Goal: Task Accomplishment & Management: Manage account settings

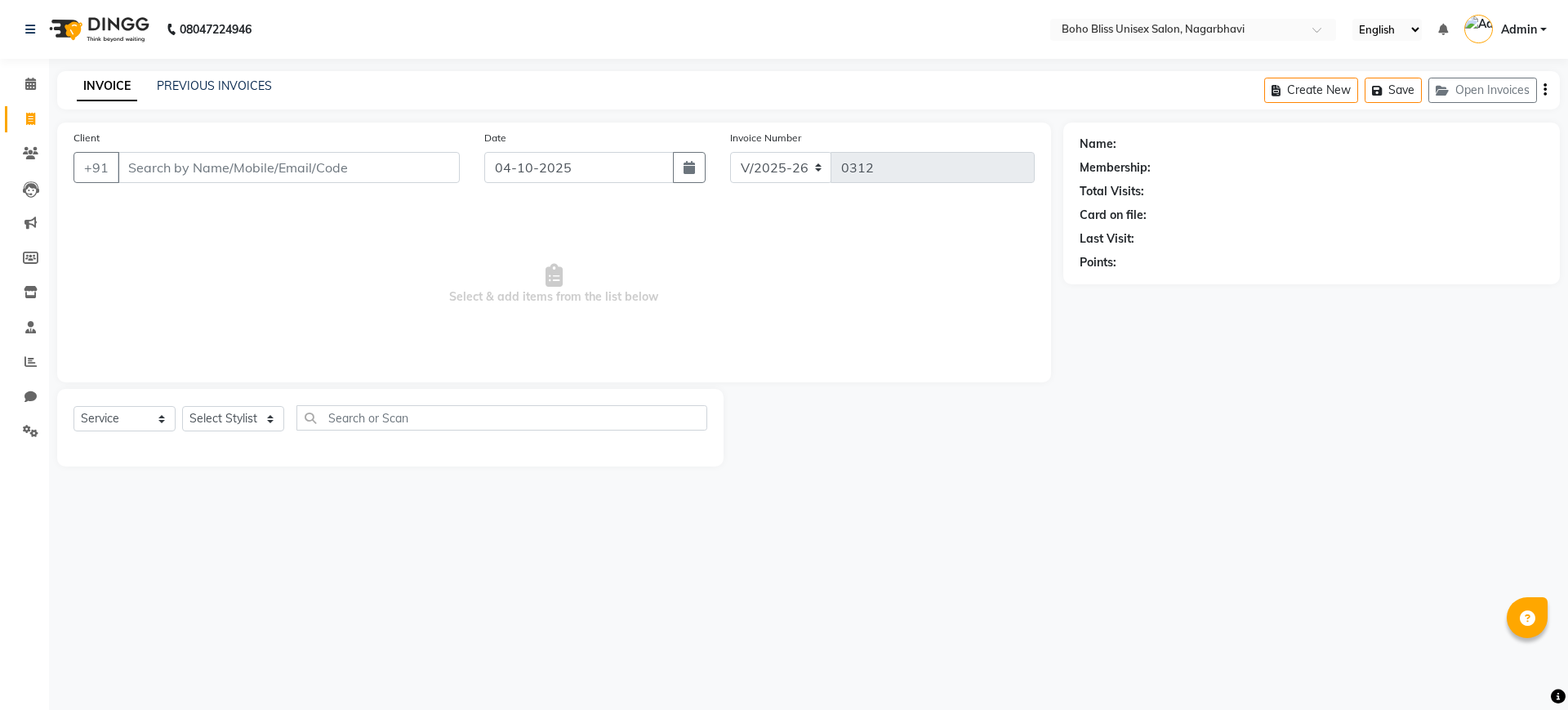
select select "8370"
select select "service"
click at [20, 83] on span at bounding box center [31, 84] width 29 height 19
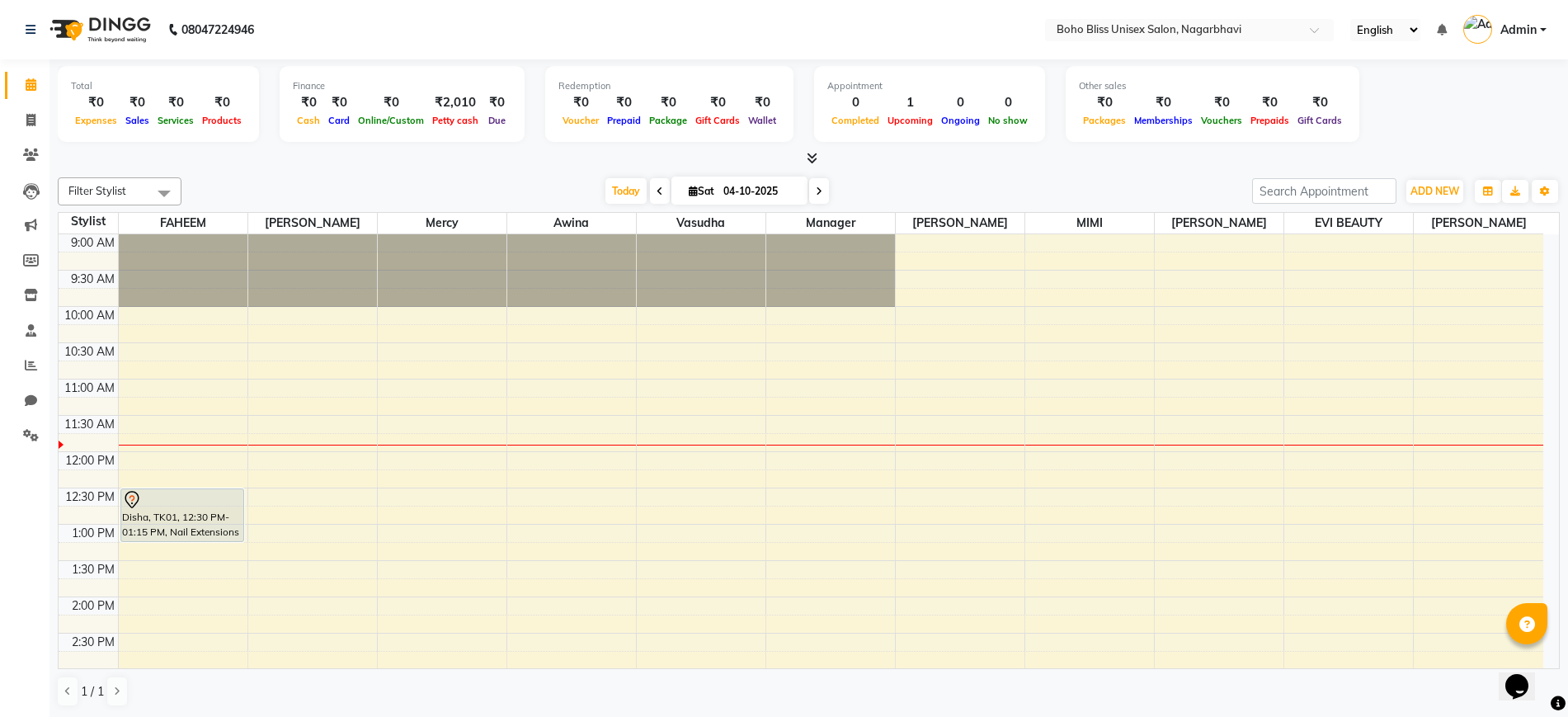
click at [810, 150] on span at bounding box center [809, 159] width 17 height 17
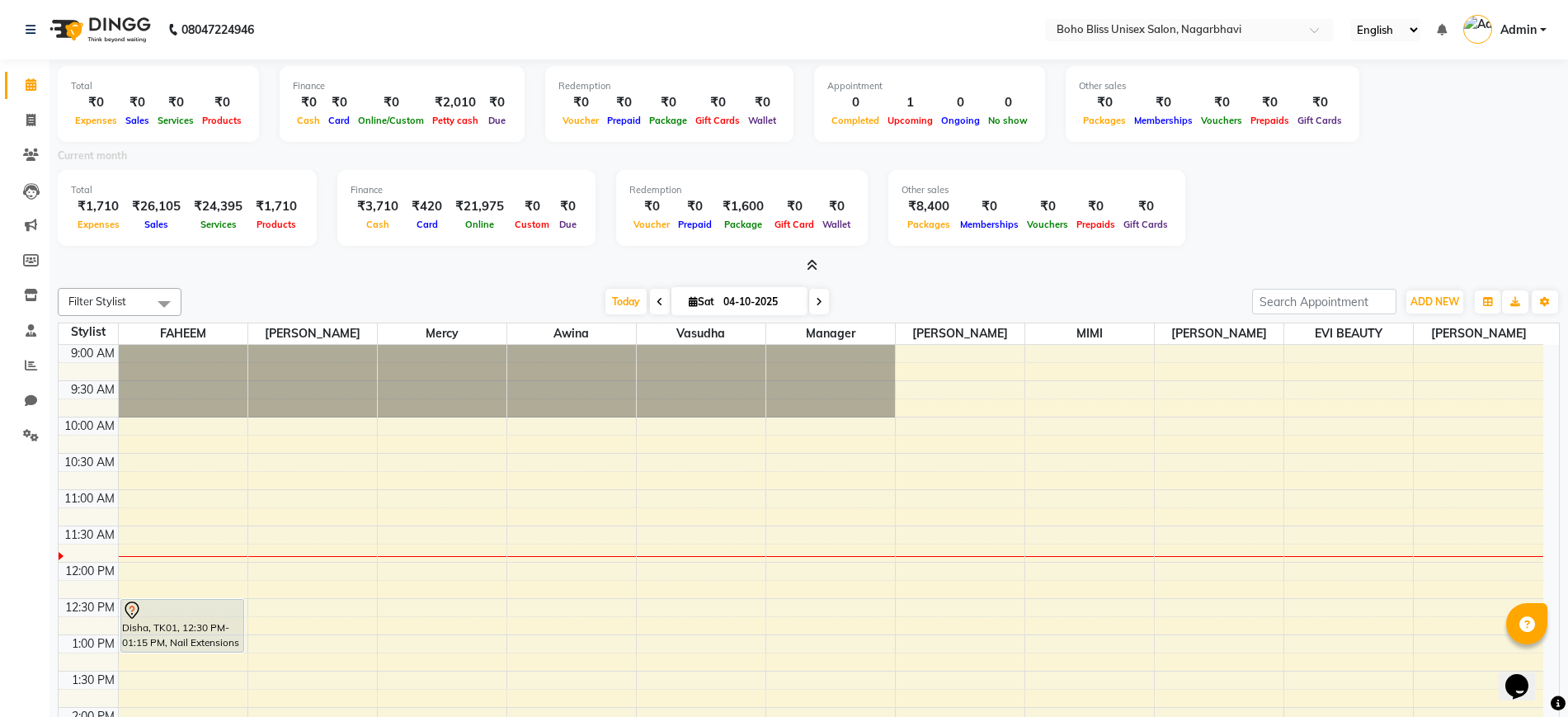
click at [807, 267] on icon at bounding box center [811, 265] width 10 height 12
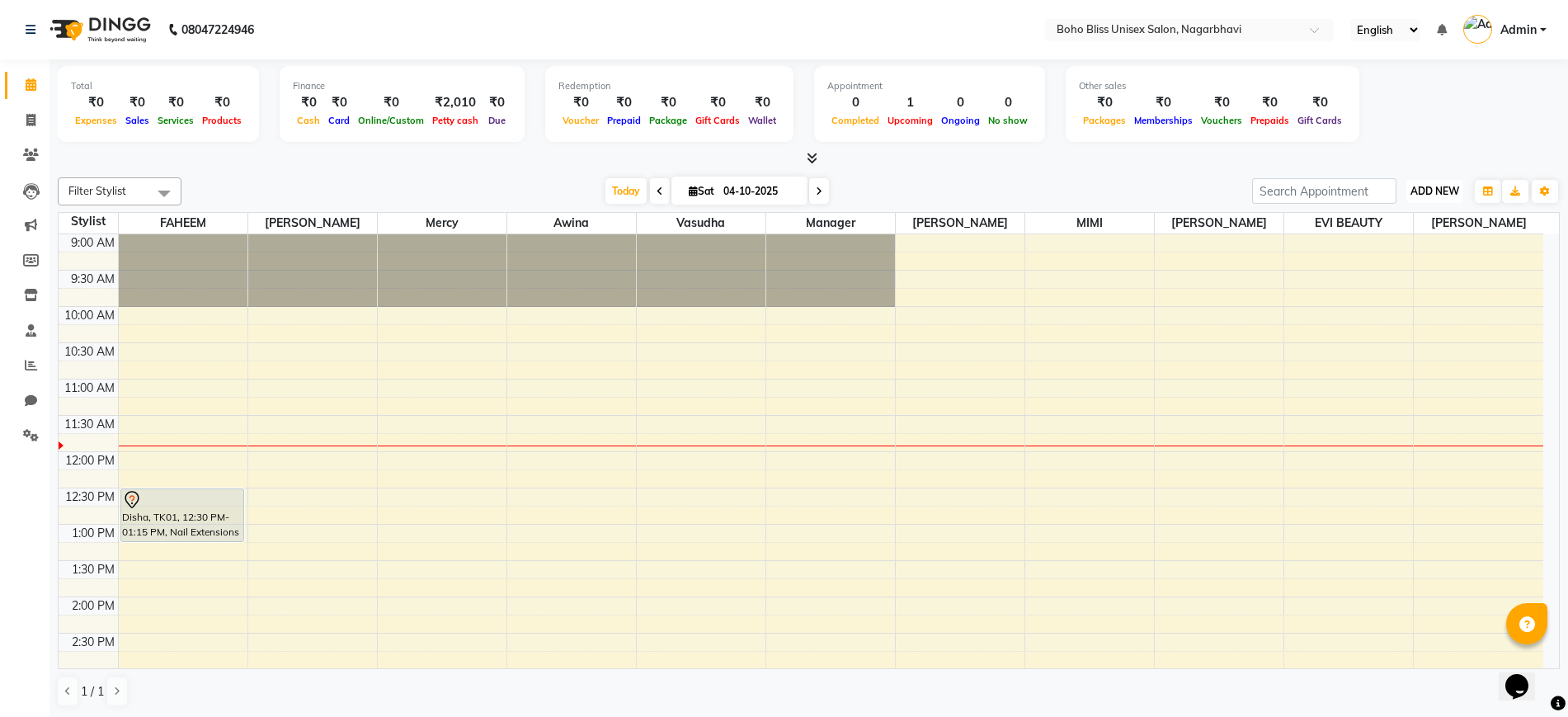
click at [1417, 184] on span "ADD NEW" at bounding box center [1434, 190] width 49 height 12
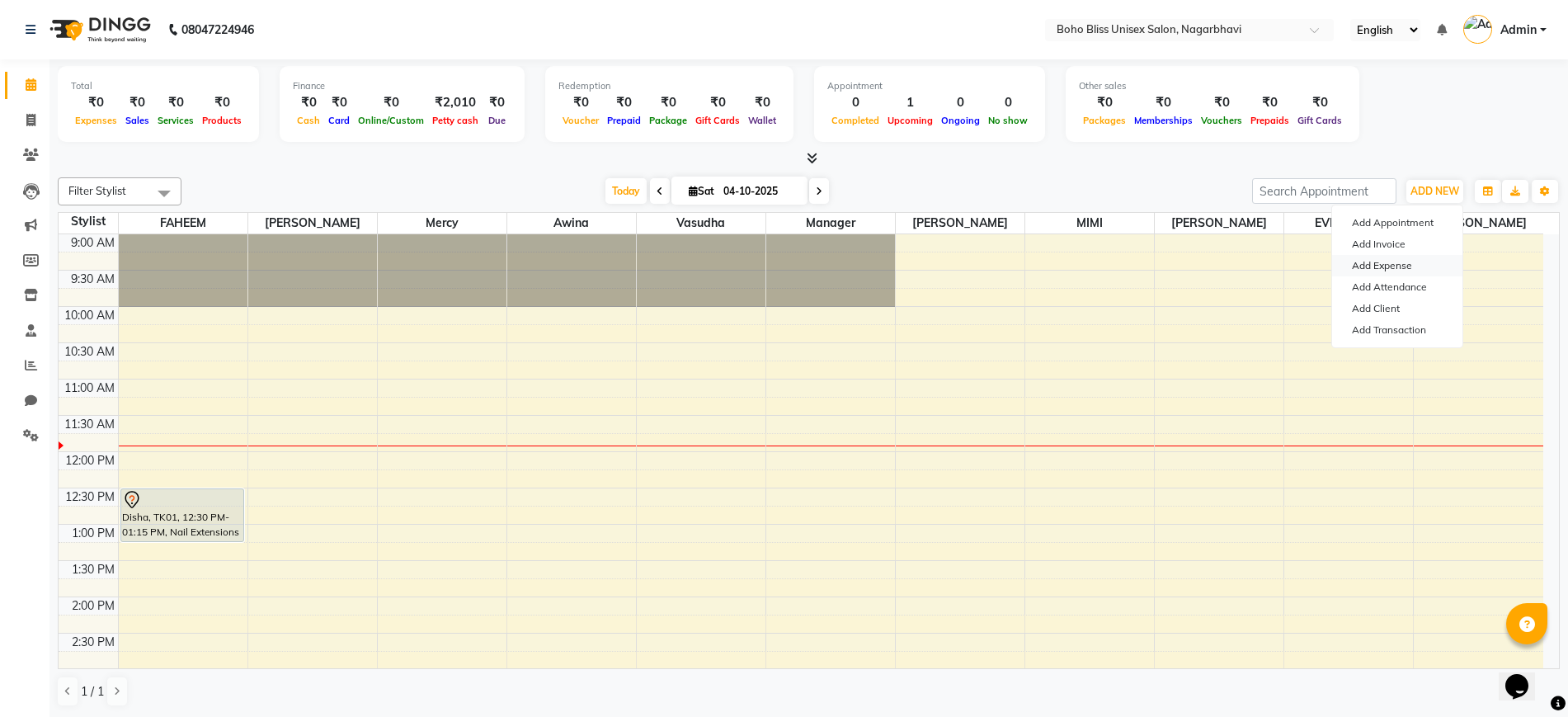
click at [1367, 267] on link "Add Expense" at bounding box center [1397, 265] width 130 height 21
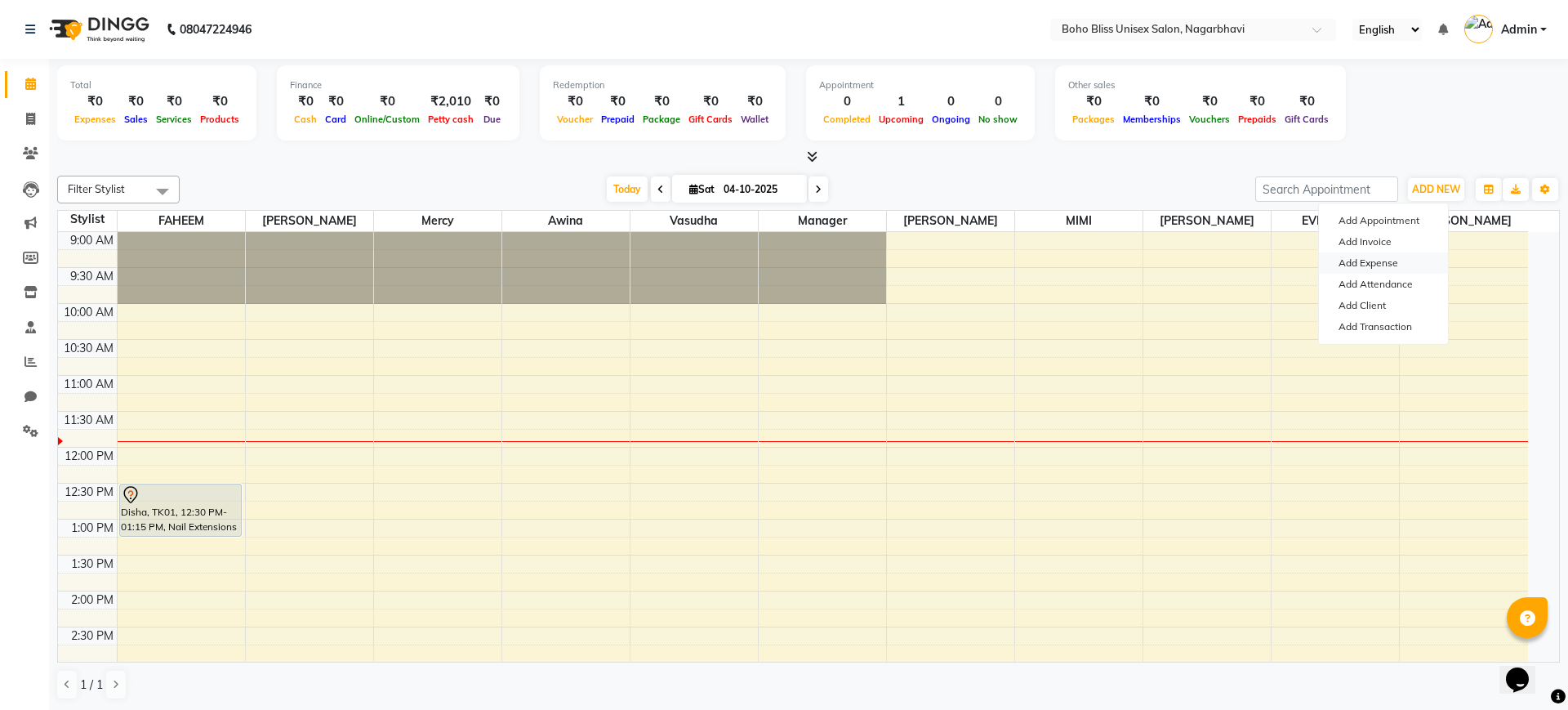
select select "1"
select select "7492"
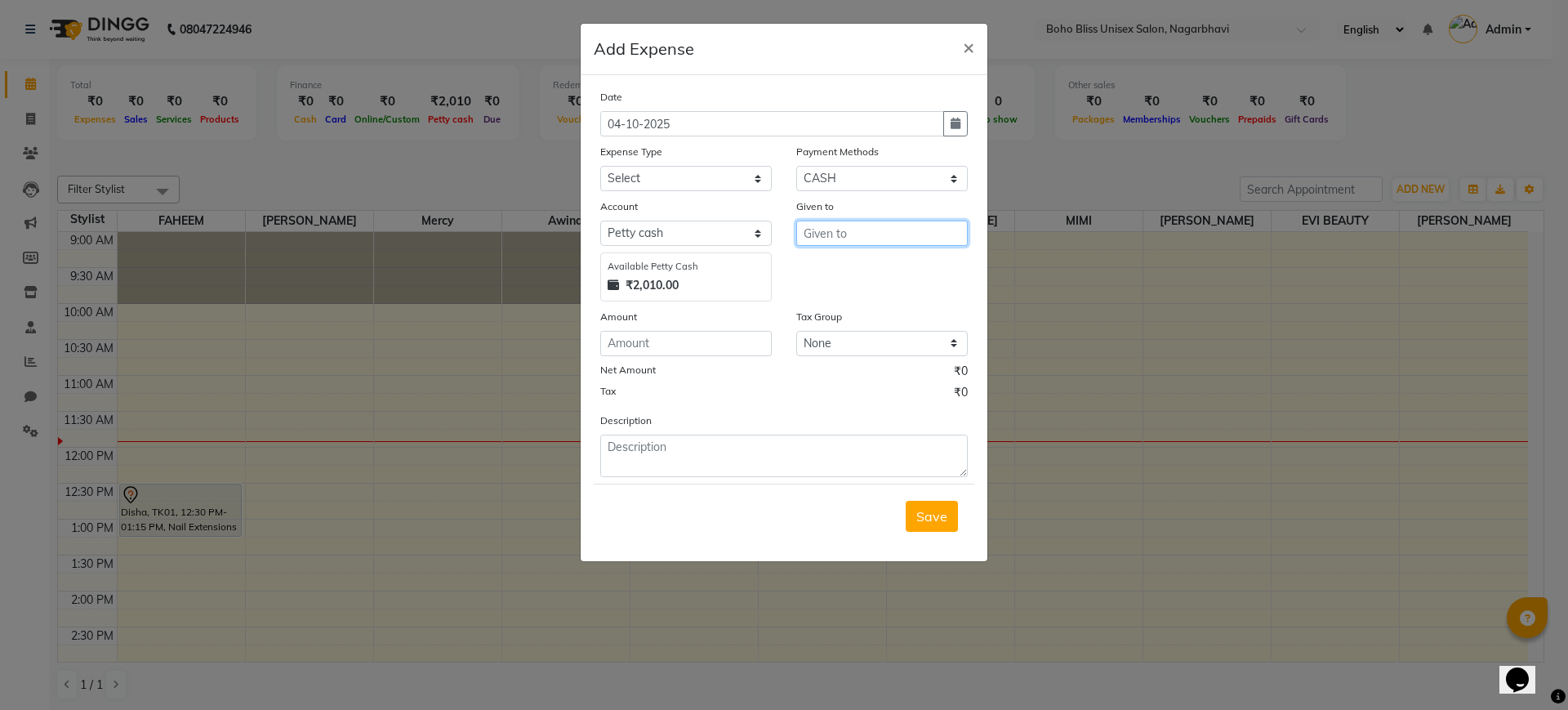
click at [860, 234] on input "text" at bounding box center [882, 234] width 172 height 25
type input "ranjhita"
click at [675, 339] on input "number" at bounding box center [686, 343] width 172 height 25
type input "2000"
click at [703, 166] on select "Select Advance Salary Bank charges Cash transfer to bank Cash transfer to hub C…" at bounding box center [686, 178] width 172 height 25
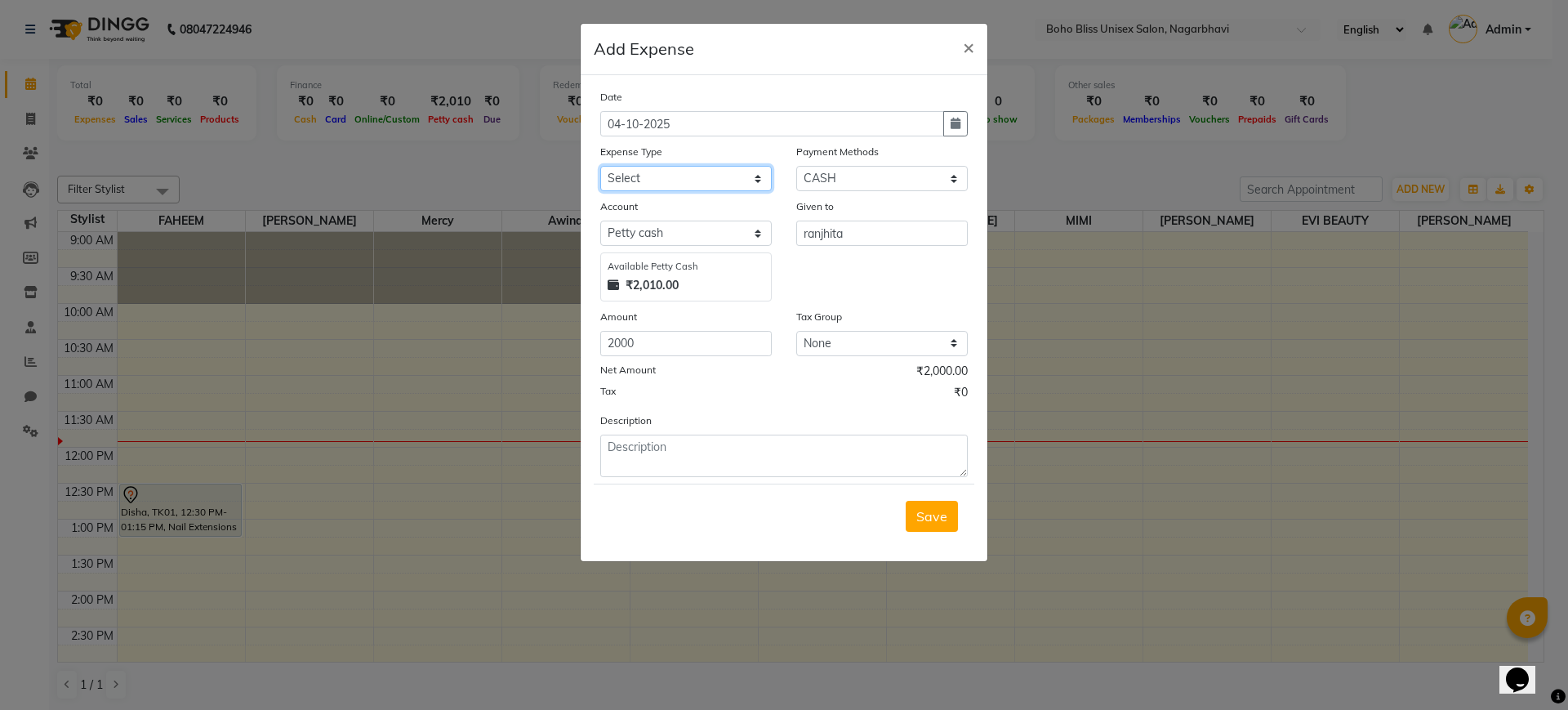
select select "22366"
click at [601, 166] on select "Select Advance Salary Bank charges Cash transfer to bank Cash transfer to hub C…" at bounding box center [686, 178] width 172 height 25
click at [692, 445] on textarea at bounding box center [784, 456] width 368 height 42
type textarea "cash handoverd to [PERSON_NAME]"
click at [930, 510] on span "Save" at bounding box center [932, 516] width 31 height 16
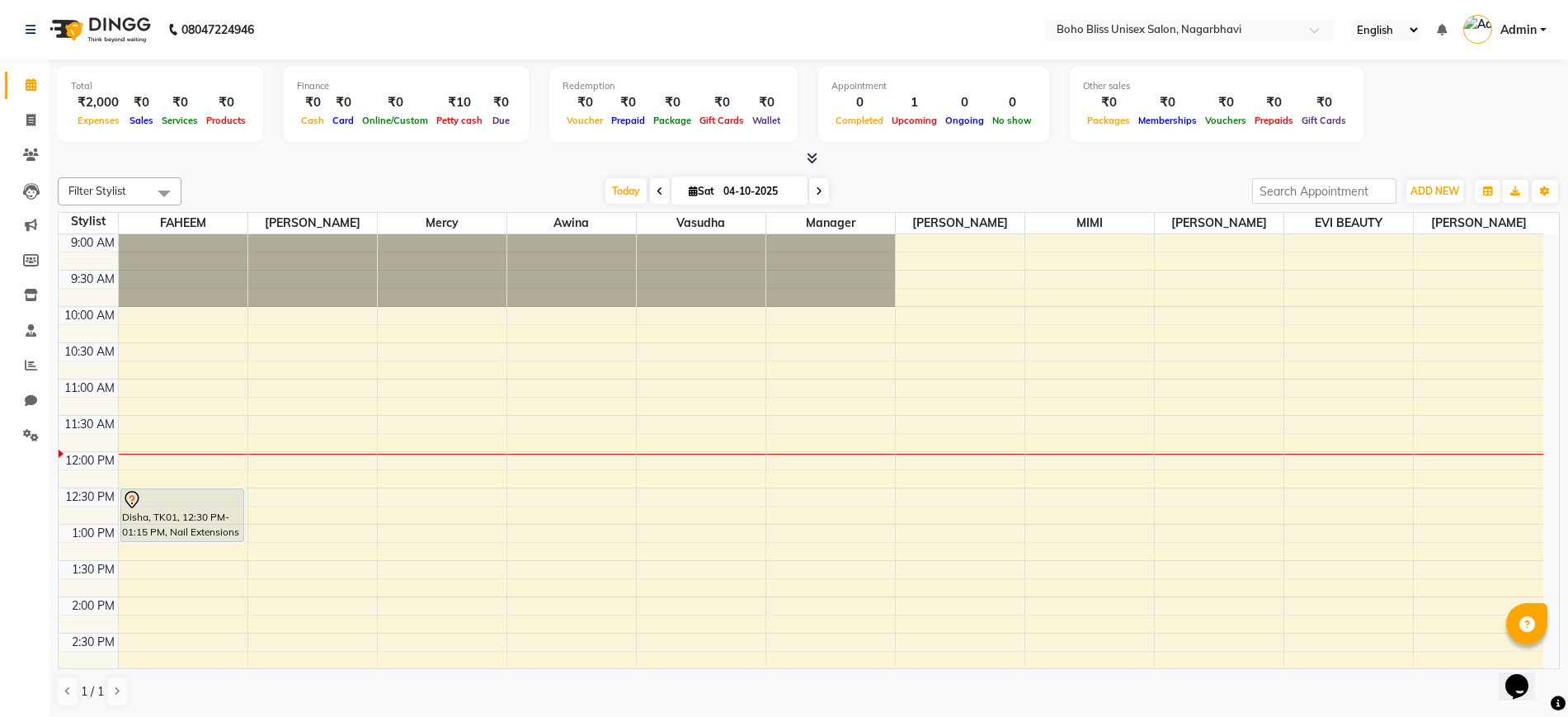
click at [811, 154] on icon at bounding box center [811, 158] width 10 height 12
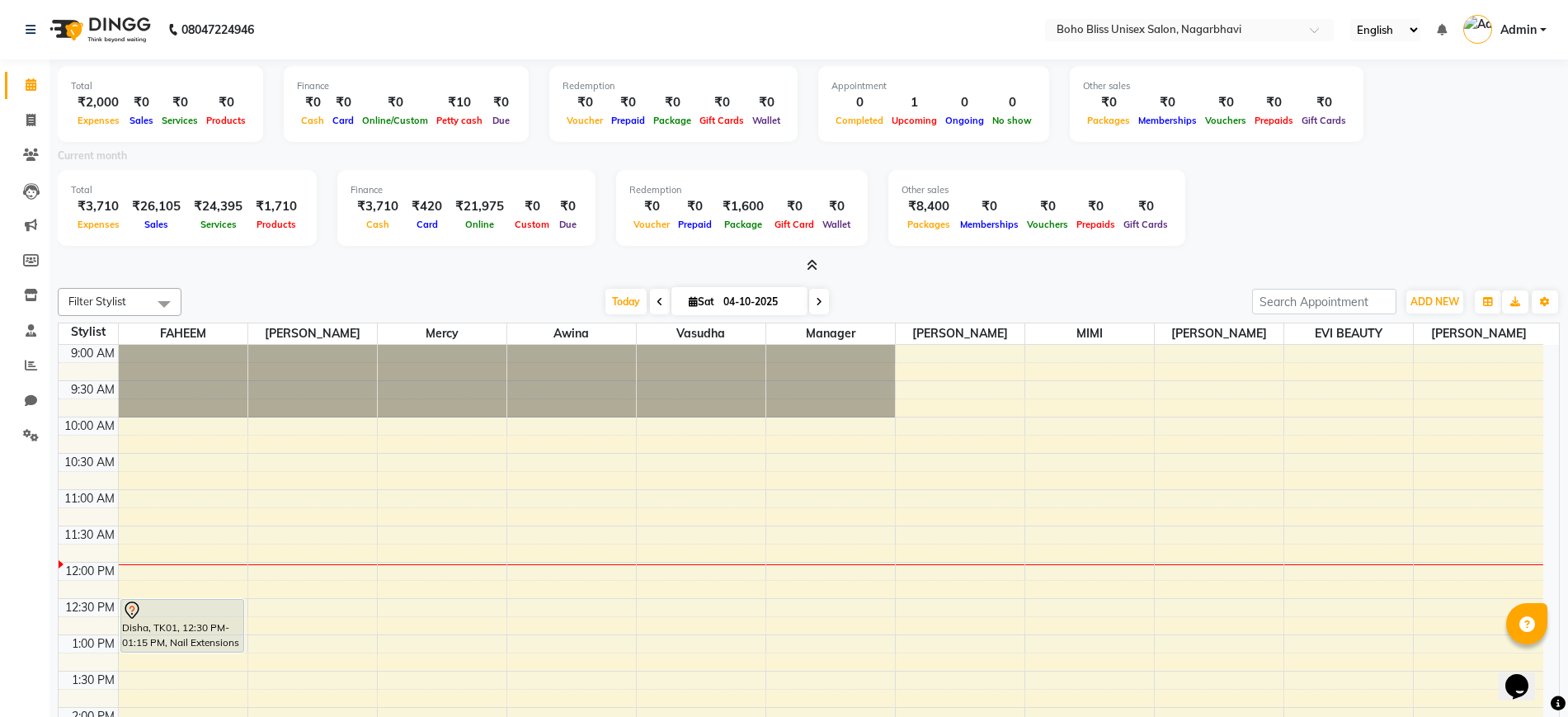
click at [816, 271] on span at bounding box center [809, 266] width 17 height 17
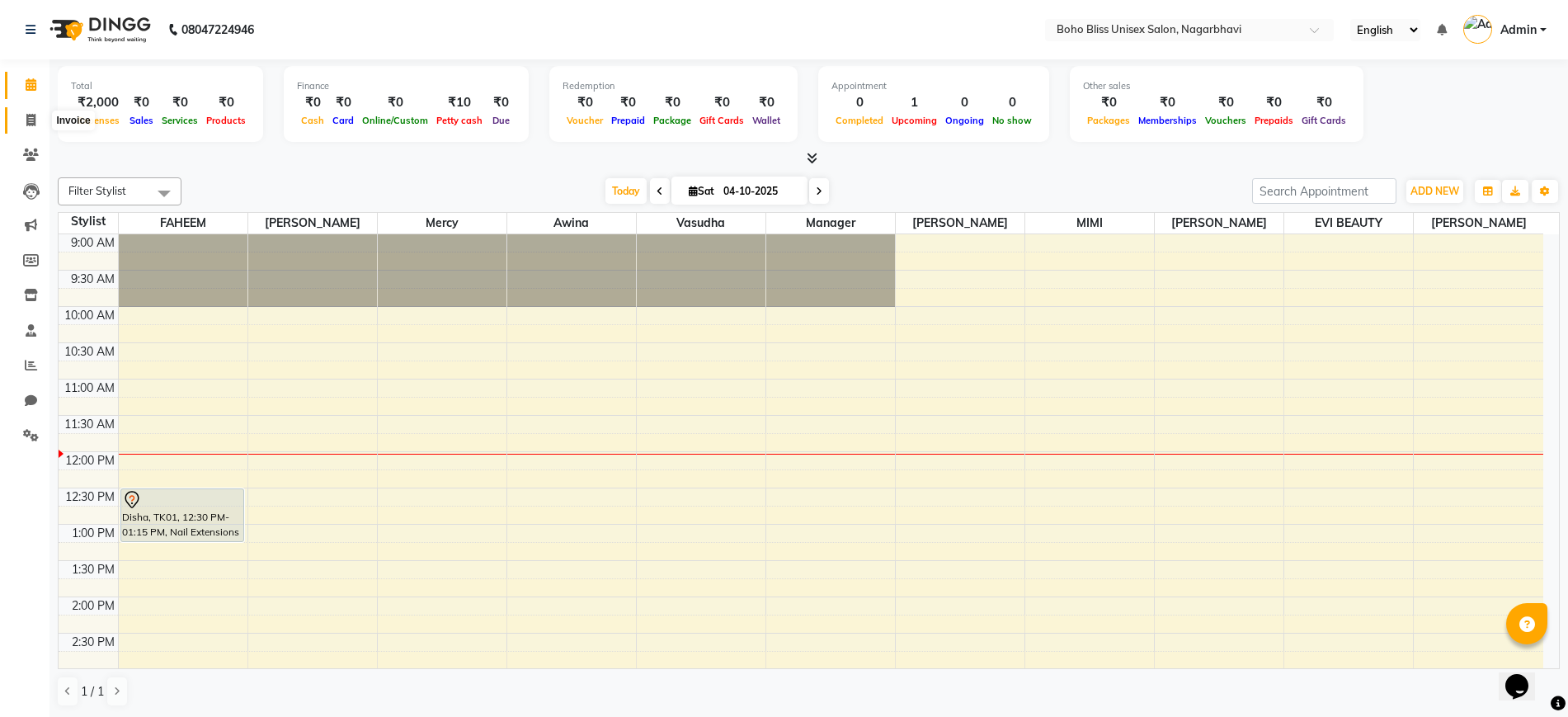
click at [36, 122] on span at bounding box center [31, 121] width 29 height 19
select select "service"
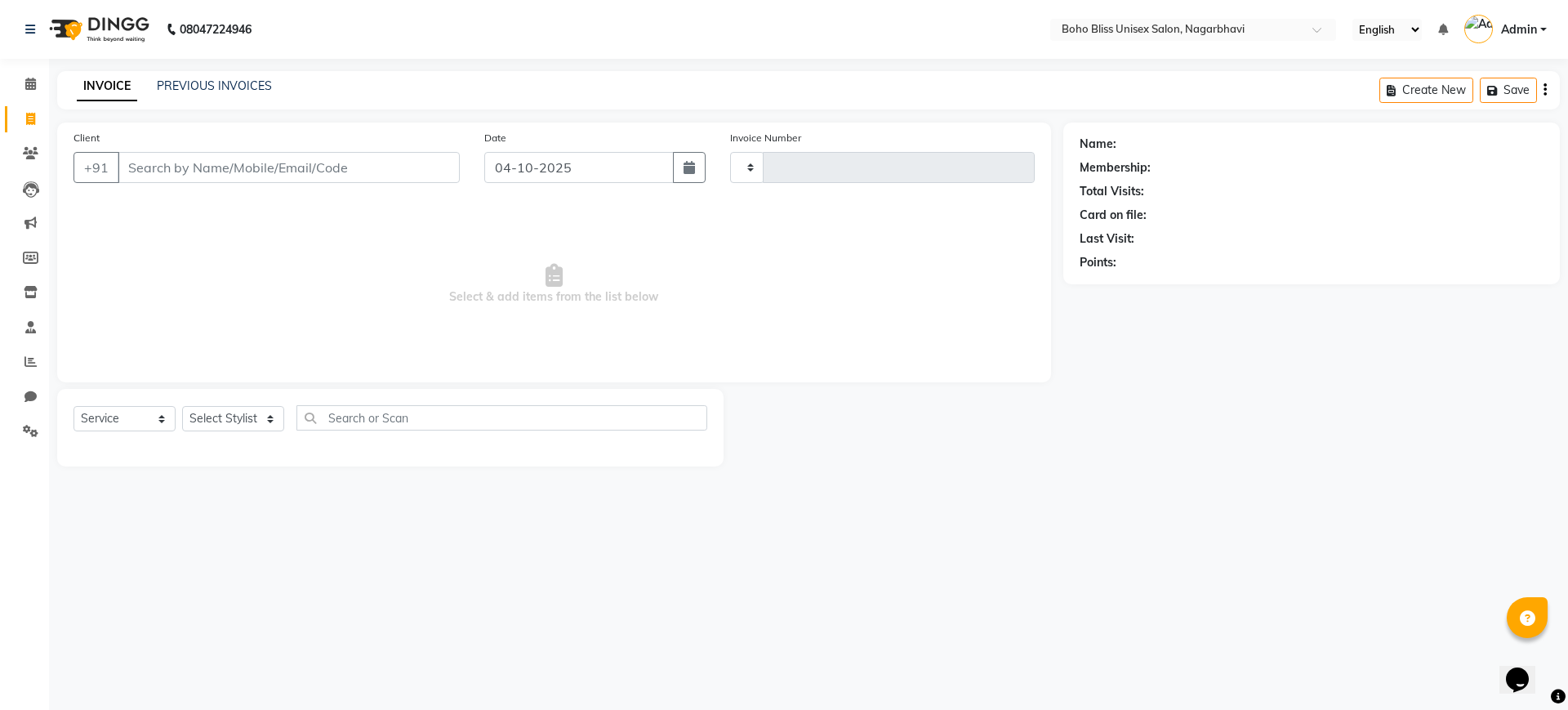
type input "0312"
select select "8370"
click at [127, 416] on select "Select Service Product Membership Package Voucher Prepaid Gift Card" at bounding box center [125, 419] width 102 height 25
select select "package"
click at [74, 406] on select "Select Service Product Membership Package Voucher Prepaid Gift Card" at bounding box center [125, 419] width 102 height 25
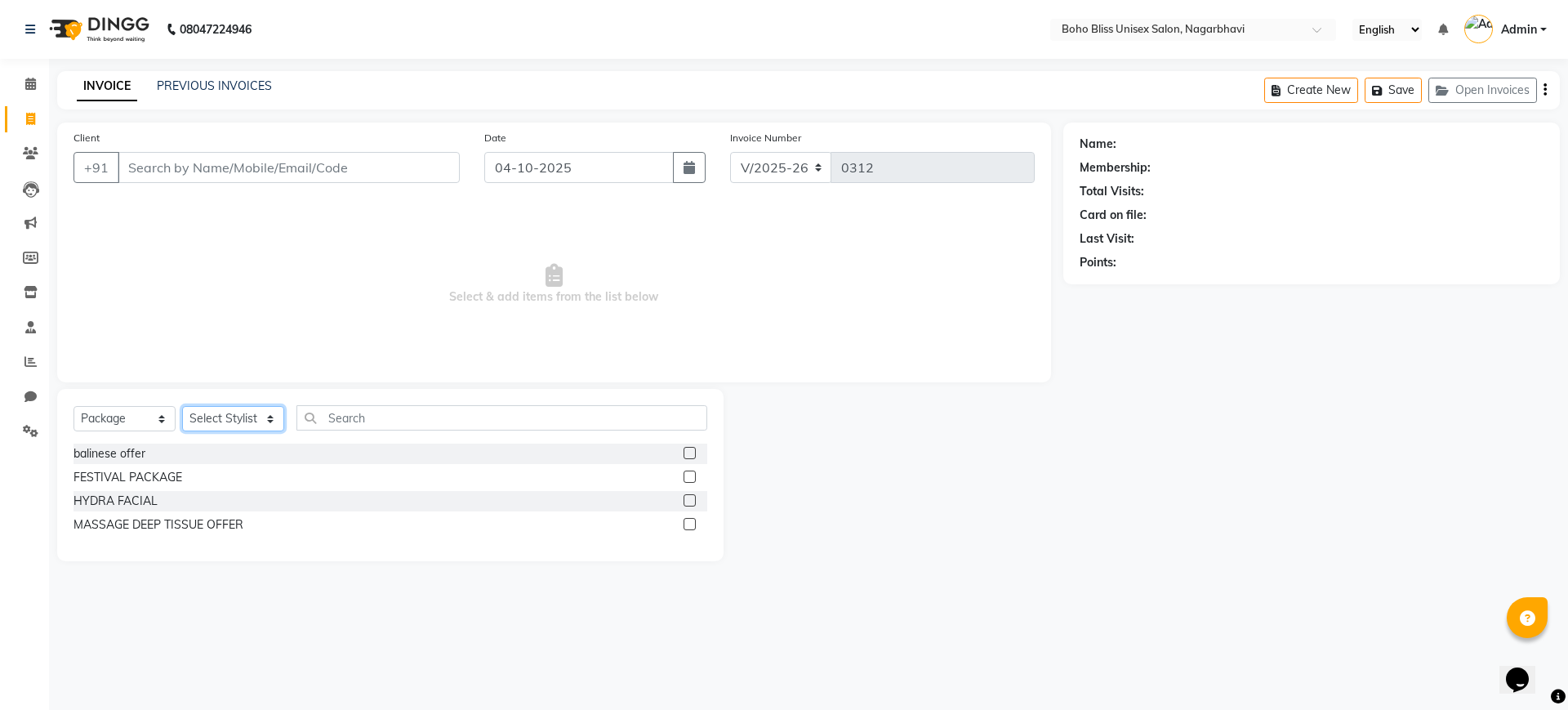
click at [217, 414] on select "Select Stylist Ali Khan Awina EVI BEAUTY FAHEEM Front Desk HARRY KIM Manager Me…" at bounding box center [233, 419] width 102 height 25
select select "82778"
click at [182, 406] on select "Select Stylist Ali Khan Awina EVI BEAUTY FAHEEM Front Desk HARRY KIM Manager Me…" at bounding box center [233, 419] width 102 height 25
click at [690, 450] on label at bounding box center [690, 453] width 12 height 12
click at [690, 450] on input "checkbox" at bounding box center [689, 454] width 10 height 10
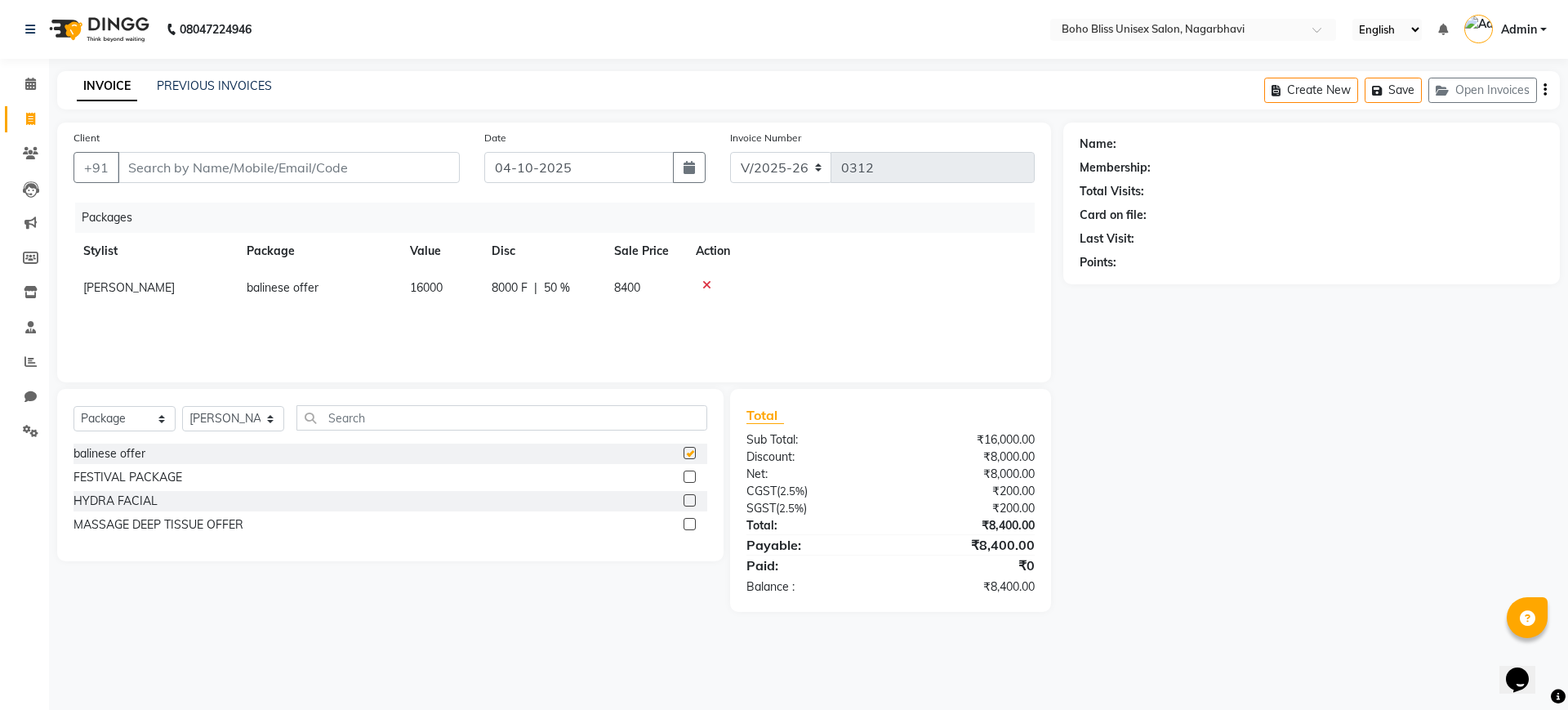
checkbox input "false"
click at [166, 165] on input "Client" at bounding box center [288, 167] width 342 height 31
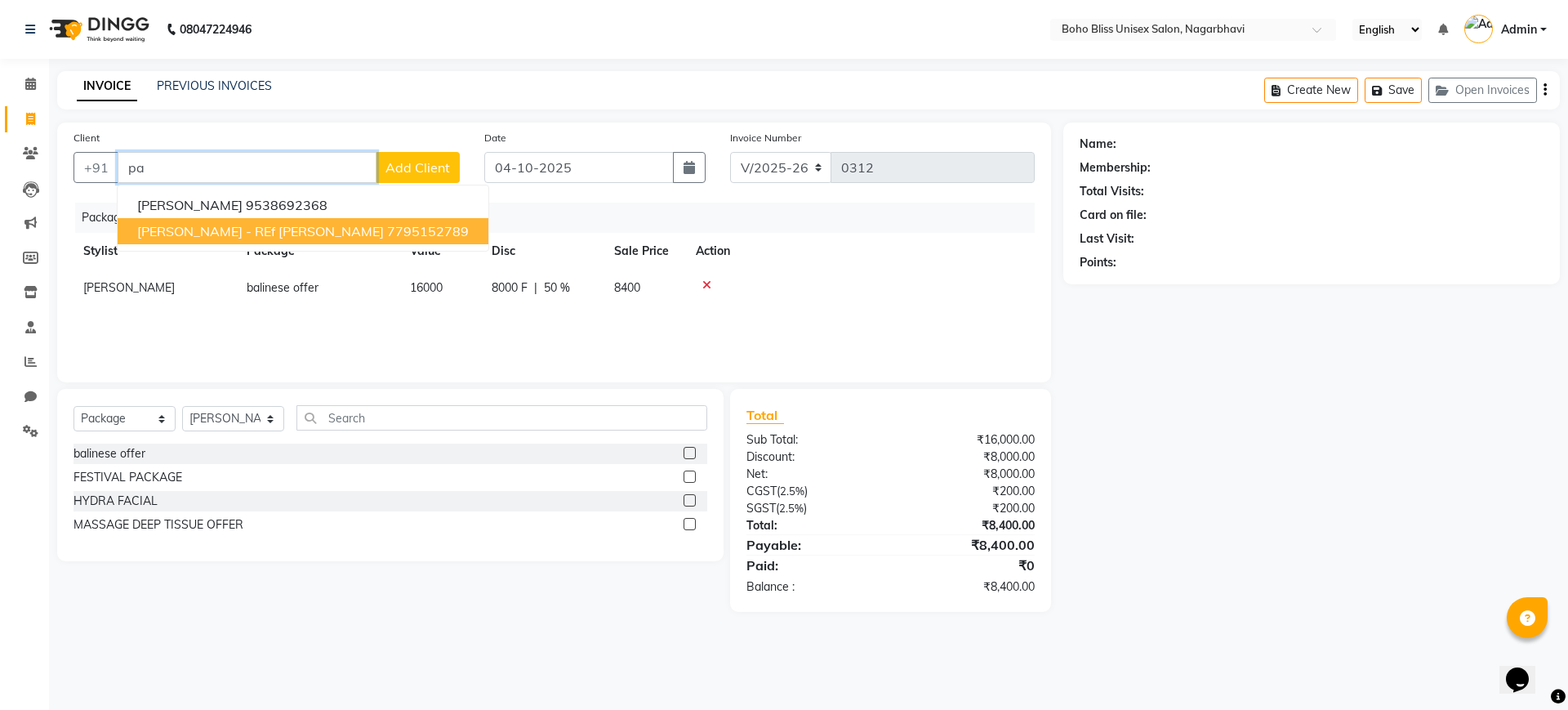
type input "p"
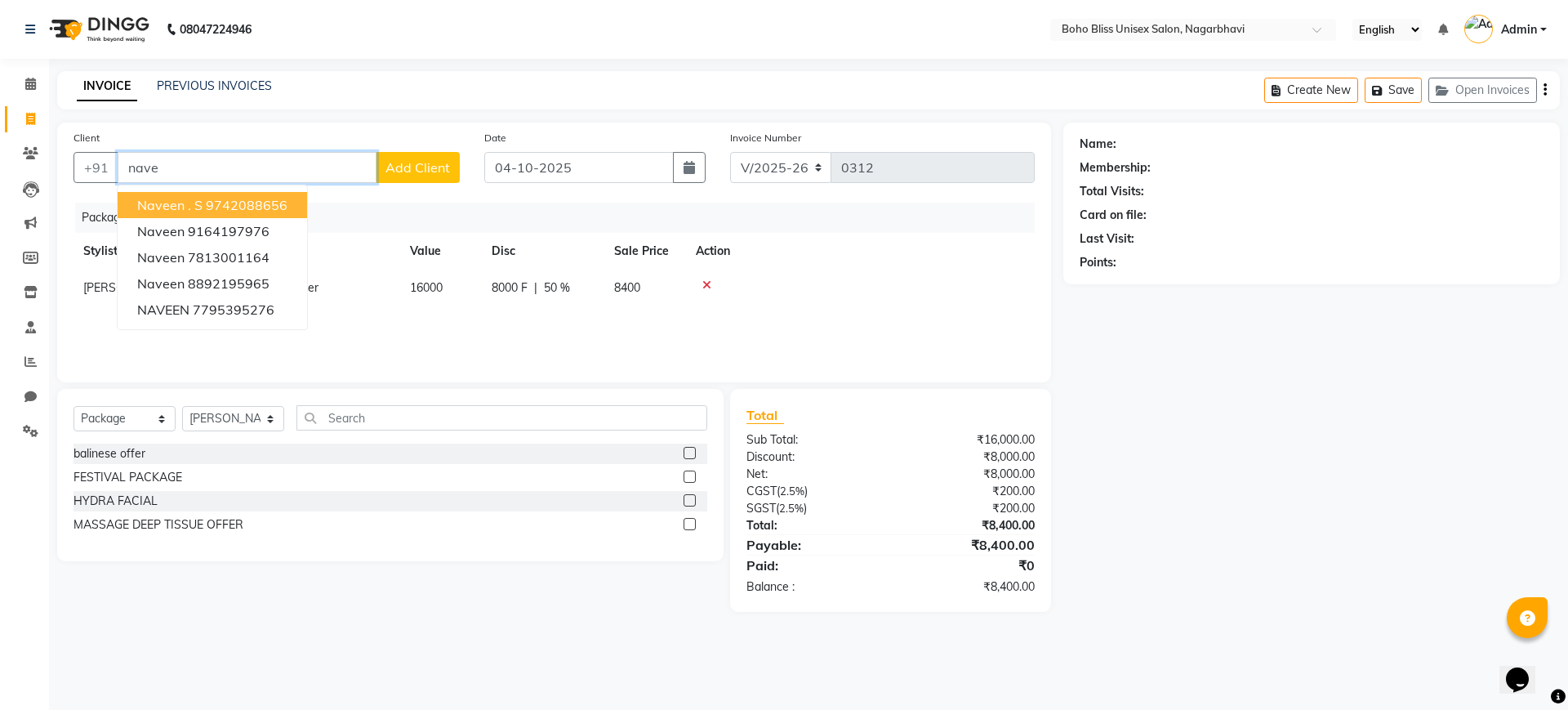
click at [228, 201] on ngb-highlight "9742088656" at bounding box center [246, 205] width 82 height 16
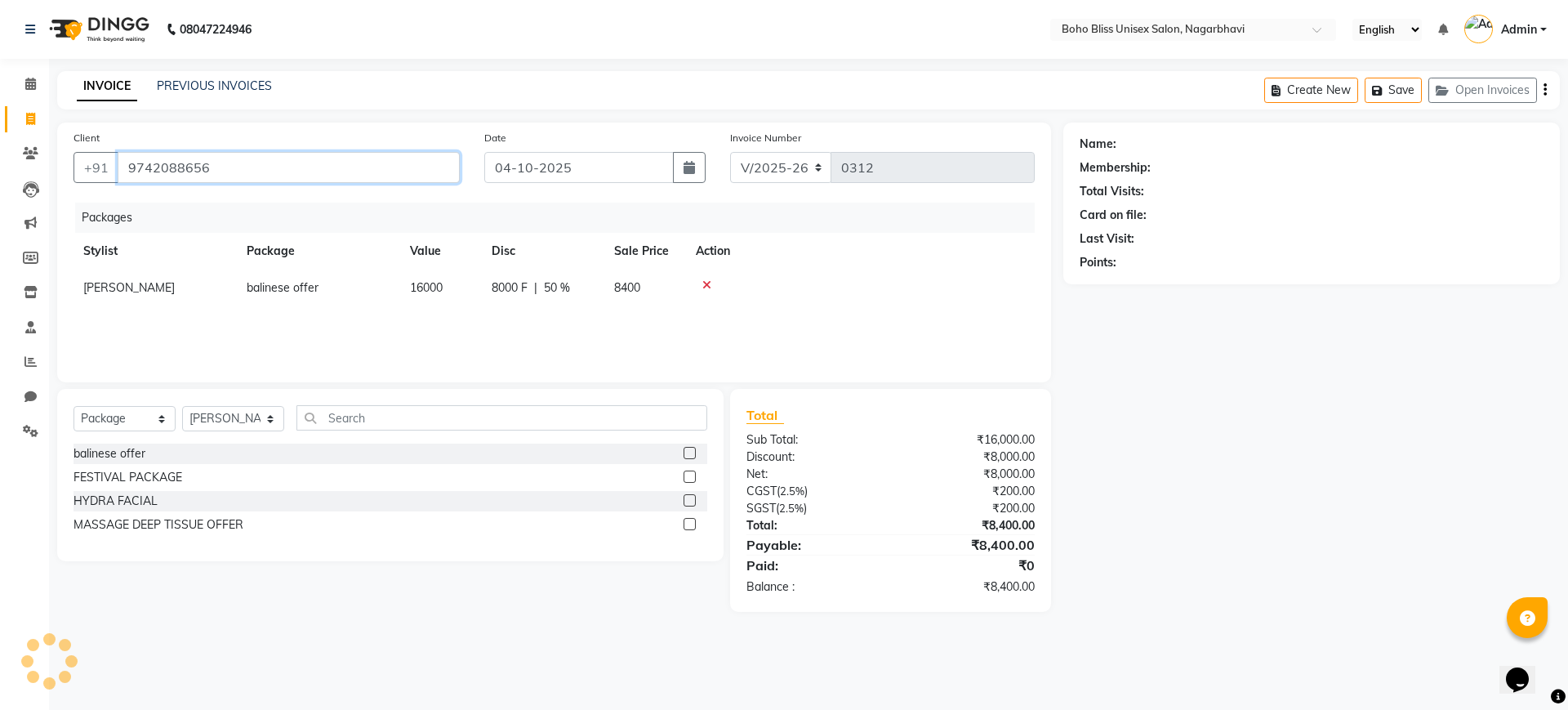
type input "9742088656"
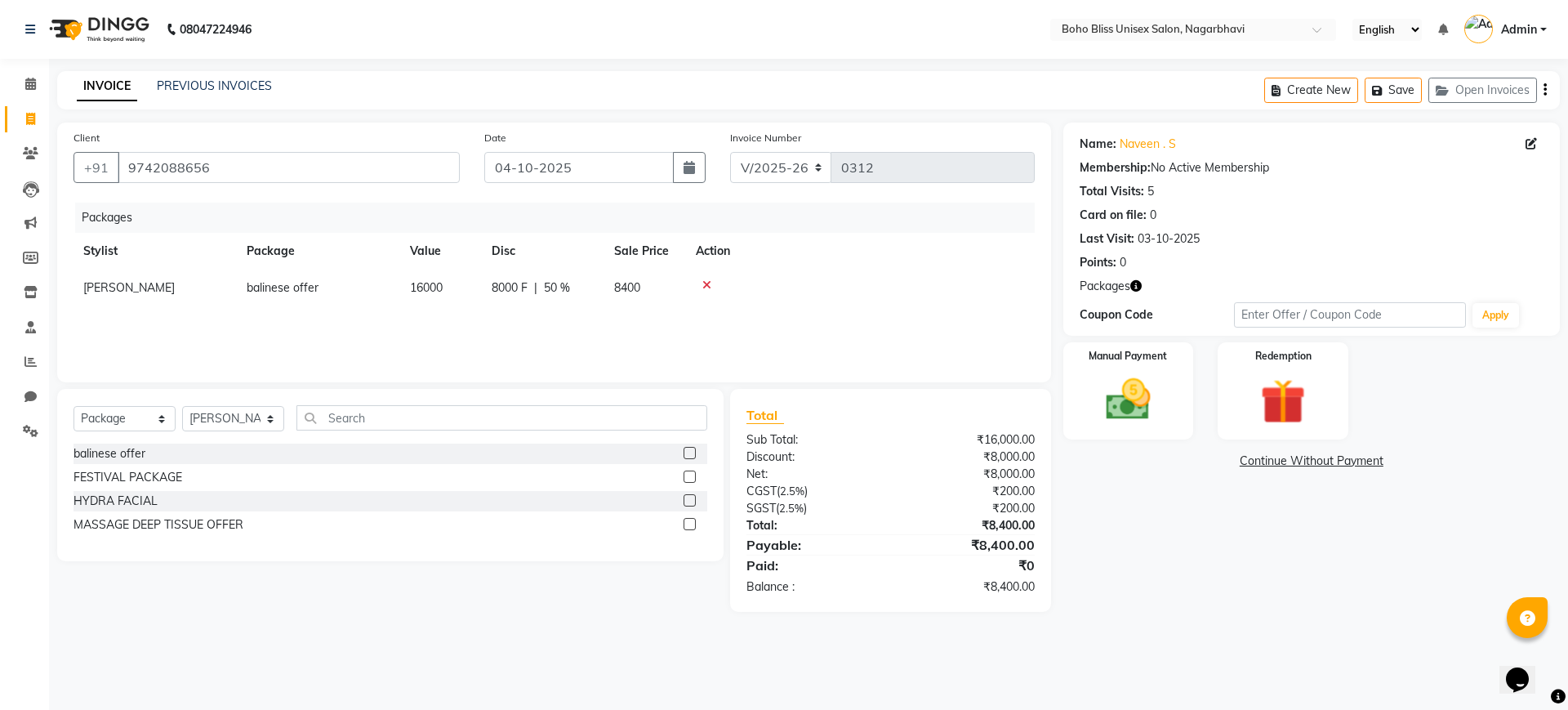
click at [689, 447] on label at bounding box center [690, 453] width 12 height 12
click at [689, 448] on input "checkbox" at bounding box center [689, 454] width 10 height 10
checkbox input "false"
drag, startPoint x: 699, startPoint y: 277, endPoint x: 709, endPoint y: 279, distance: 10.2
click at [702, 276] on td at bounding box center [860, 287] width 349 height 37
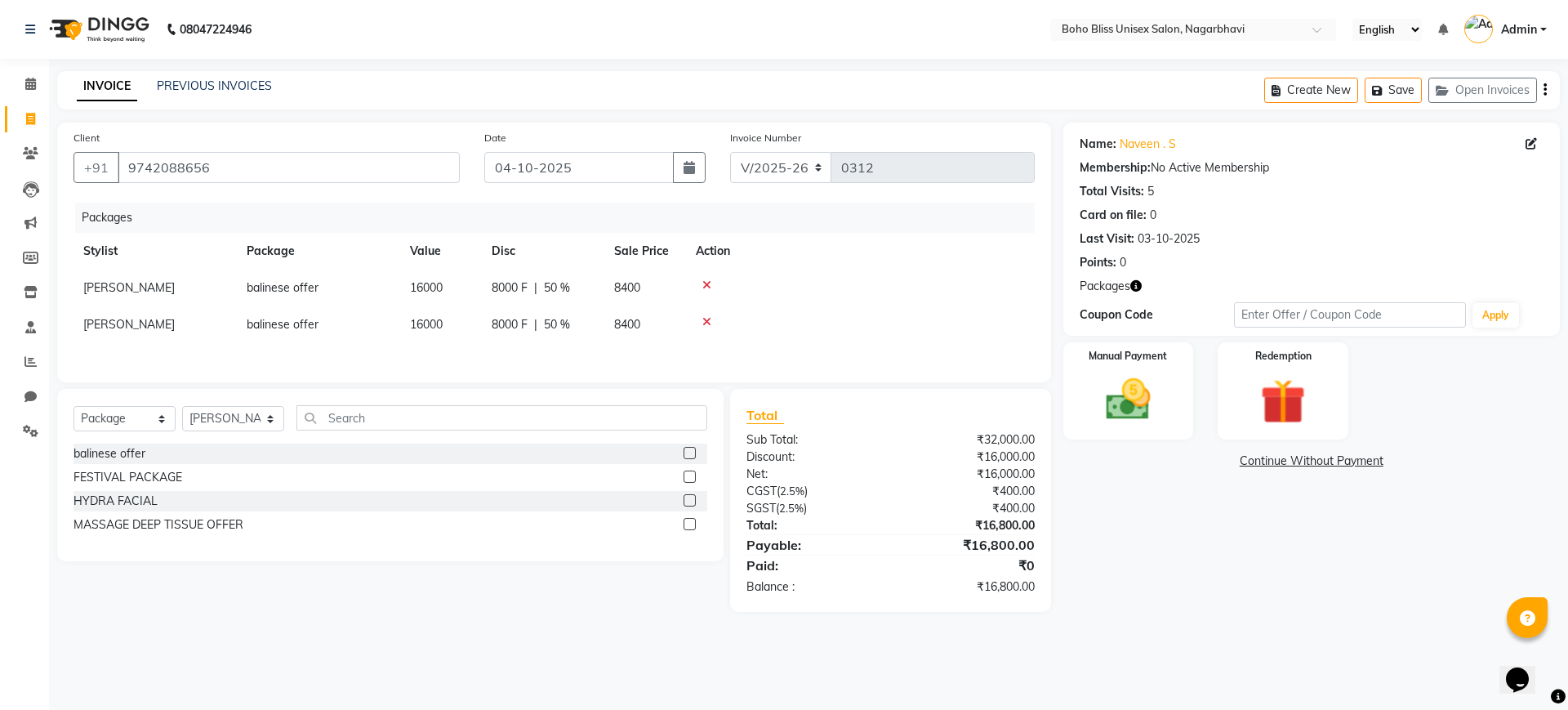
click at [710, 280] on icon at bounding box center [707, 285] width 9 height 11
click at [1103, 409] on img at bounding box center [1128, 398] width 76 height 54
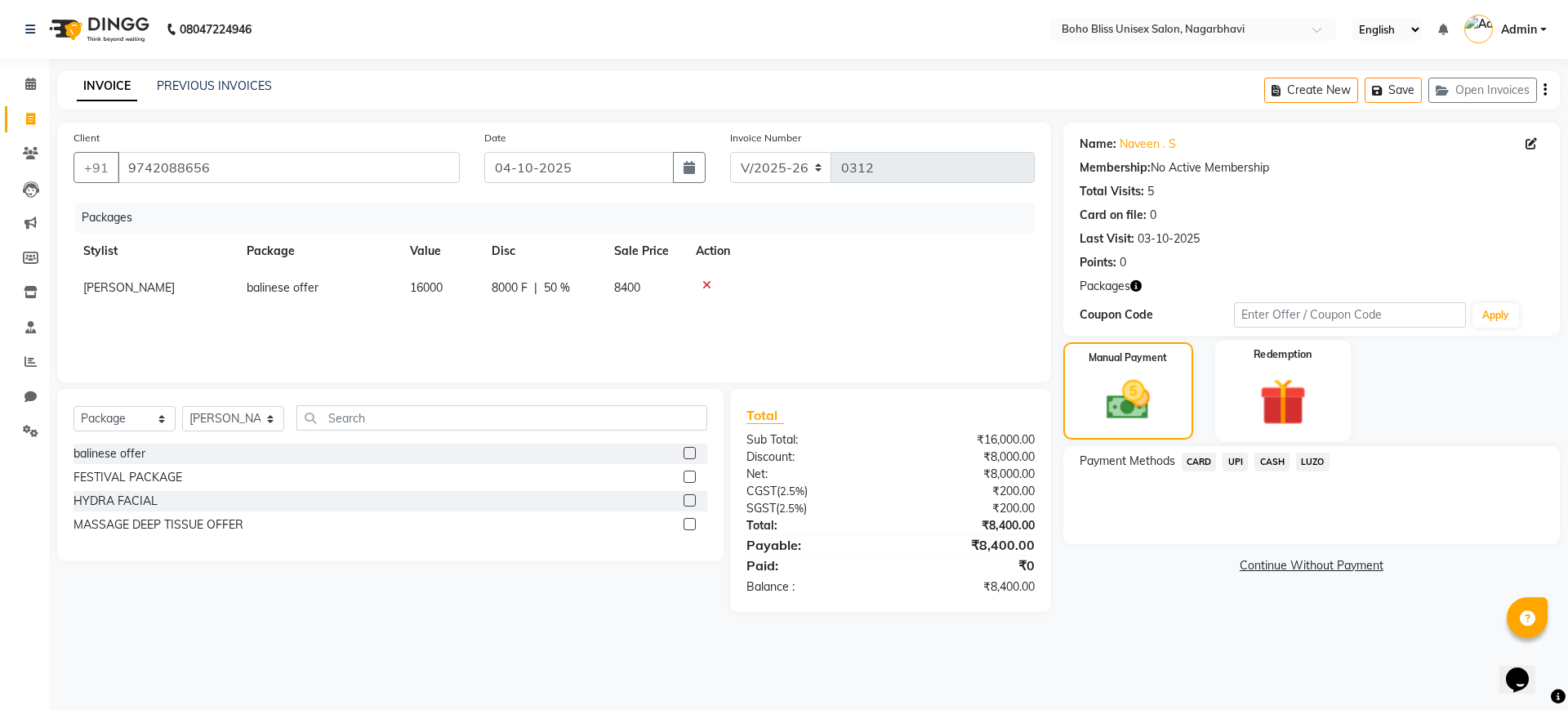
click at [1254, 414] on img at bounding box center [1282, 401] width 76 height 58
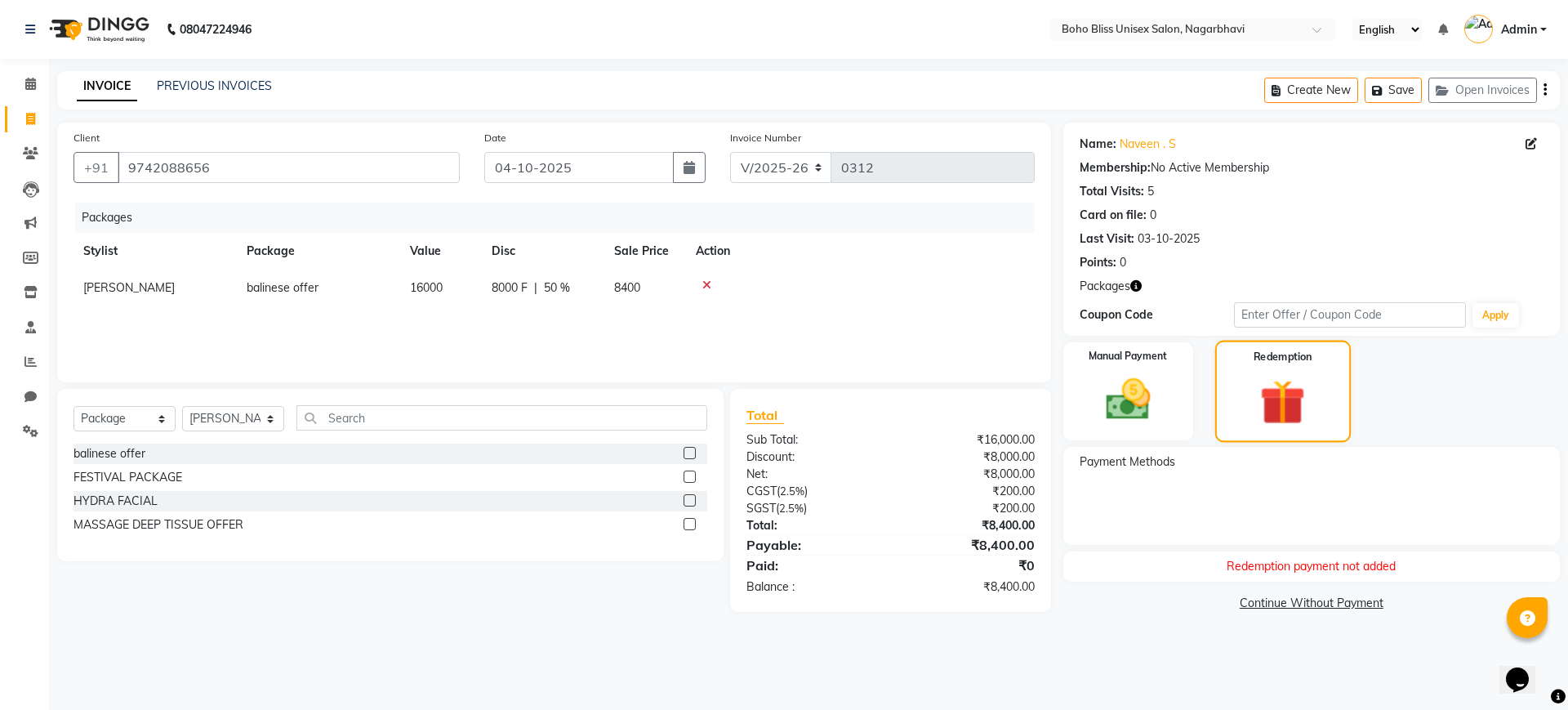
click at [1254, 414] on img at bounding box center [1283, 402] width 74 height 56
click at [1126, 431] on div "Manual Payment" at bounding box center [1128, 392] width 136 height 102
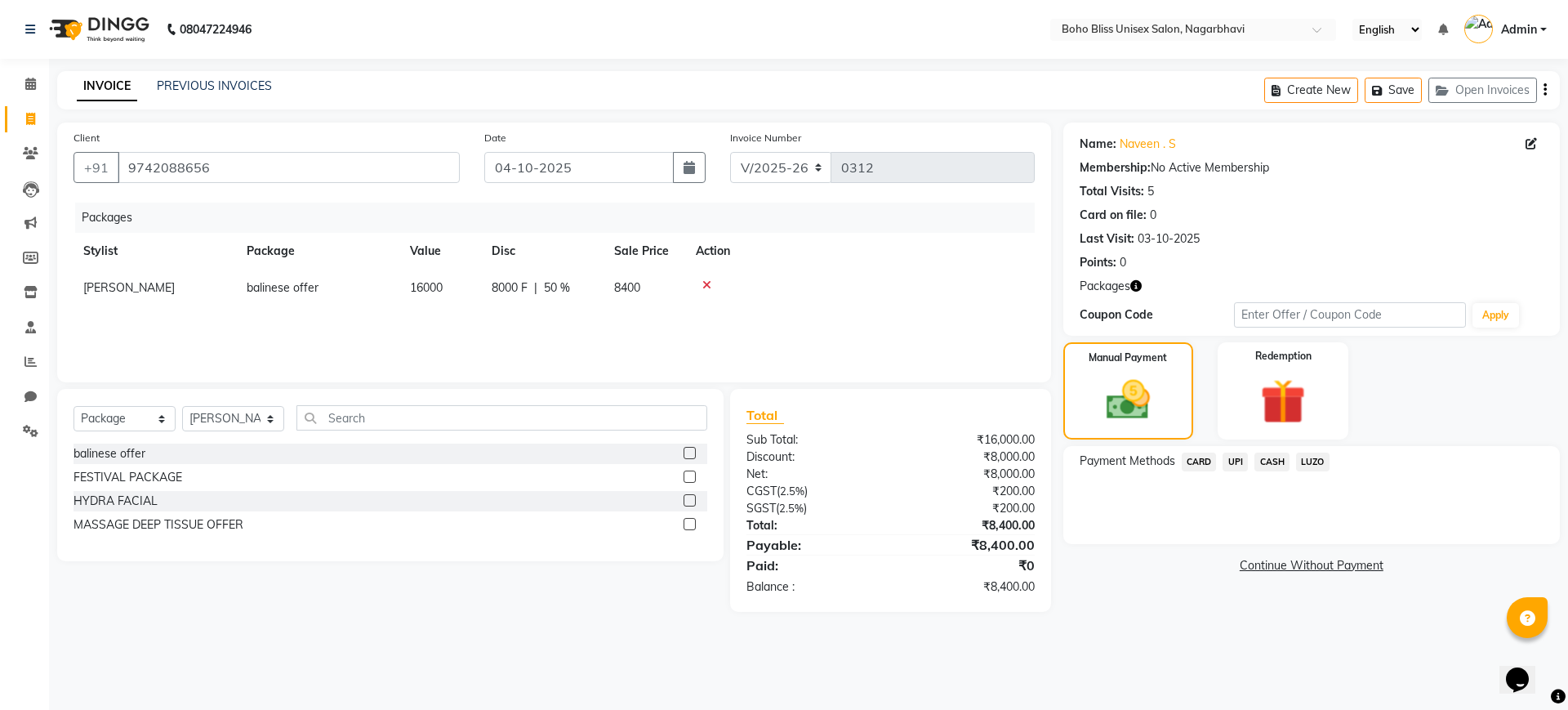
click at [708, 285] on icon at bounding box center [707, 285] width 9 height 11
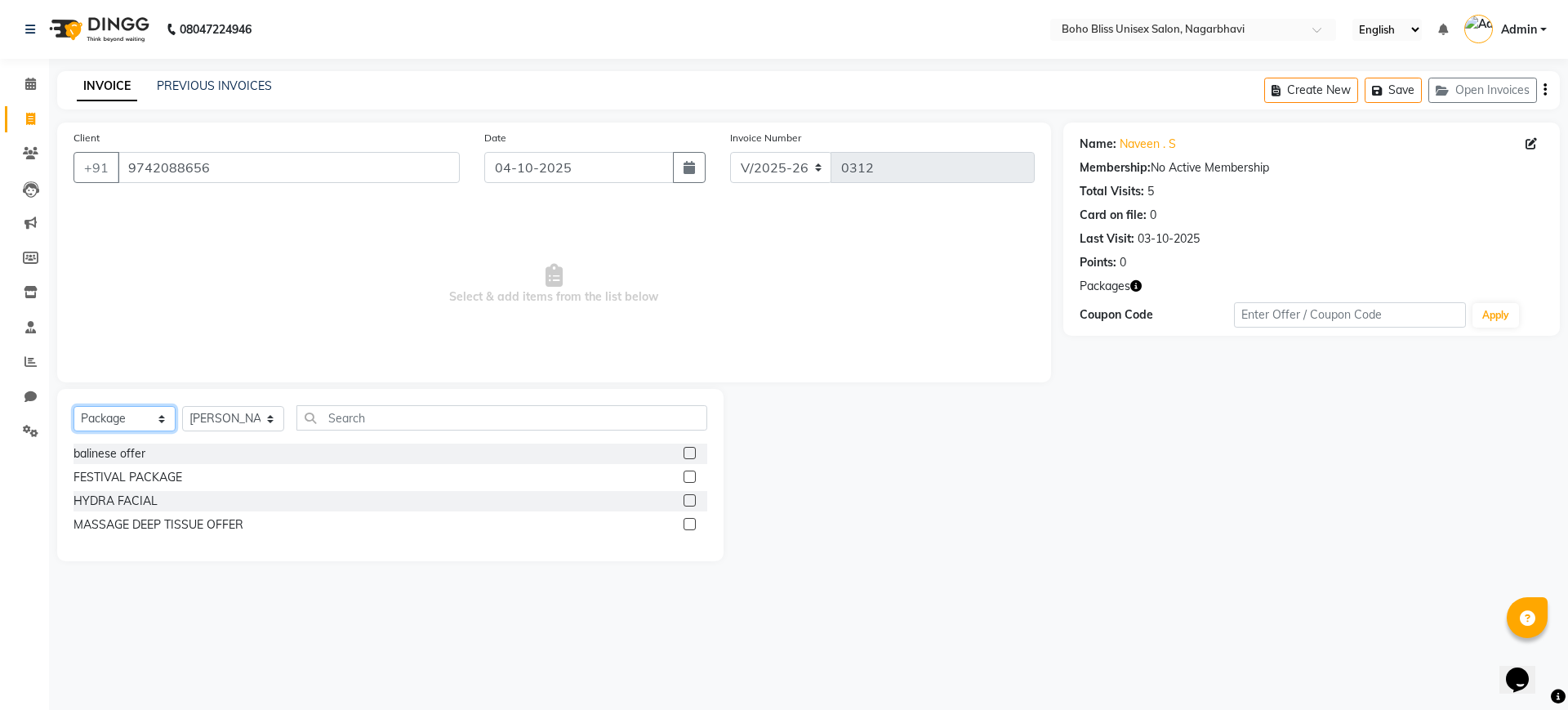
click at [103, 418] on select "Select Service Product Membership Package Voucher Prepaid Gift Card" at bounding box center [125, 419] width 102 height 25
click at [74, 406] on select "Select Service Product Membership Package Voucher Prepaid Gift Card" at bounding box center [125, 419] width 102 height 25
click at [142, 417] on select "Select Service Product Membership Package Voucher Prepaid Gift Card" at bounding box center [125, 419] width 102 height 25
select select "service"
click at [74, 406] on select "Select Service Product Membership Package Voucher Prepaid Gift Card" at bounding box center [125, 419] width 102 height 25
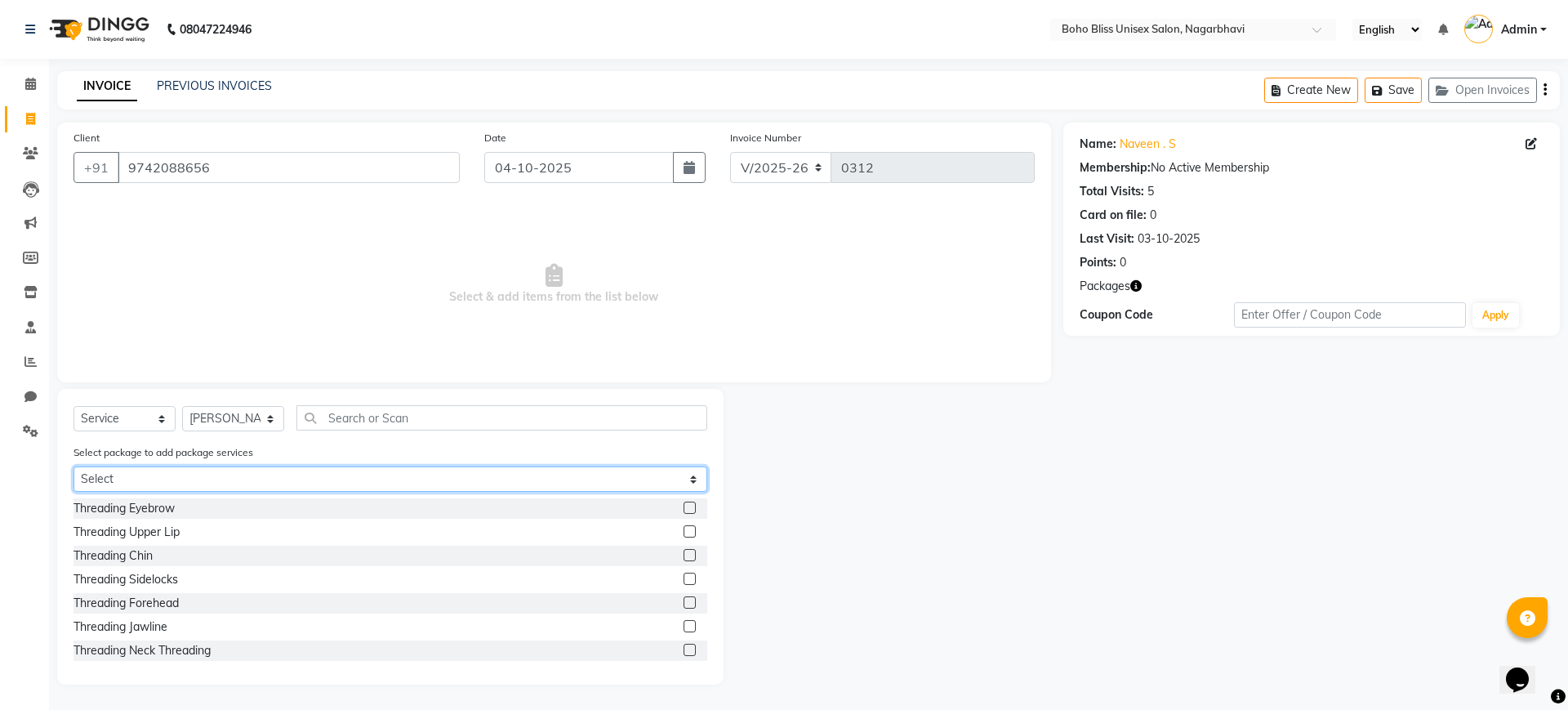
click at [327, 478] on select "Select balinese offer" at bounding box center [391, 479] width 634 height 25
select select "1: Object"
click at [74, 466] on select "Select balinese offer" at bounding box center [391, 479] width 634 height 25
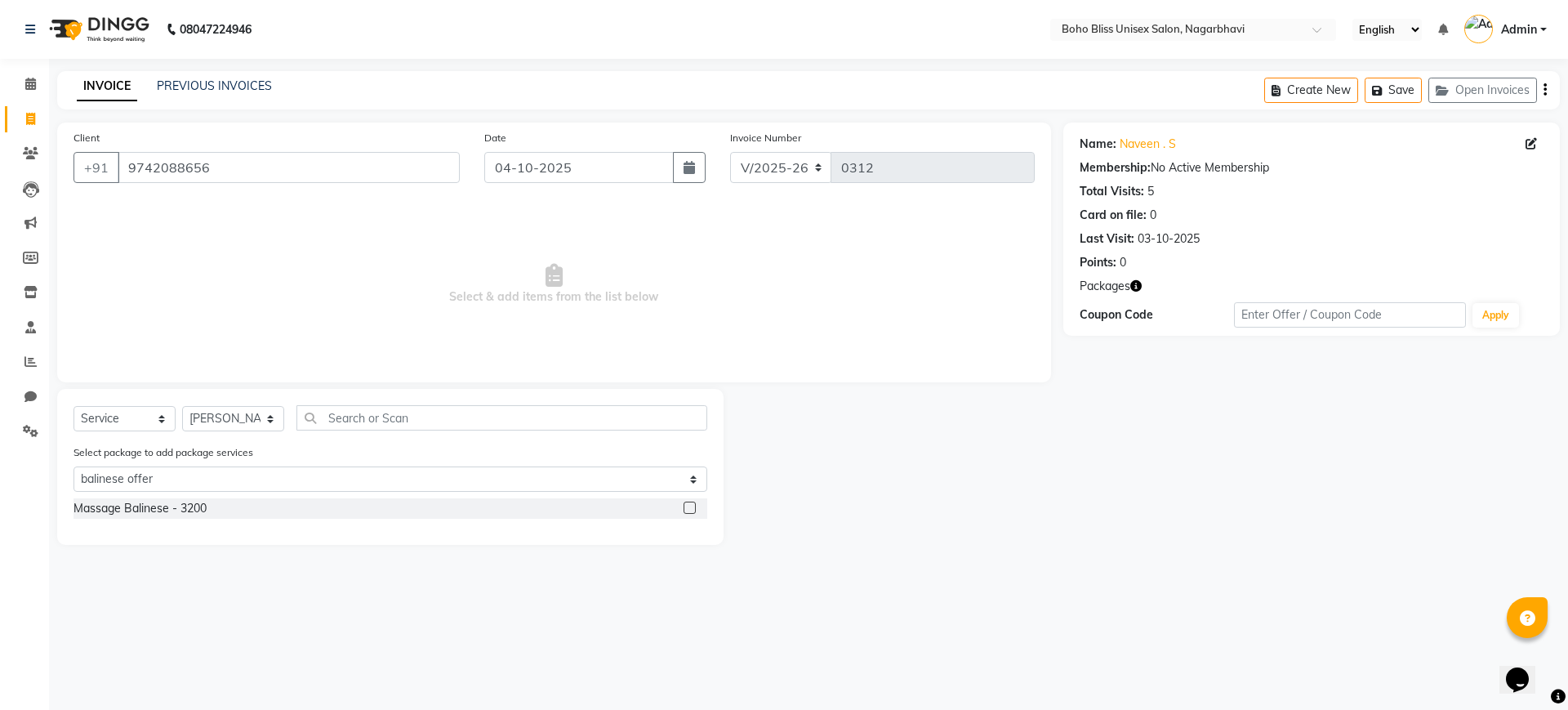
click at [688, 504] on label at bounding box center [690, 507] width 12 height 12
click at [688, 504] on input "checkbox" at bounding box center [689, 508] width 10 height 10
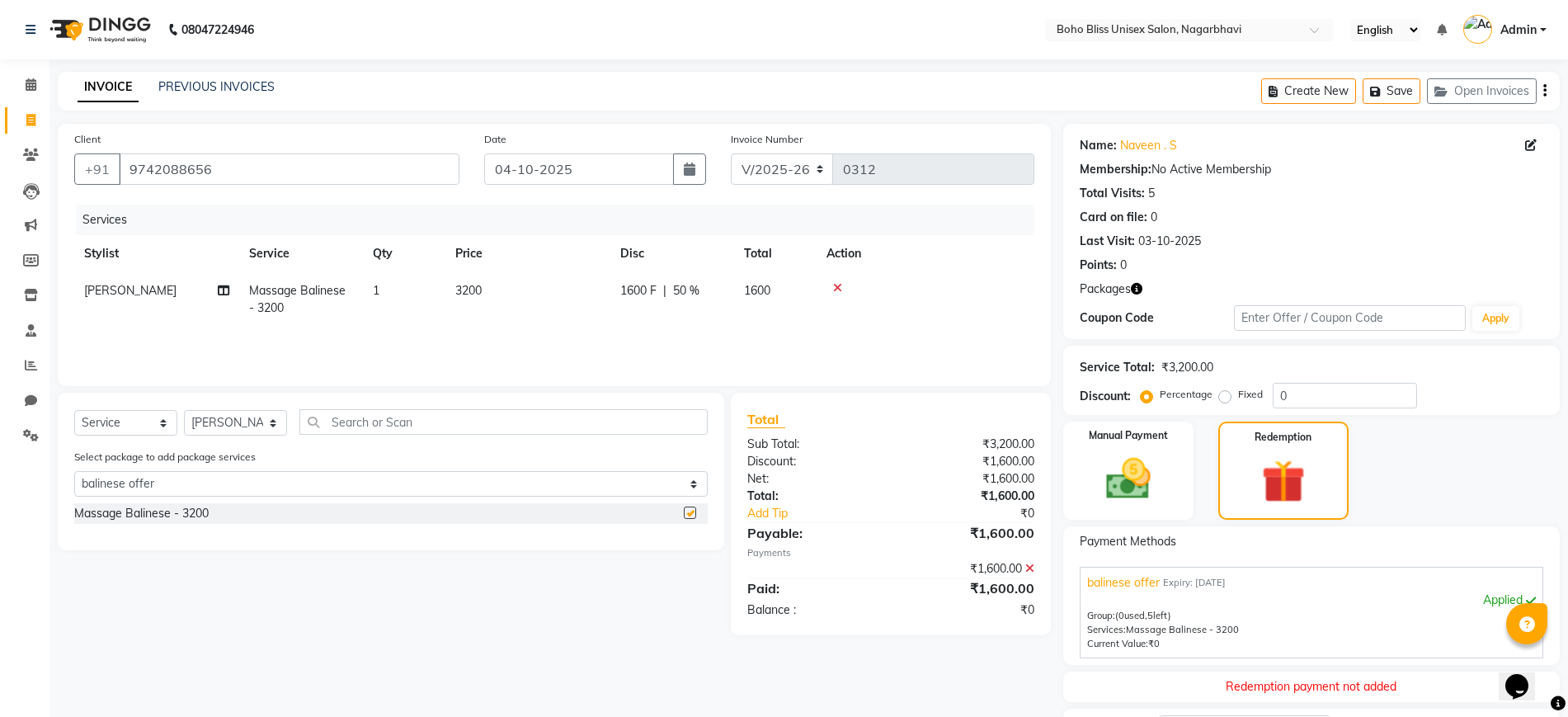
checkbox input "false"
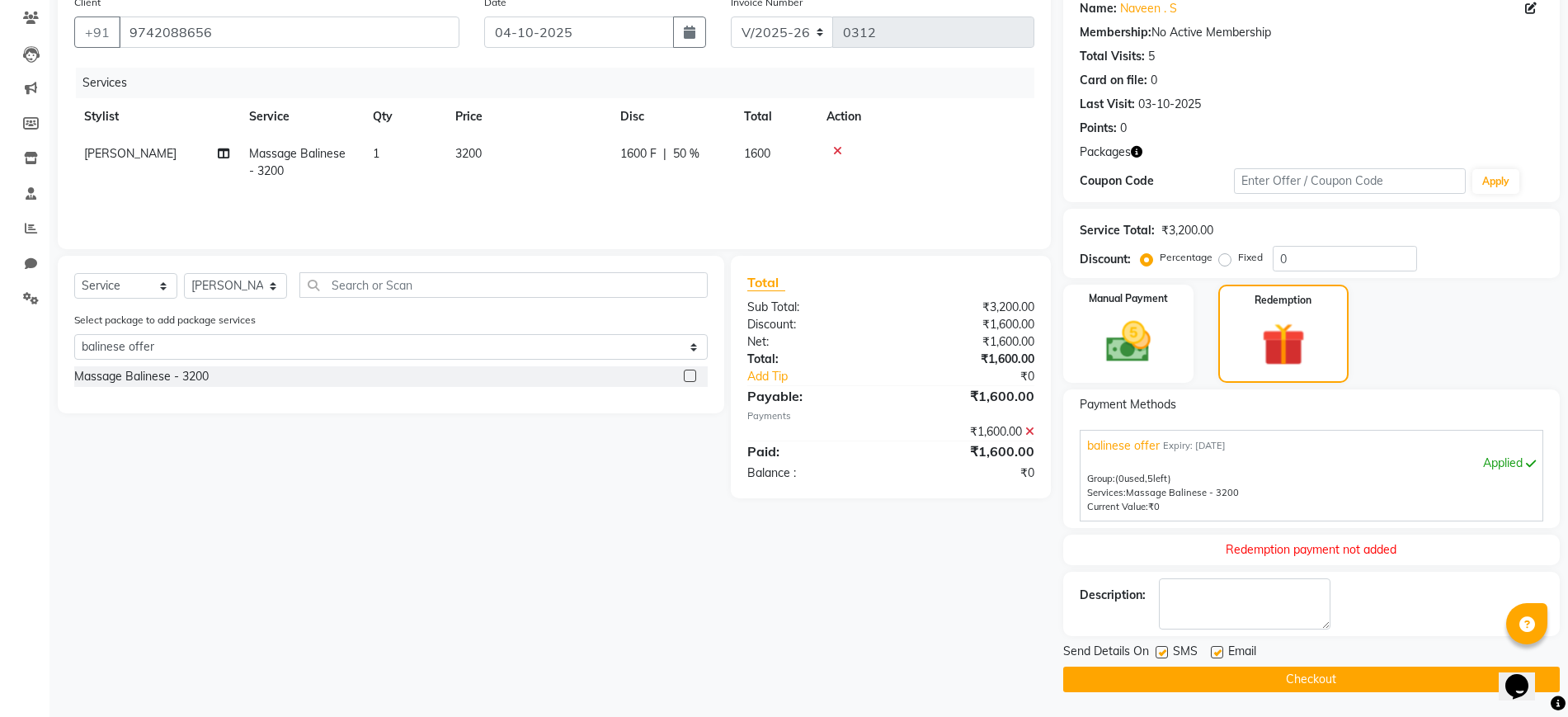
click at [1268, 678] on button "Checkout" at bounding box center [1311, 679] width 497 height 26
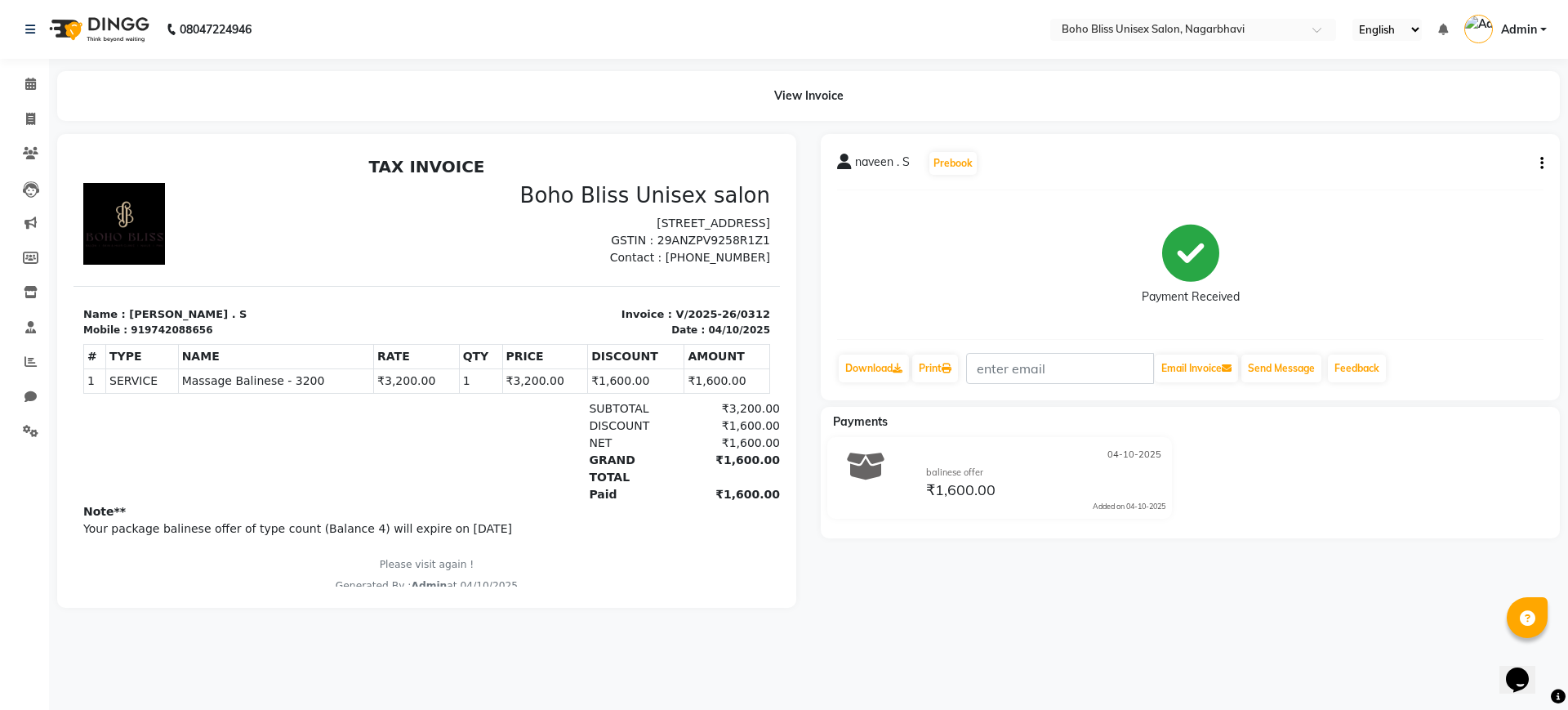
click at [1540, 163] on icon "button" at bounding box center [1542, 163] width 3 height 1
click at [1441, 169] on div "Edit Item Staff" at bounding box center [1461, 173] width 112 height 20
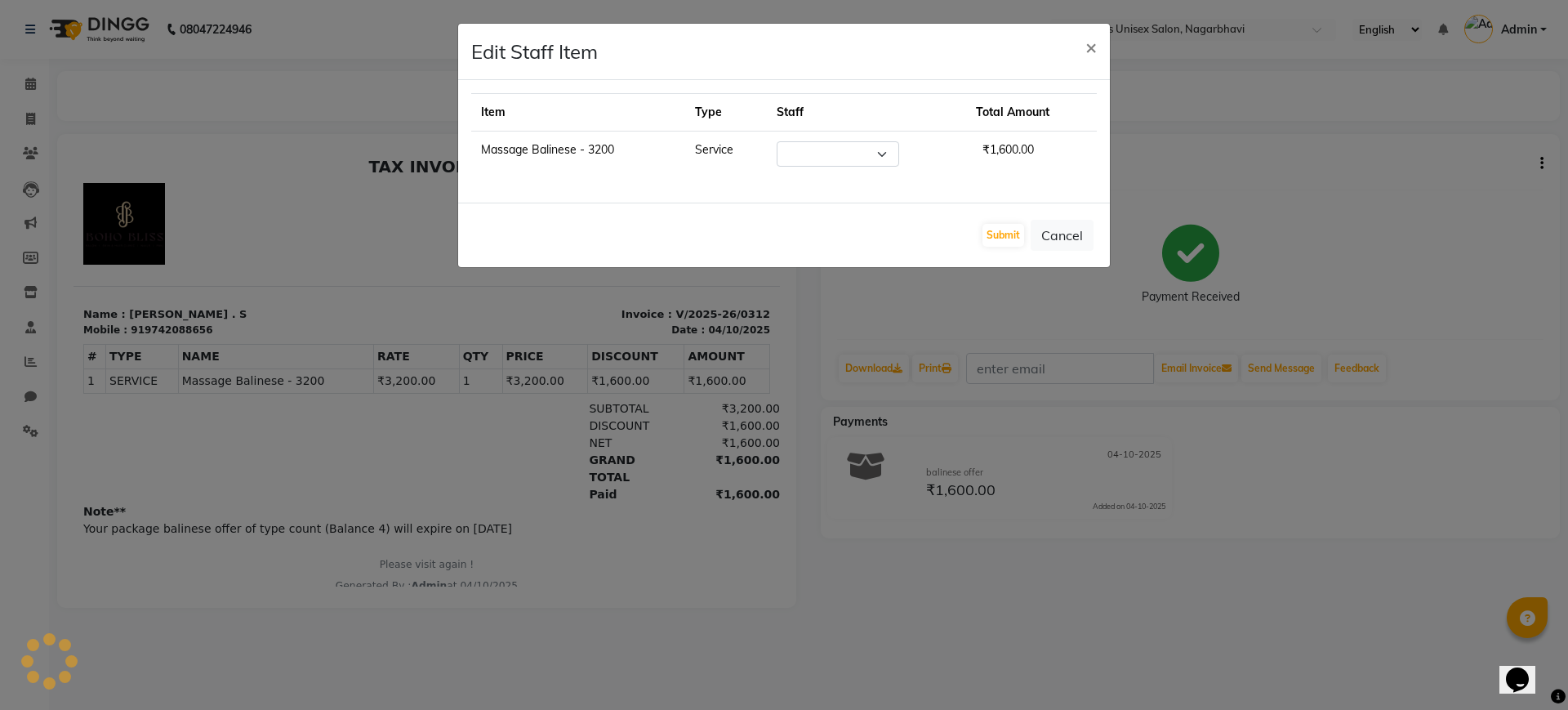
select select "82778"
click at [1091, 43] on span "×" at bounding box center [1091, 46] width 11 height 25
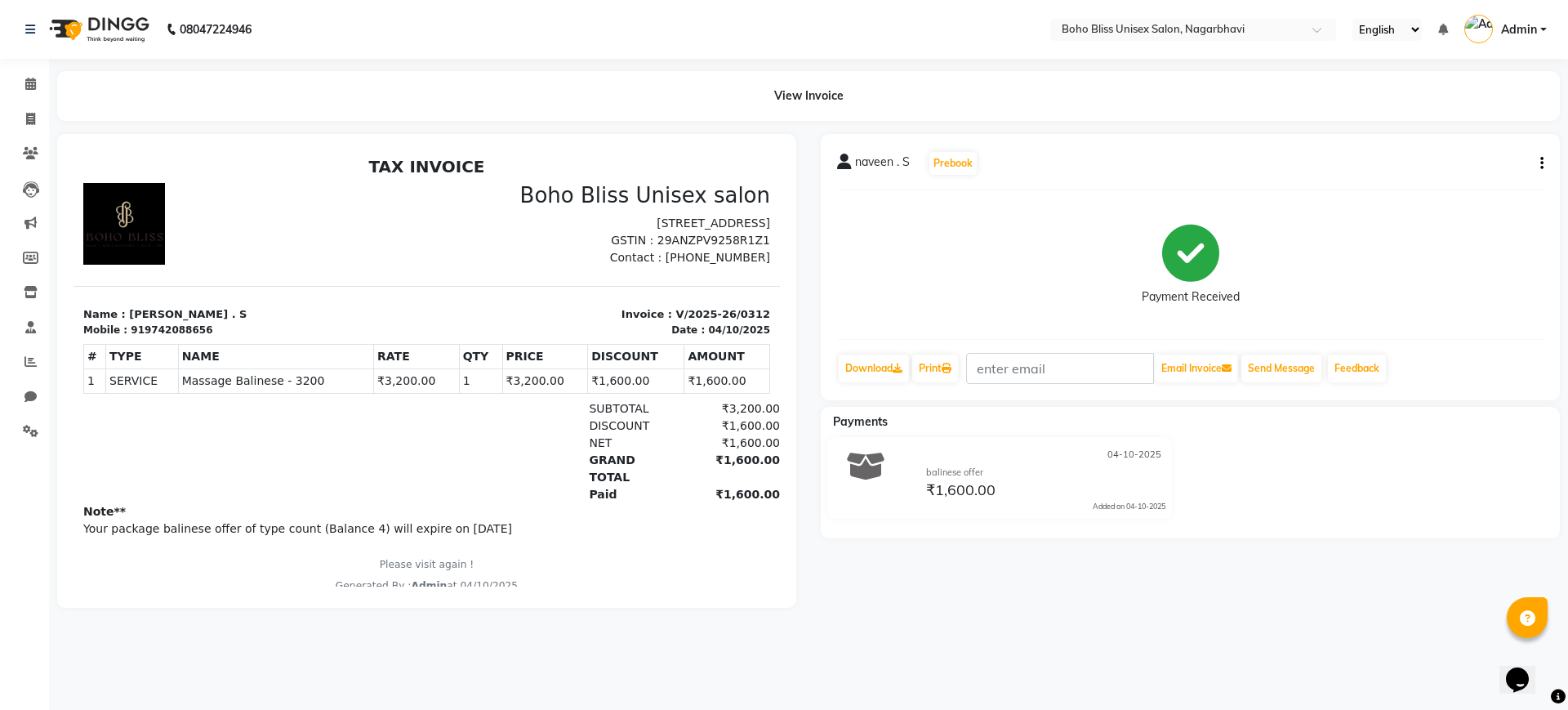
click at [1121, 449] on span "04-10-2025" at bounding box center [1134, 454] width 54 height 14
click at [1541, 163] on icon "button" at bounding box center [1542, 163] width 3 height 1
click at [1418, 132] on div "Cancel Invoice" at bounding box center [1461, 132] width 112 height 20
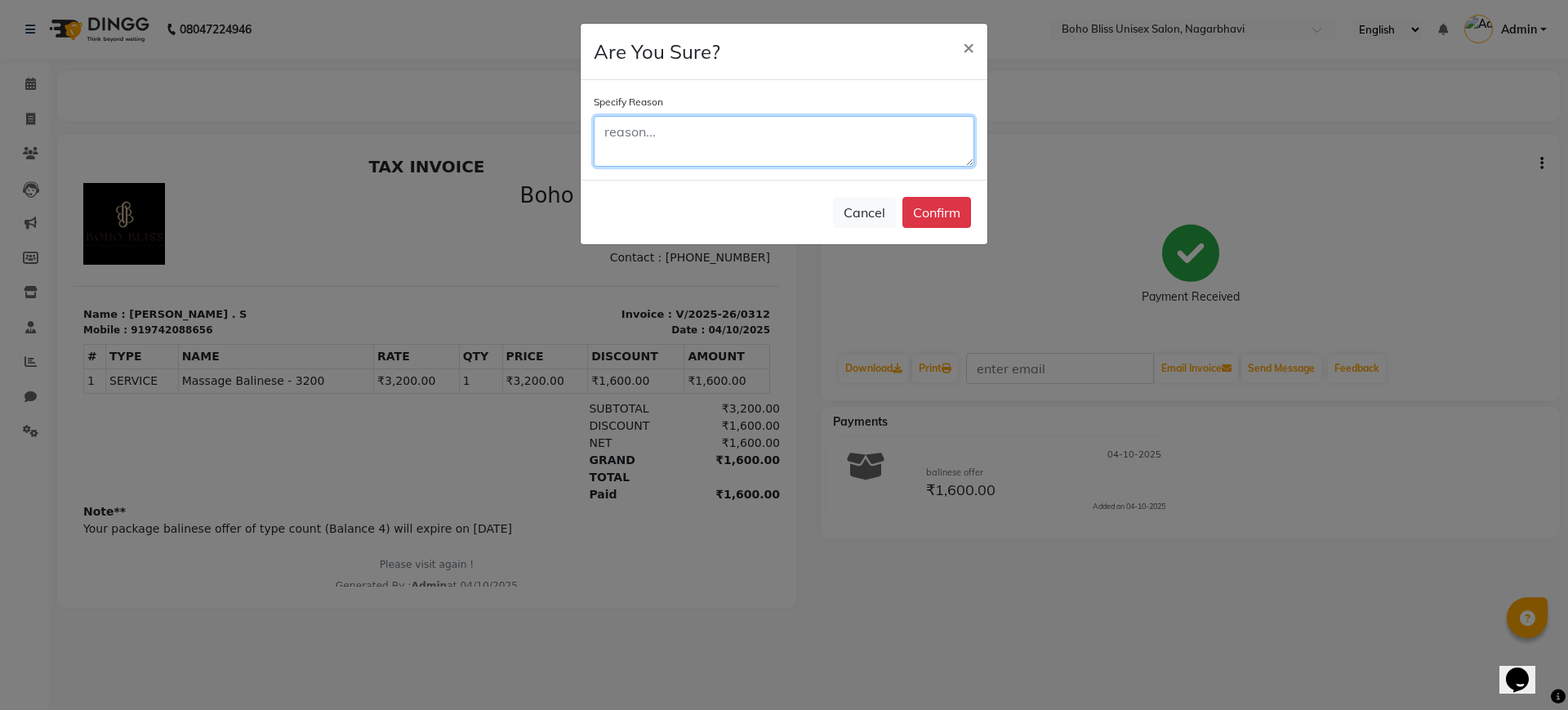
click at [701, 136] on textarea at bounding box center [784, 142] width 381 height 51
type textarea "wrong date"
click at [939, 214] on button "Confirm" at bounding box center [936, 212] width 69 height 31
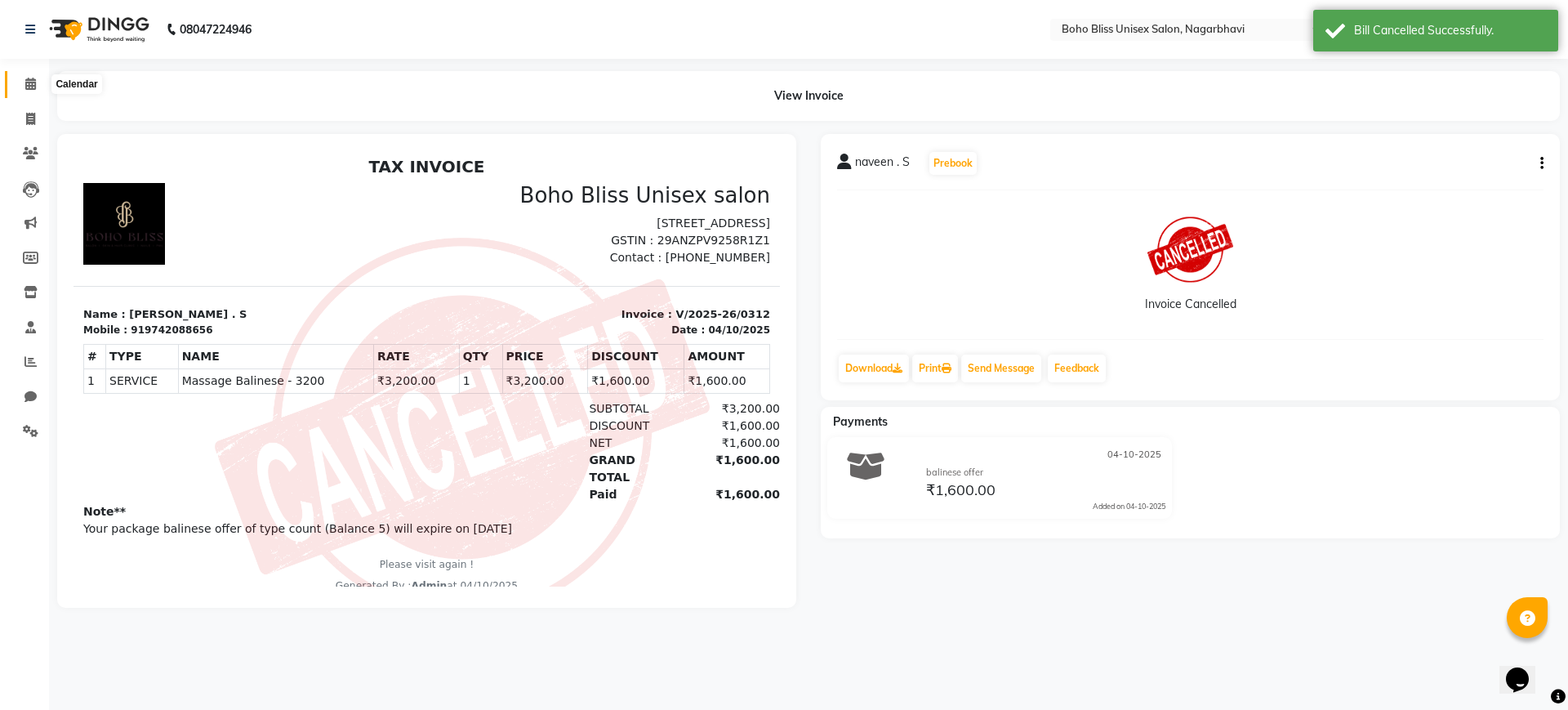
click at [31, 85] on icon at bounding box center [31, 83] width 10 height 12
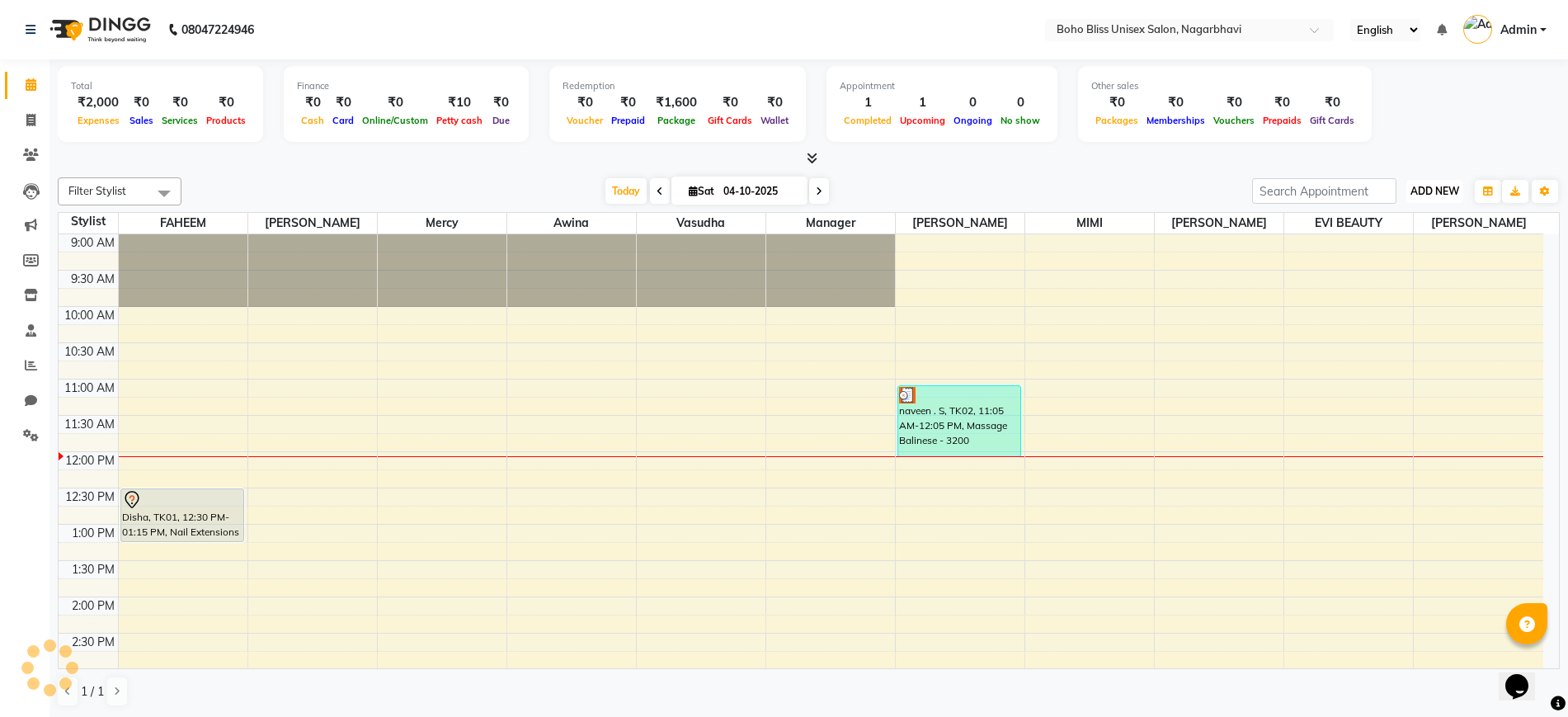
click at [1442, 195] on span "ADD NEW" at bounding box center [1434, 190] width 49 height 12
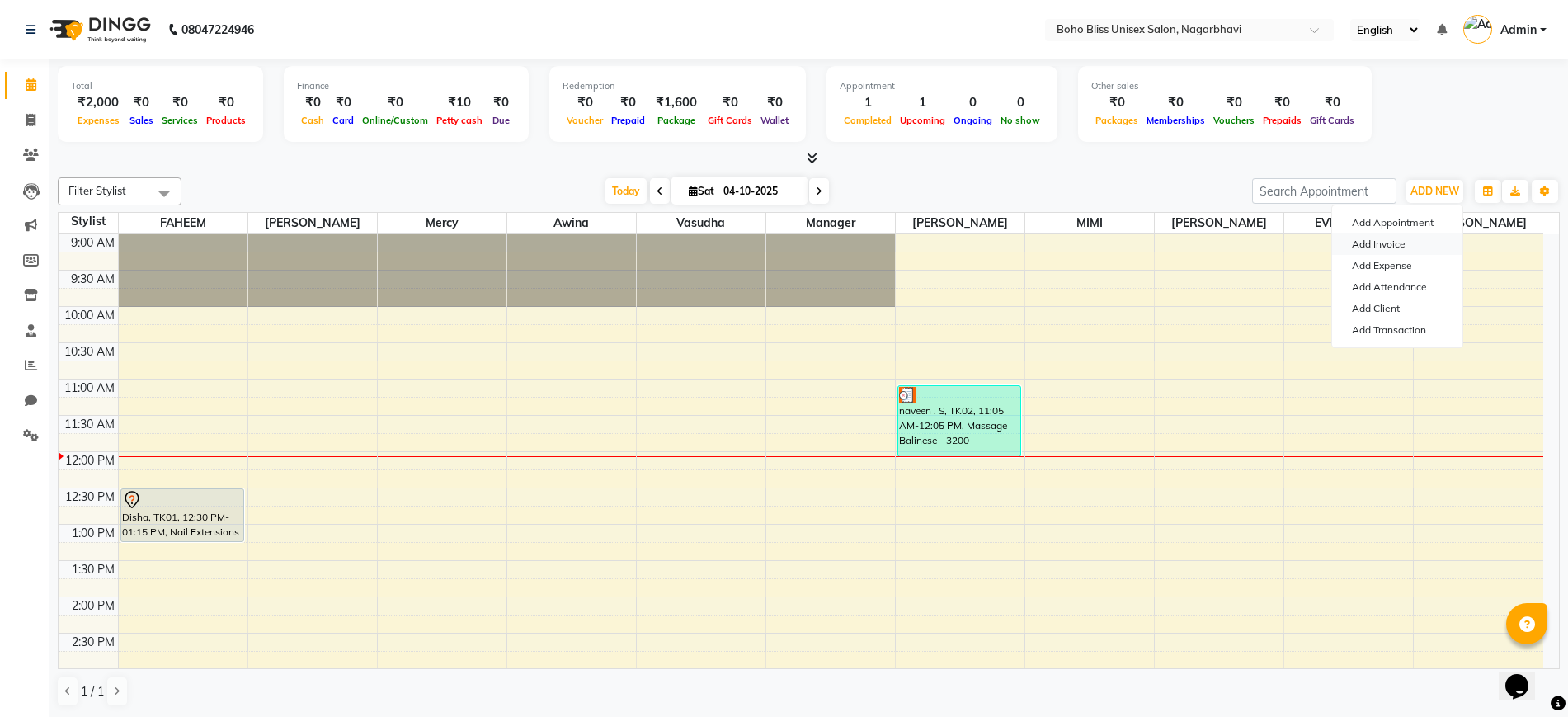
click at [1380, 245] on link "Add Invoice" at bounding box center [1397, 244] width 130 height 21
select select "service"
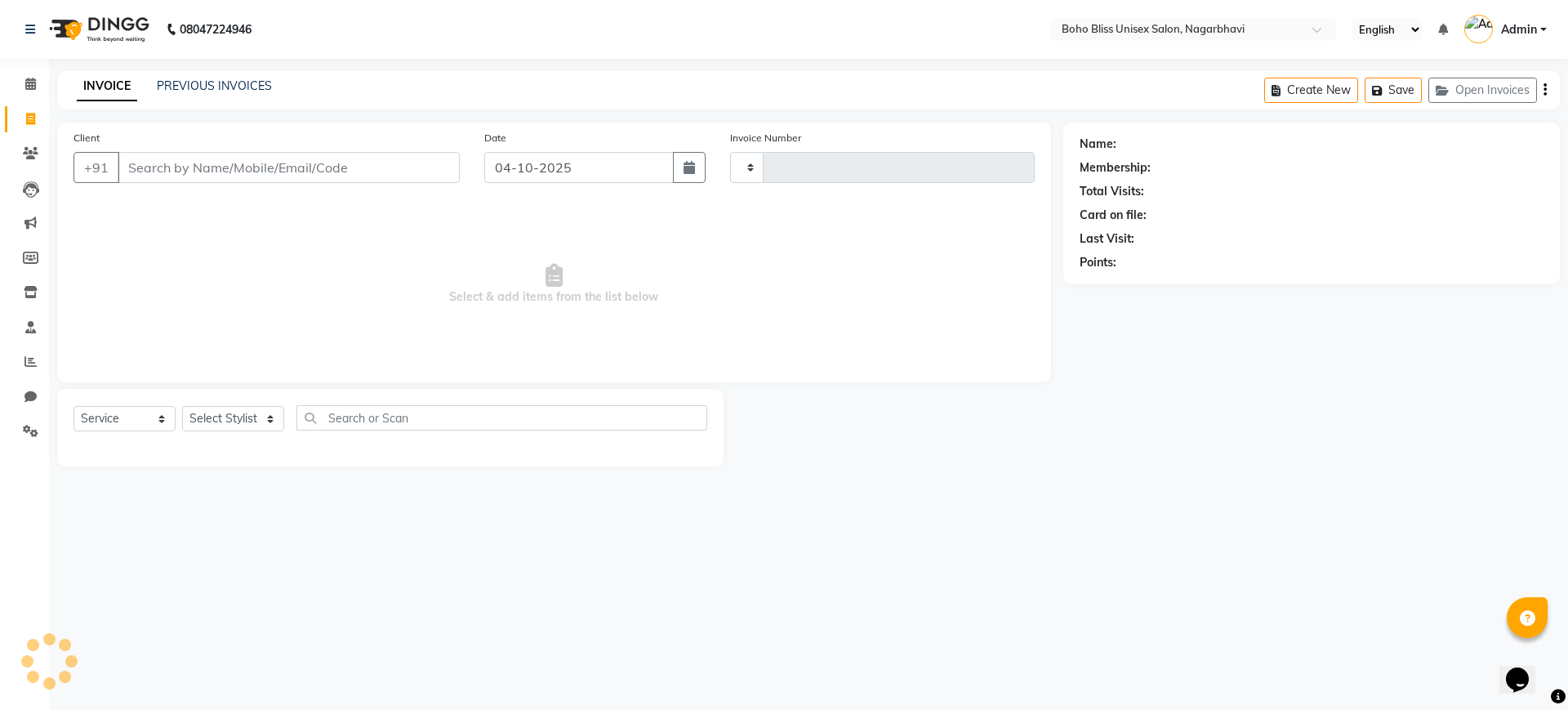
type input "0313"
select select "8370"
click at [253, 166] on input "Client" at bounding box center [288, 167] width 342 height 31
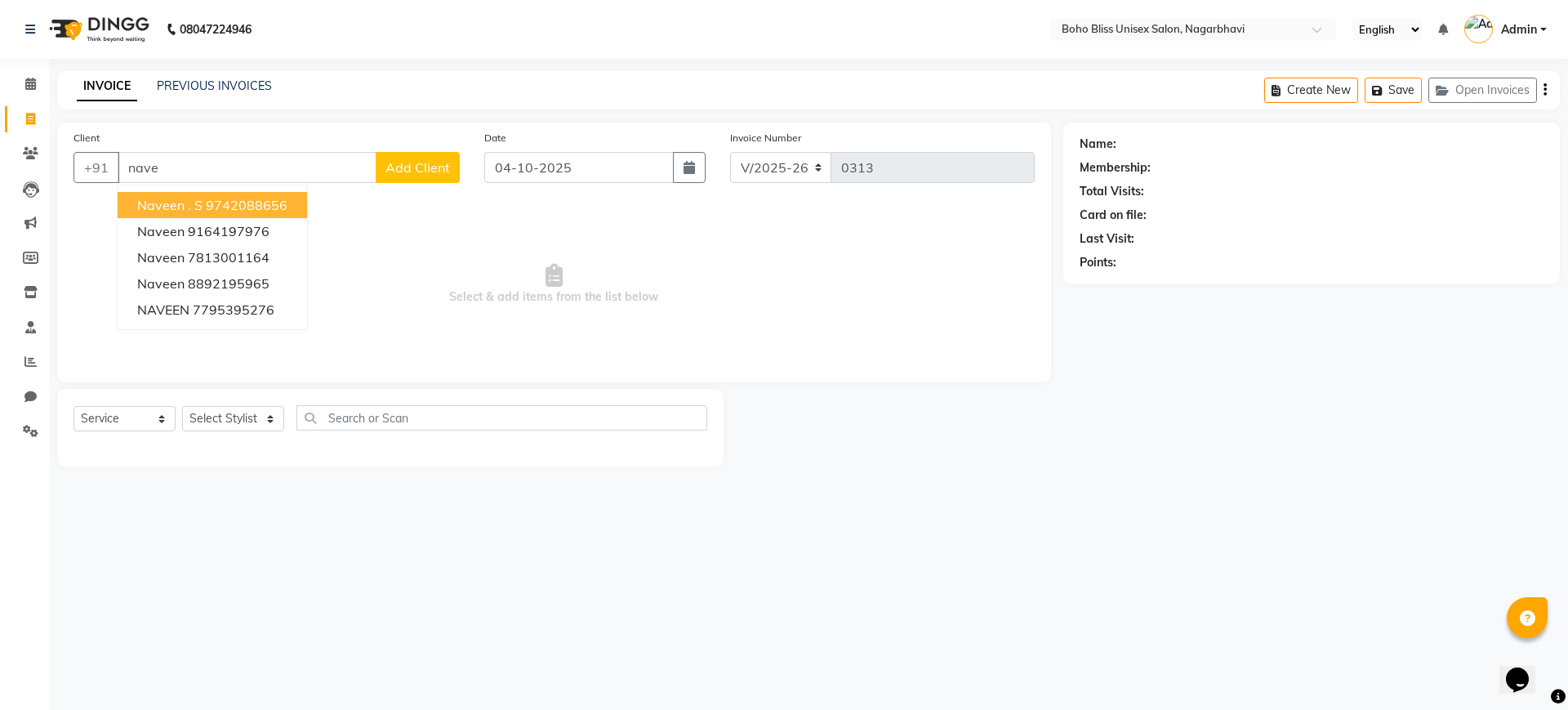
click at [232, 201] on ngb-highlight "9742088656" at bounding box center [246, 205] width 82 height 16
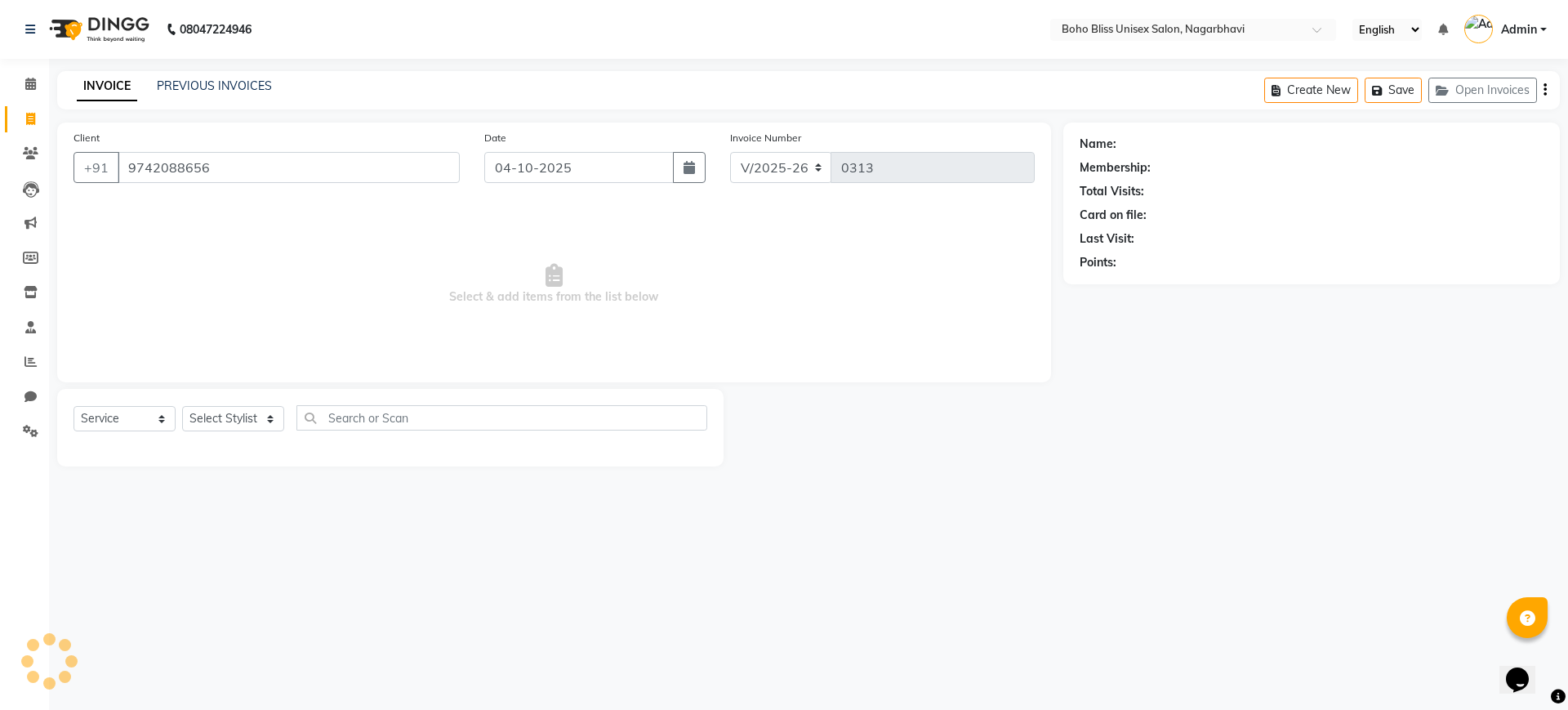
type input "9742088656"
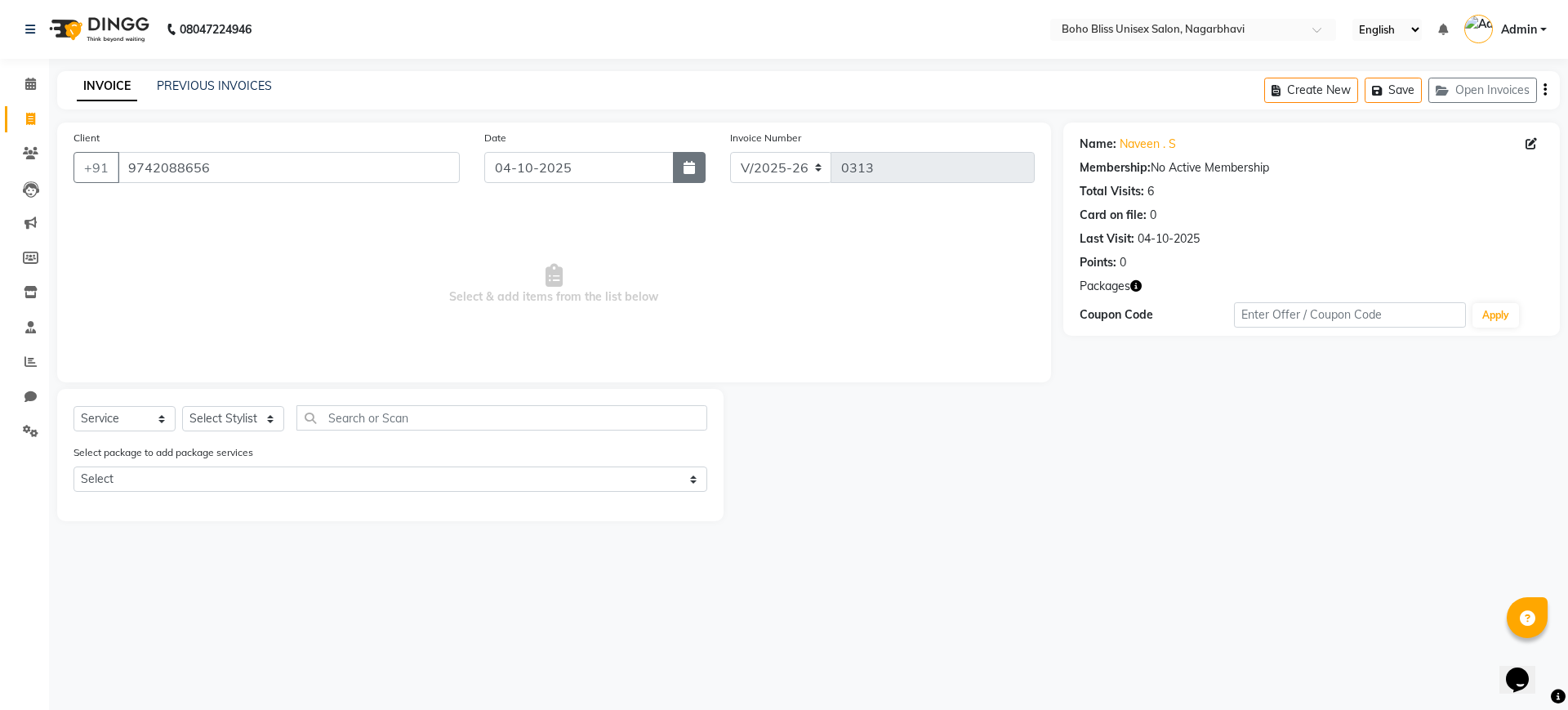
click at [680, 165] on button "button" at bounding box center [689, 167] width 32 height 31
select select "10"
select select "2025"
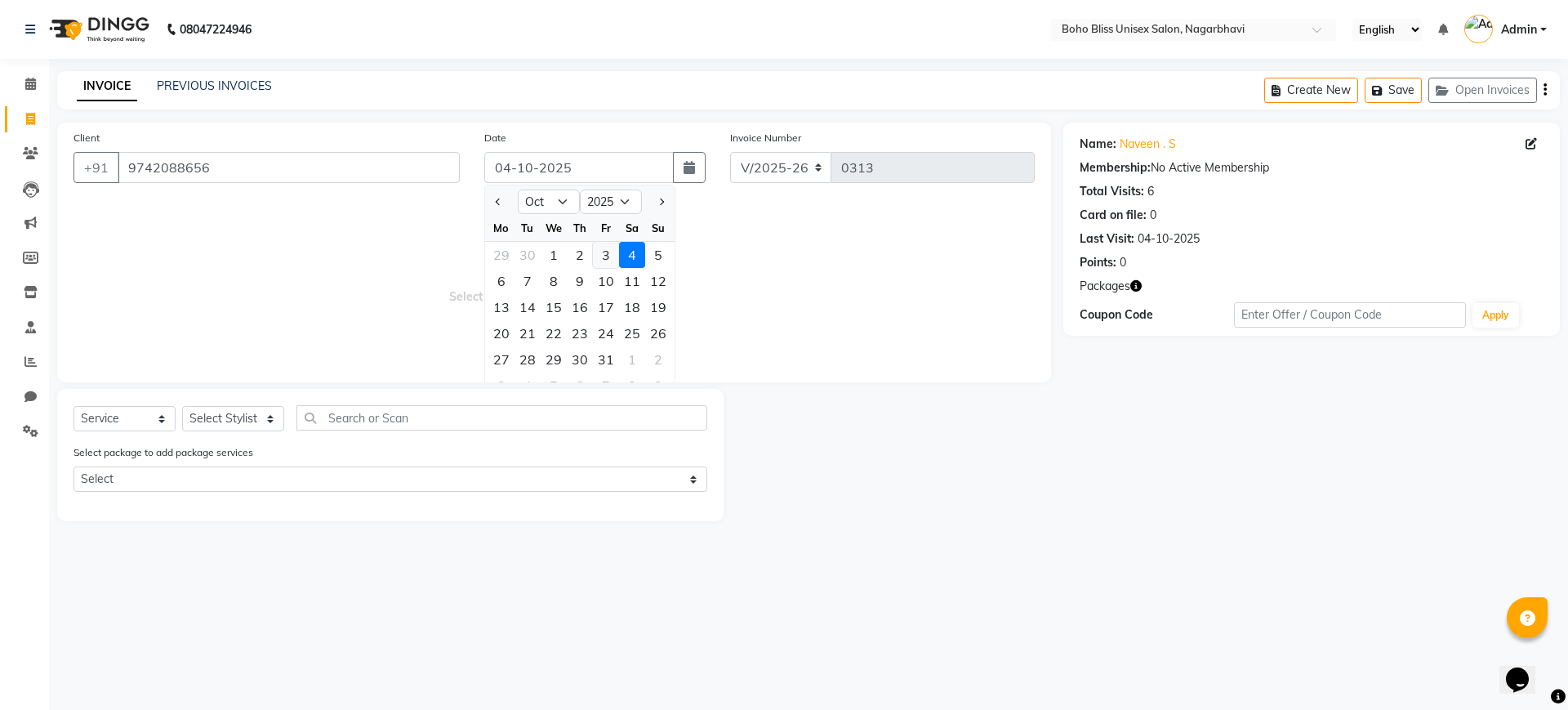
click at [599, 250] on div "3" at bounding box center [606, 255] width 26 height 26
type input "03-10-2025"
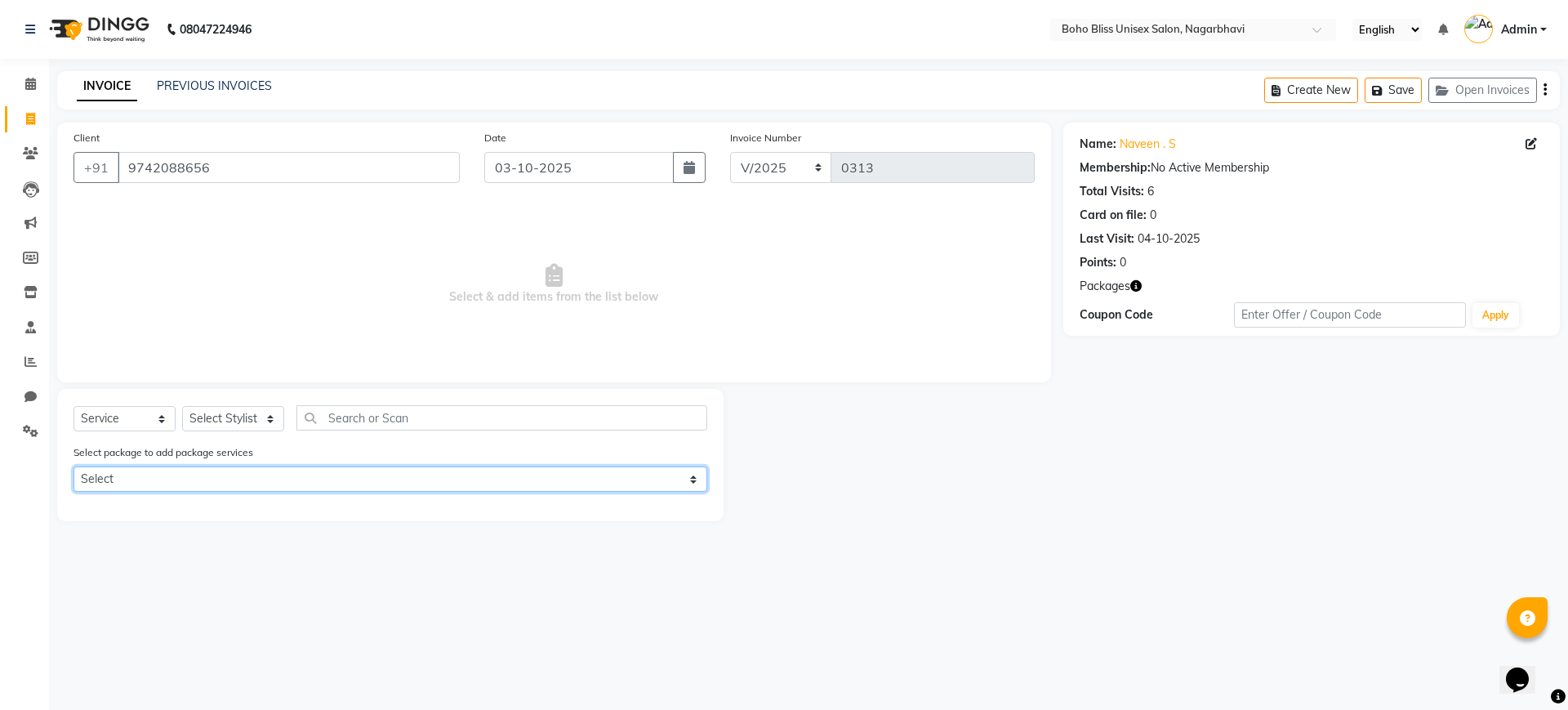
click at [342, 477] on select "Select balinese offer" at bounding box center [391, 479] width 634 height 25
select select "1: Object"
click at [74, 466] on select "Select balinese offer" at bounding box center [391, 479] width 634 height 25
click at [199, 413] on select "Select Stylist Ali Khan Awina EVI BEAUTY FAHEEM Front Desk HARRY KIM Manager Me…" at bounding box center [233, 419] width 102 height 25
select select "82778"
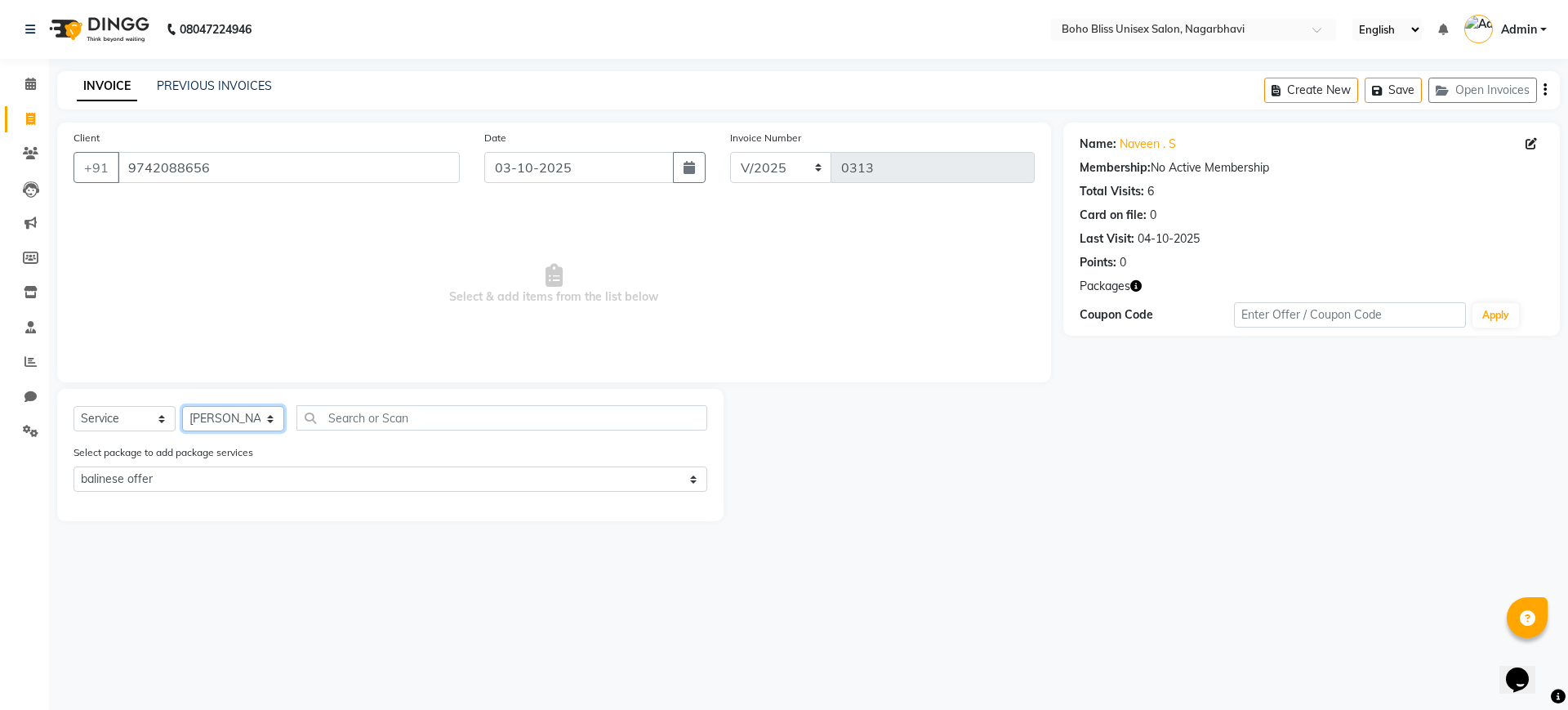
click at [182, 406] on select "Select Stylist Ali Khan Awina EVI BEAUTY FAHEEM Front Desk HARRY KIM Manager Me…" at bounding box center [233, 419] width 102 height 25
click at [688, 509] on label at bounding box center [690, 507] width 12 height 12
click at [688, 509] on input "checkbox" at bounding box center [689, 508] width 10 height 10
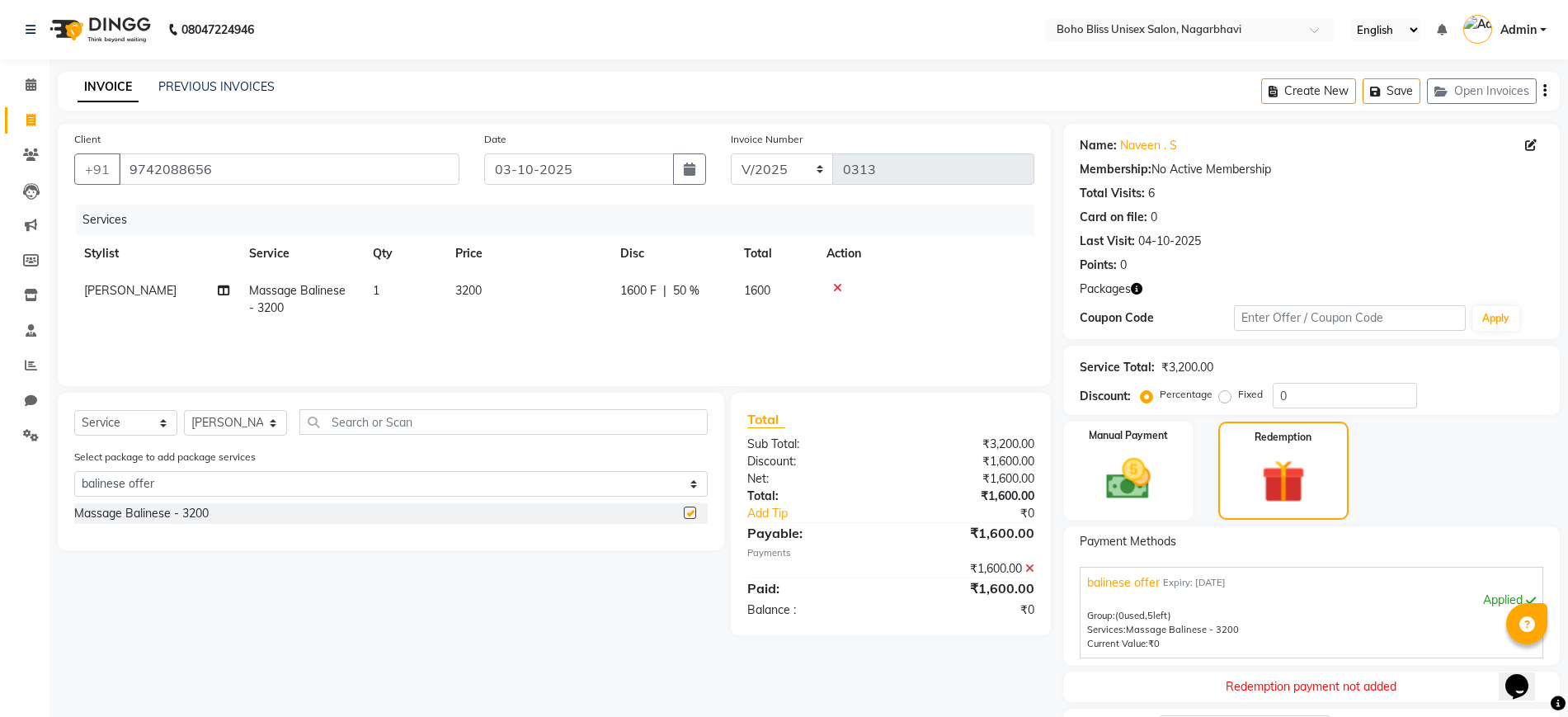
checkbox input "false"
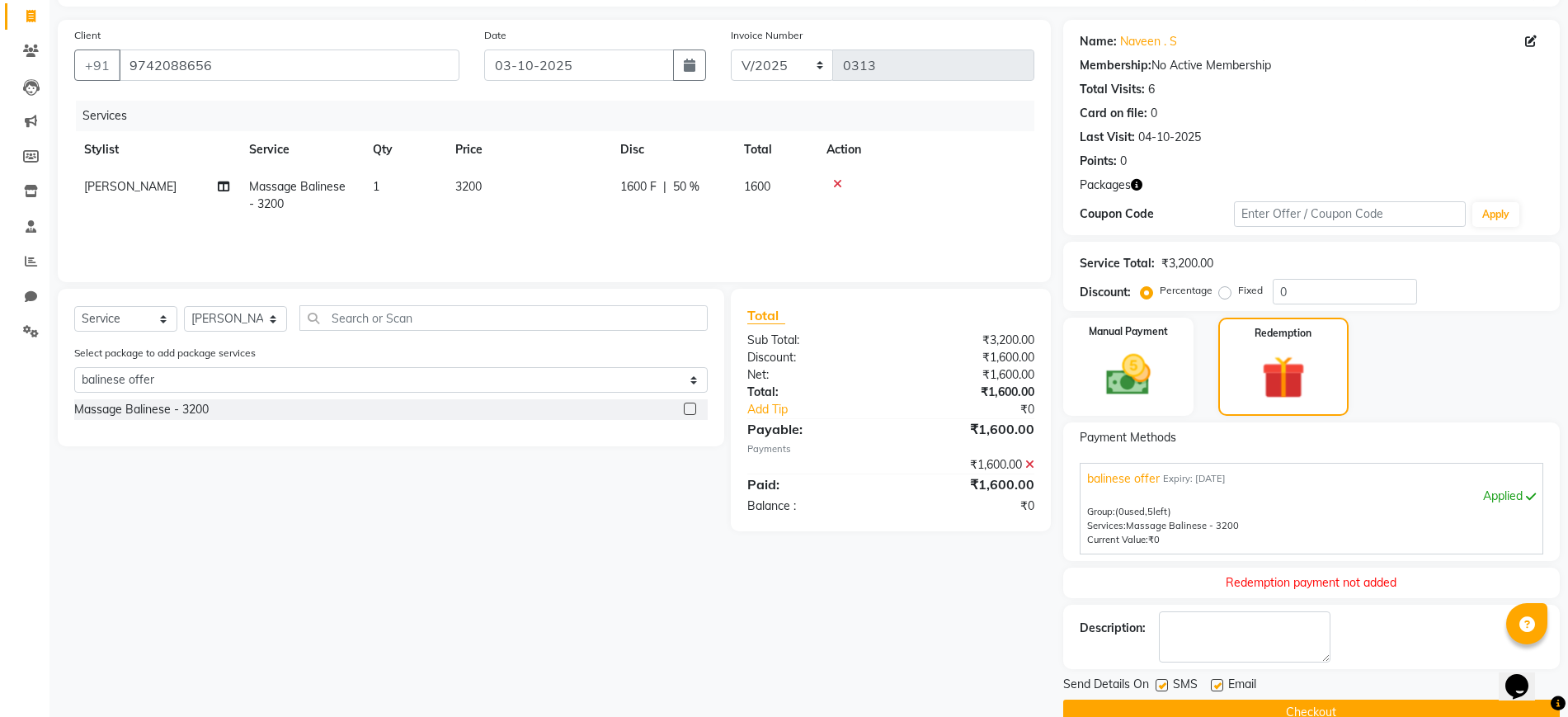
scroll to position [137, 0]
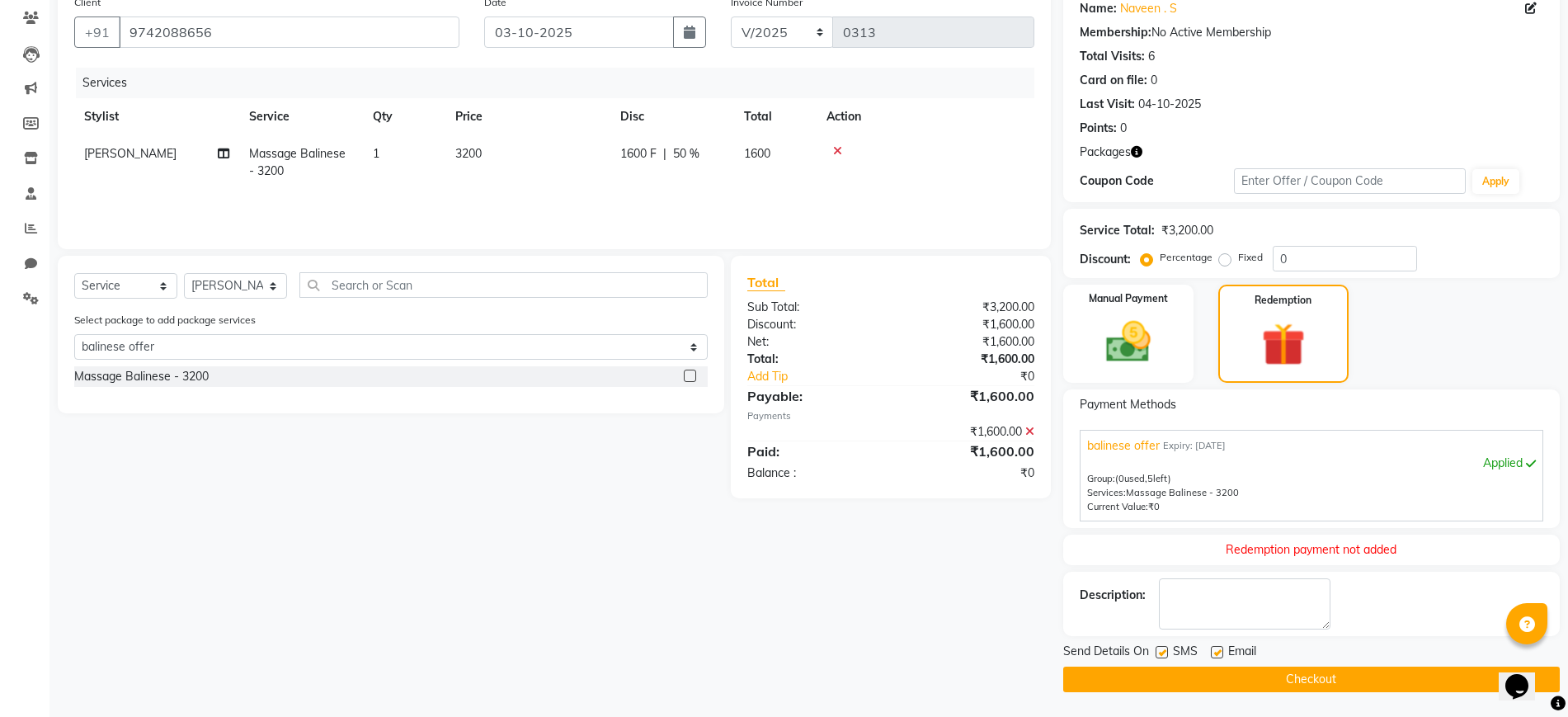
click at [1174, 689] on button "Checkout" at bounding box center [1311, 679] width 497 height 26
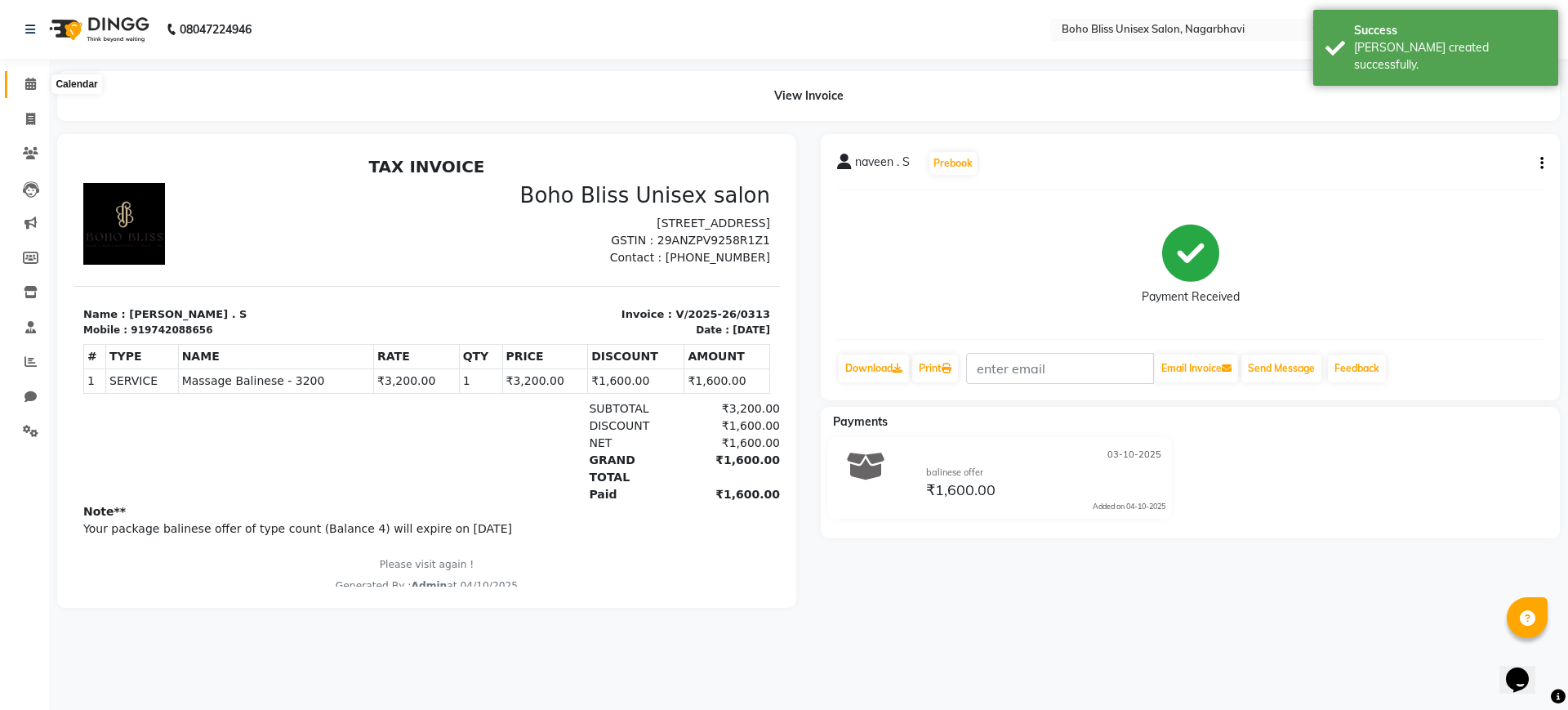
click at [25, 82] on icon at bounding box center [31, 83] width 10 height 12
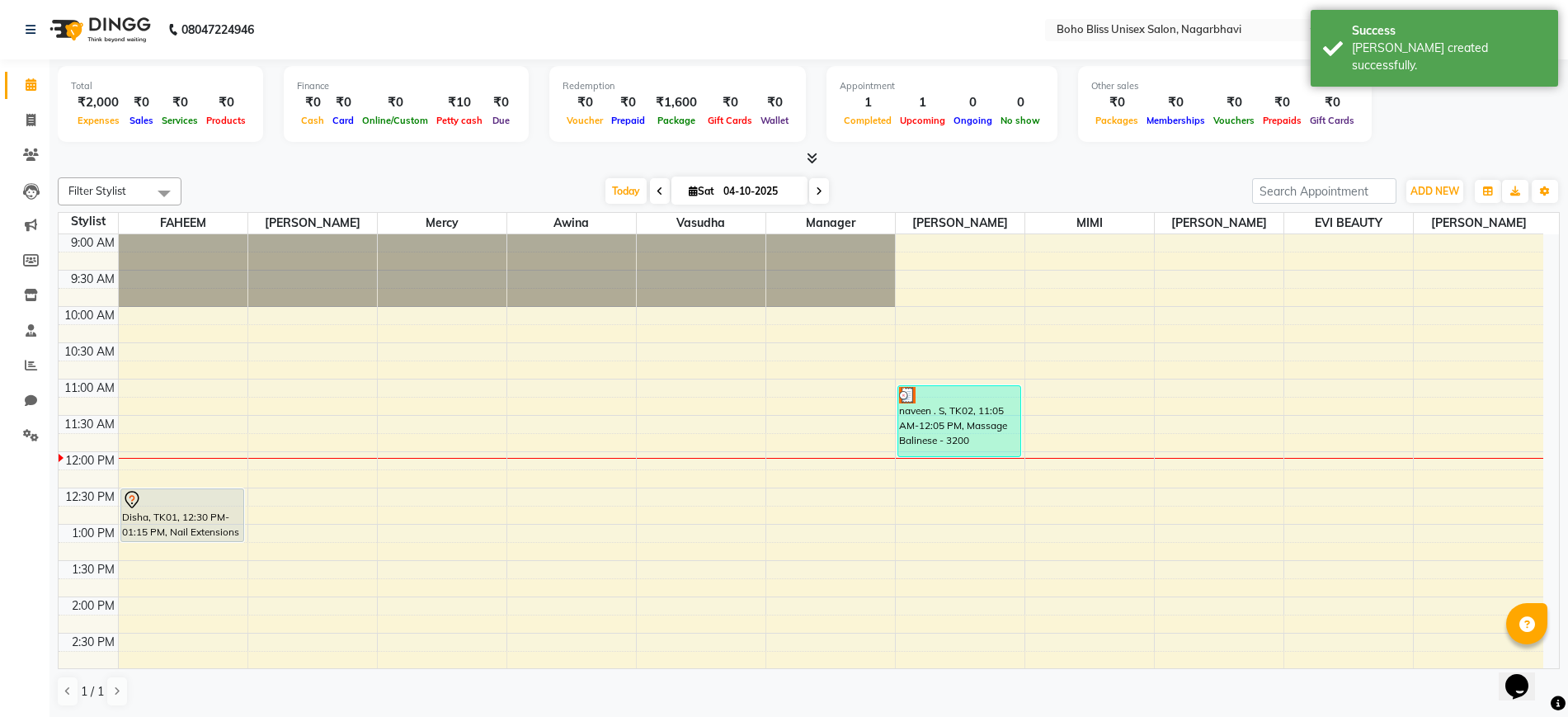
click at [816, 160] on icon at bounding box center [811, 158] width 10 height 12
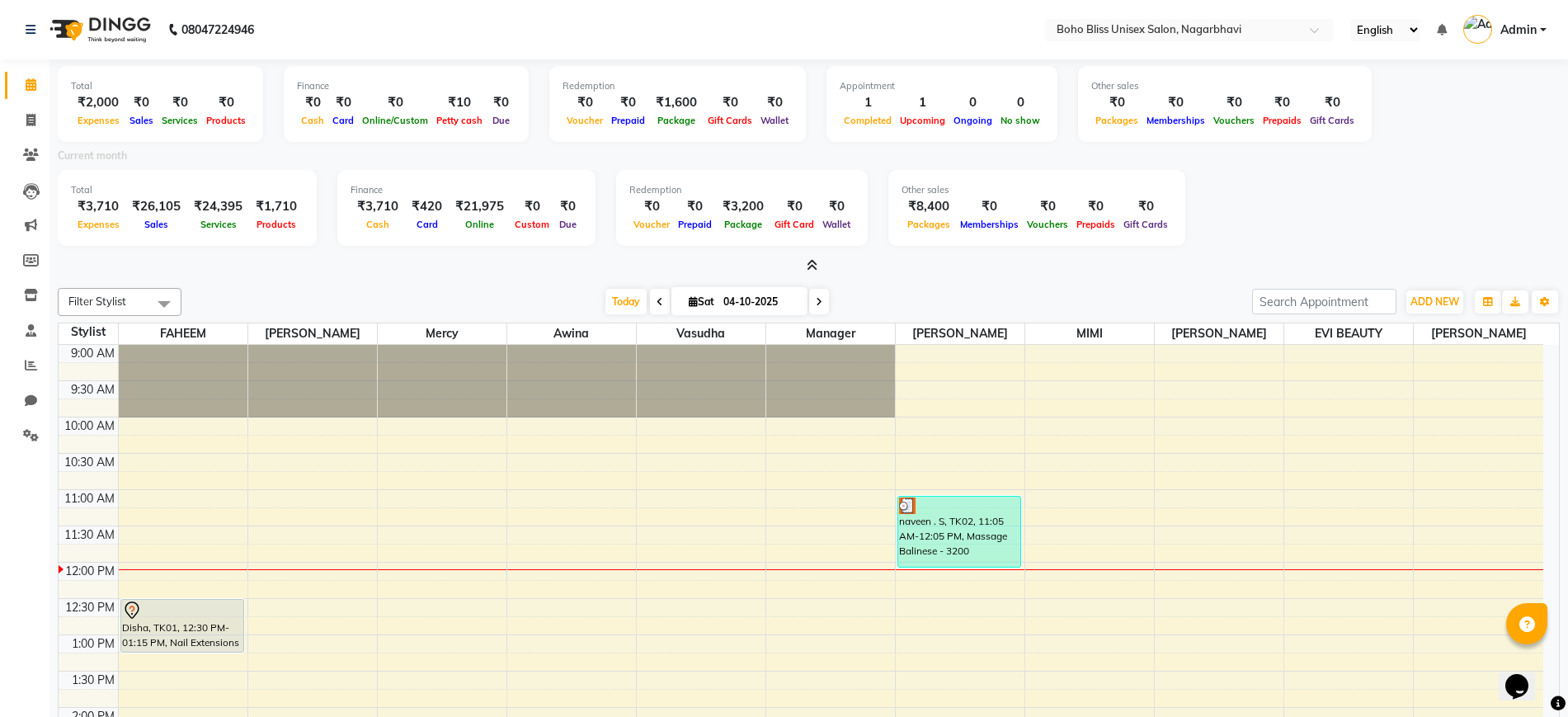
click at [23, 105] on ul "Calendar Invoice Clients Leads Marketing Members Inventory Staff Reports Chat S…" at bounding box center [25, 265] width 50 height 395
click at [27, 115] on icon at bounding box center [31, 120] width 9 height 12
select select "service"
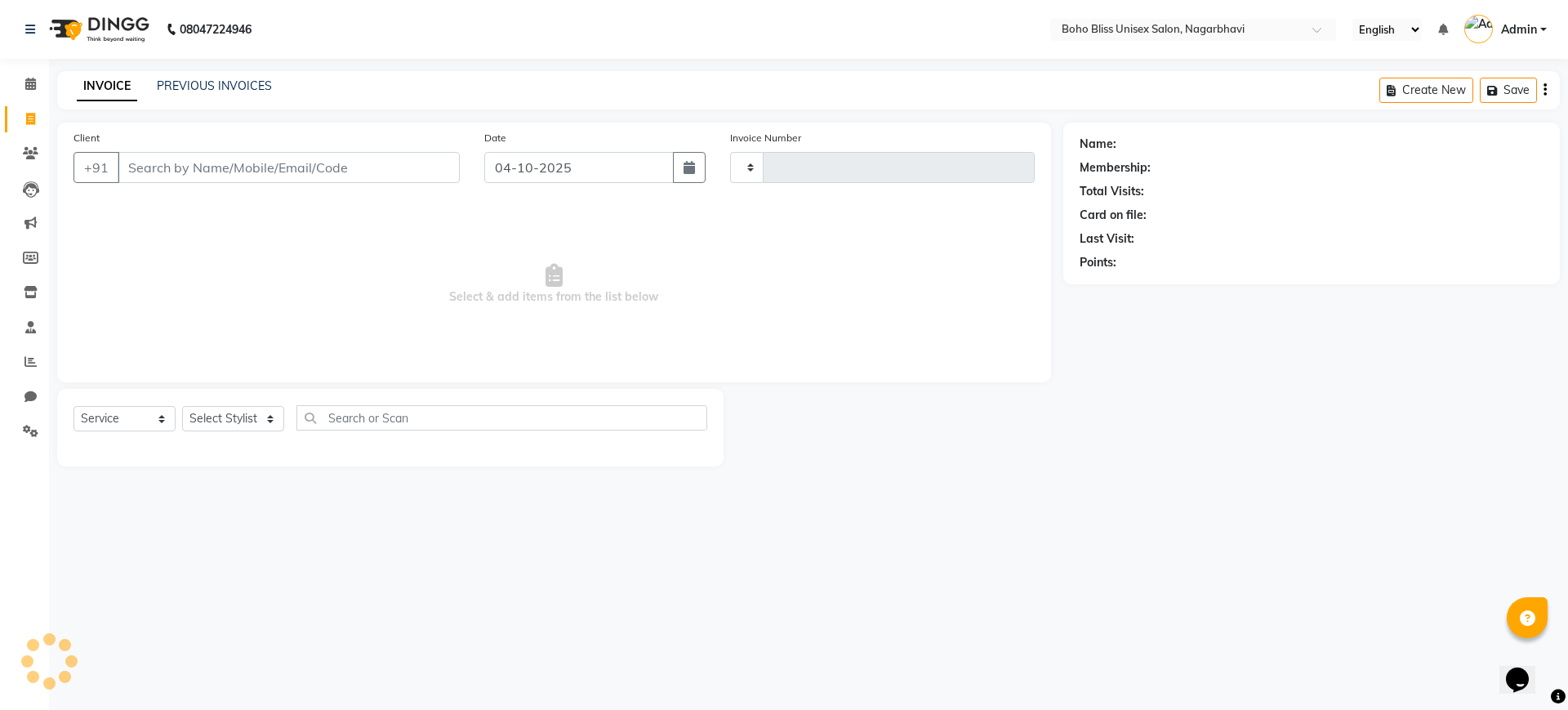
type input "0314"
select select "8370"
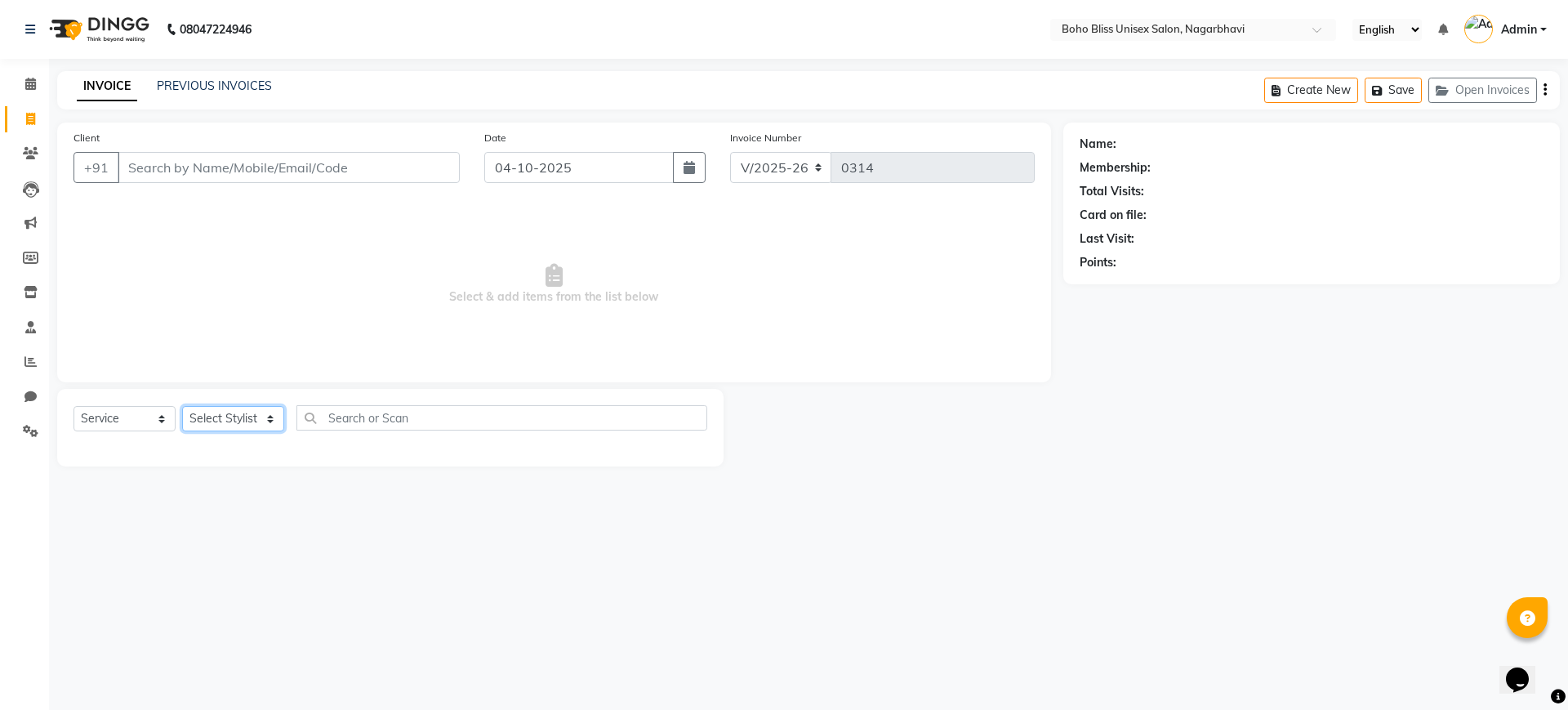
click at [251, 416] on select "Select Stylist Ali Khan Awina EVI BEAUTY FAHEEM Front Desk HARRY KIM Manager Me…" at bounding box center [233, 419] width 102 height 25
click at [384, 335] on span "Select & add items from the list below" at bounding box center [555, 284] width 962 height 163
click at [245, 172] on input "Client" at bounding box center [288, 167] width 342 height 31
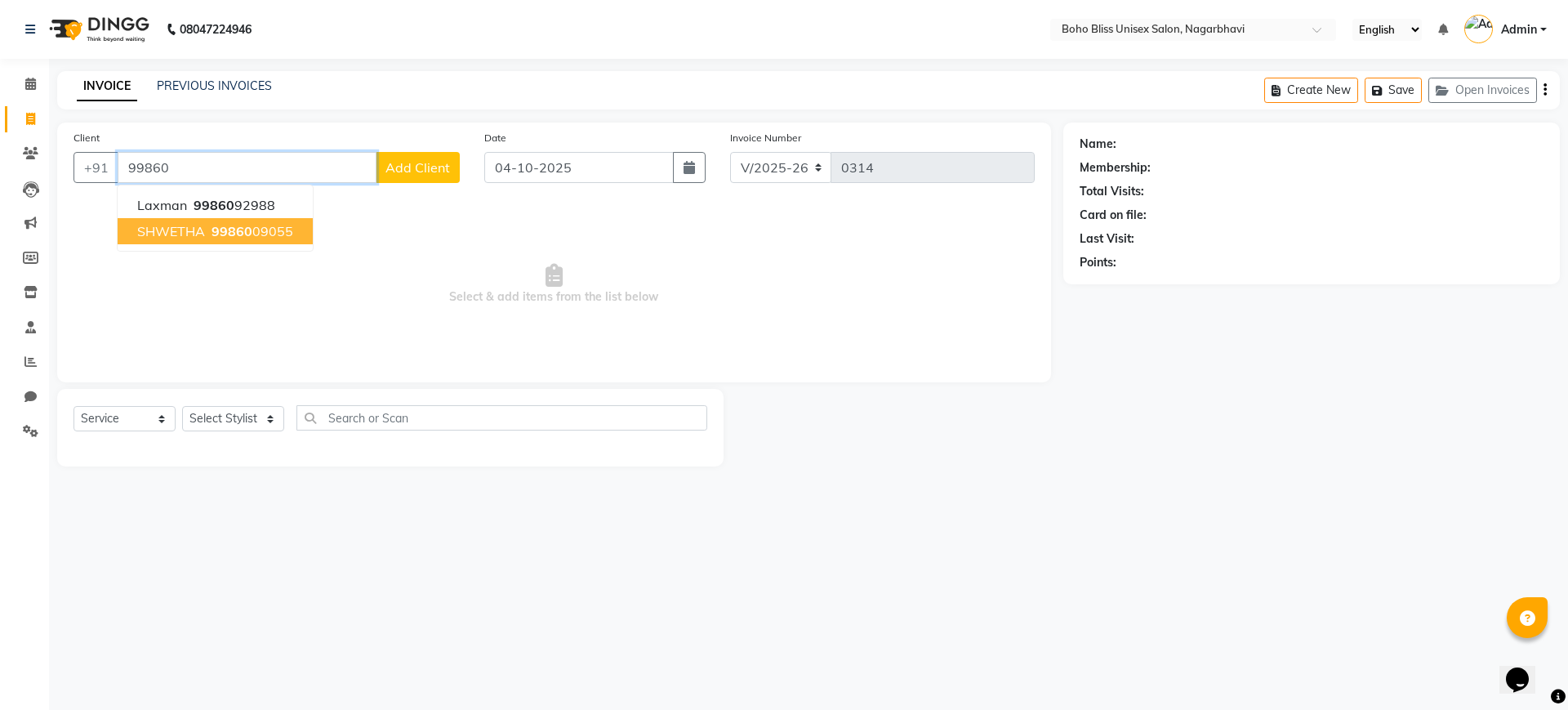
click at [258, 234] on ngb-highlight "99860 09055" at bounding box center [251, 230] width 85 height 16
type input "9986009055"
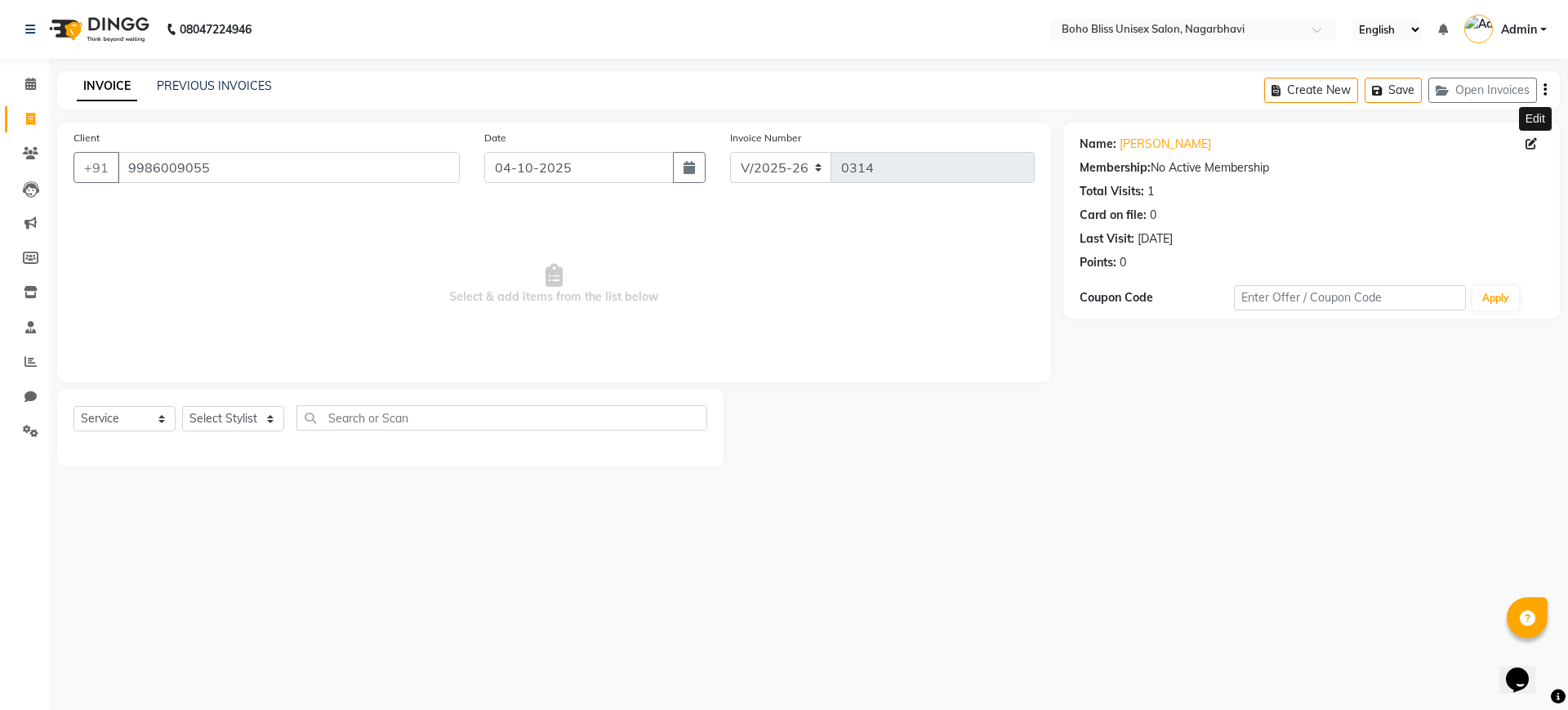
click at [1531, 141] on icon at bounding box center [1531, 143] width 11 height 11
select select "female"
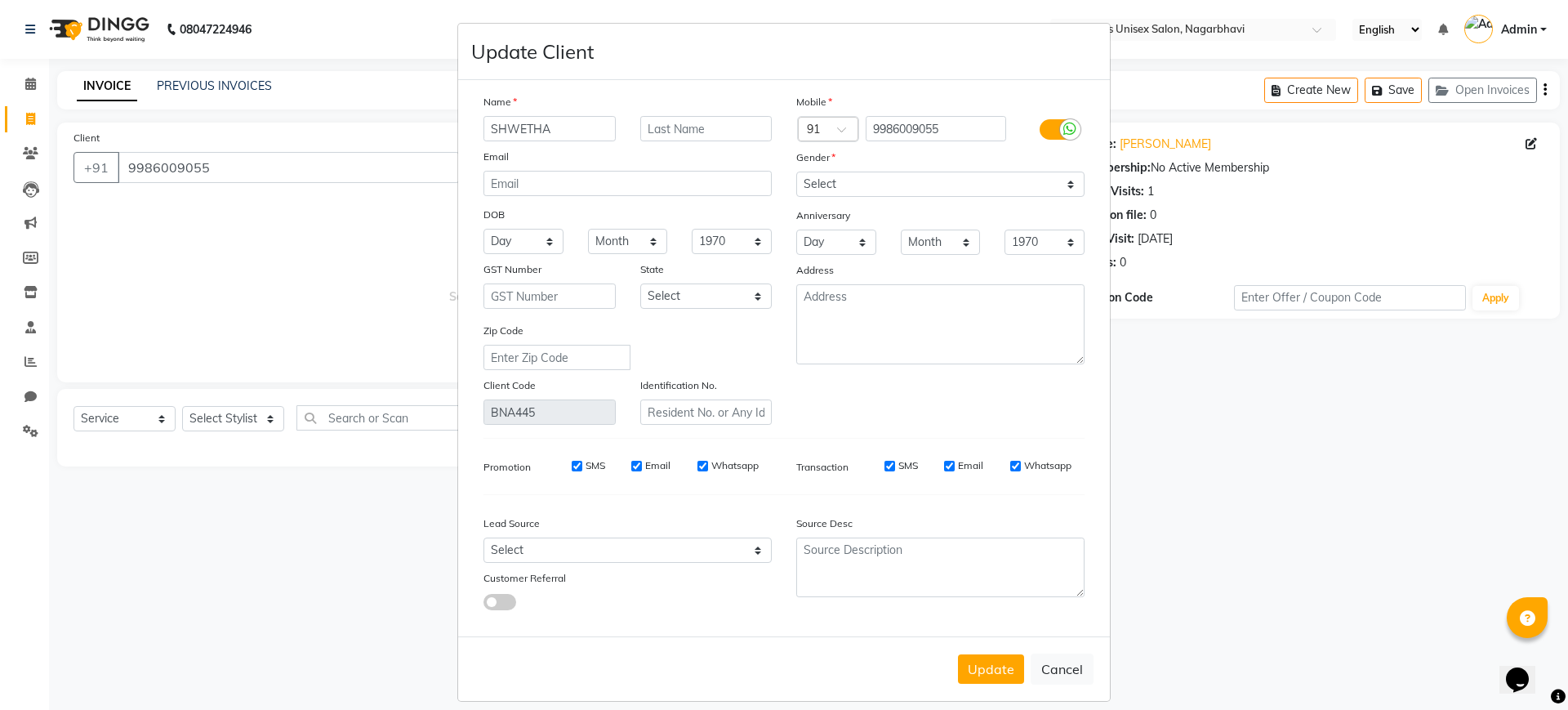
click at [1415, 216] on ngb-modal-window "Update Client Name SHWETHA Email DOB Day 01 02 03 04 05 06 07 08 09 10 11 12 13…" at bounding box center [784, 355] width 1568 height 710
click at [1001, 683] on button "Update" at bounding box center [991, 668] width 66 height 30
select select
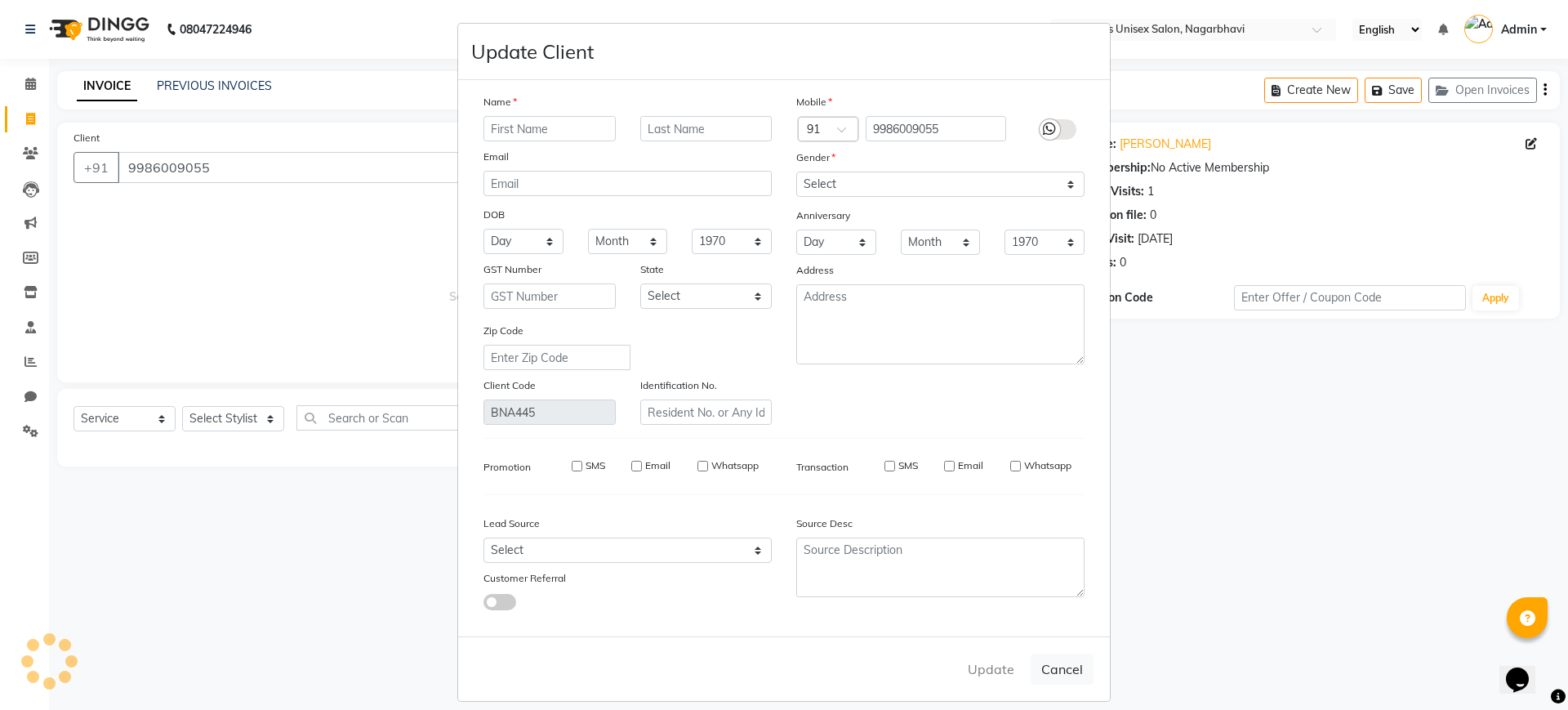
select select
checkbox input "false"
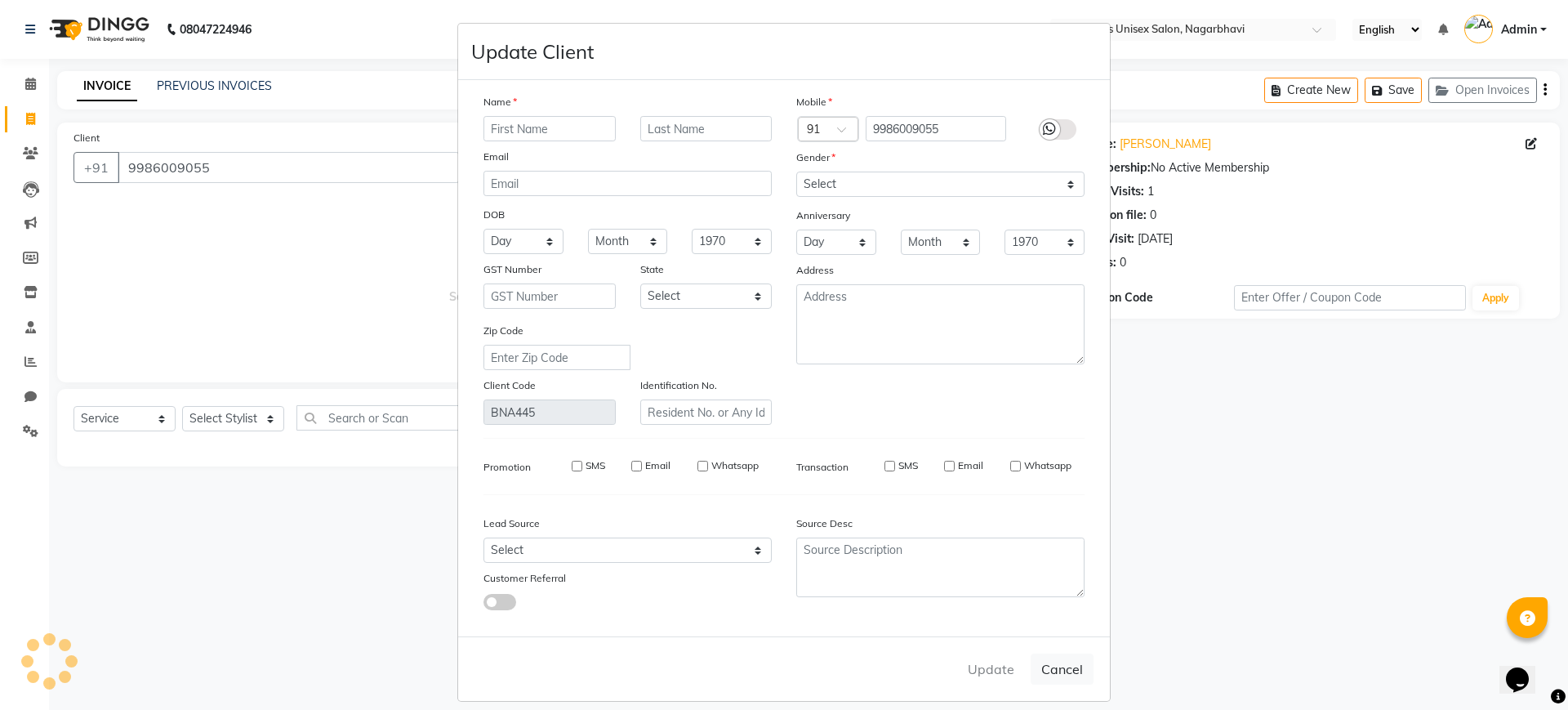
checkbox input "false"
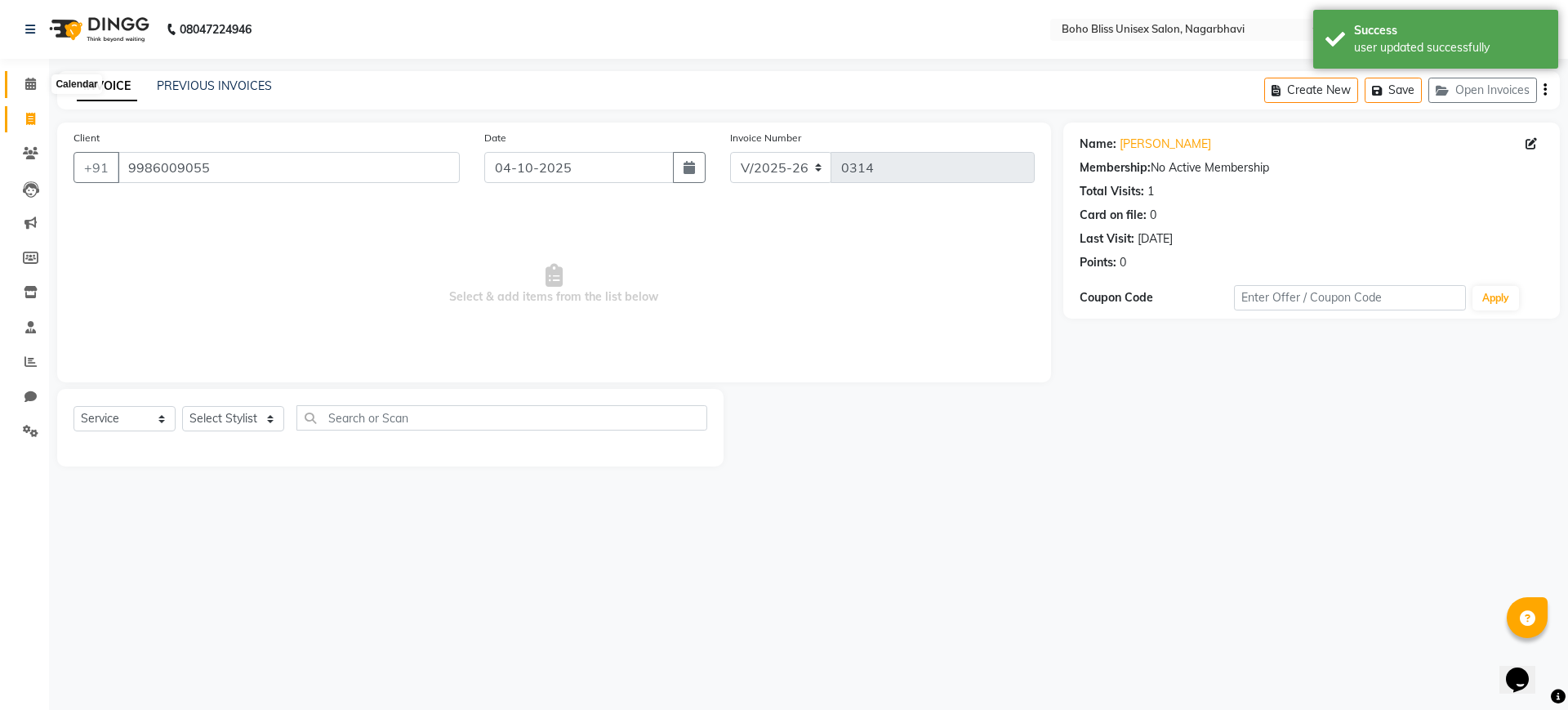
click at [28, 84] on icon at bounding box center [31, 83] width 10 height 12
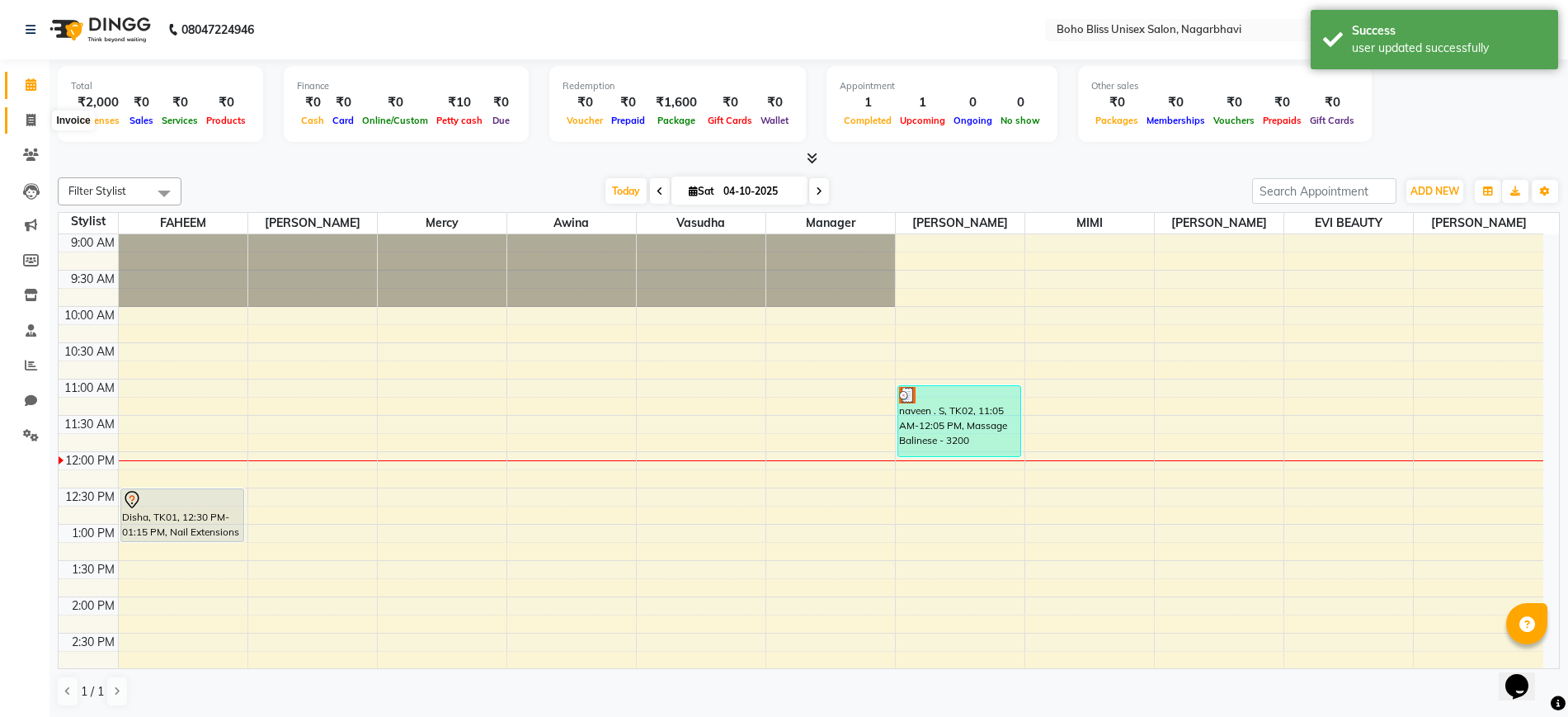
click at [30, 111] on span at bounding box center [31, 121] width 29 height 19
select select "8370"
select select "service"
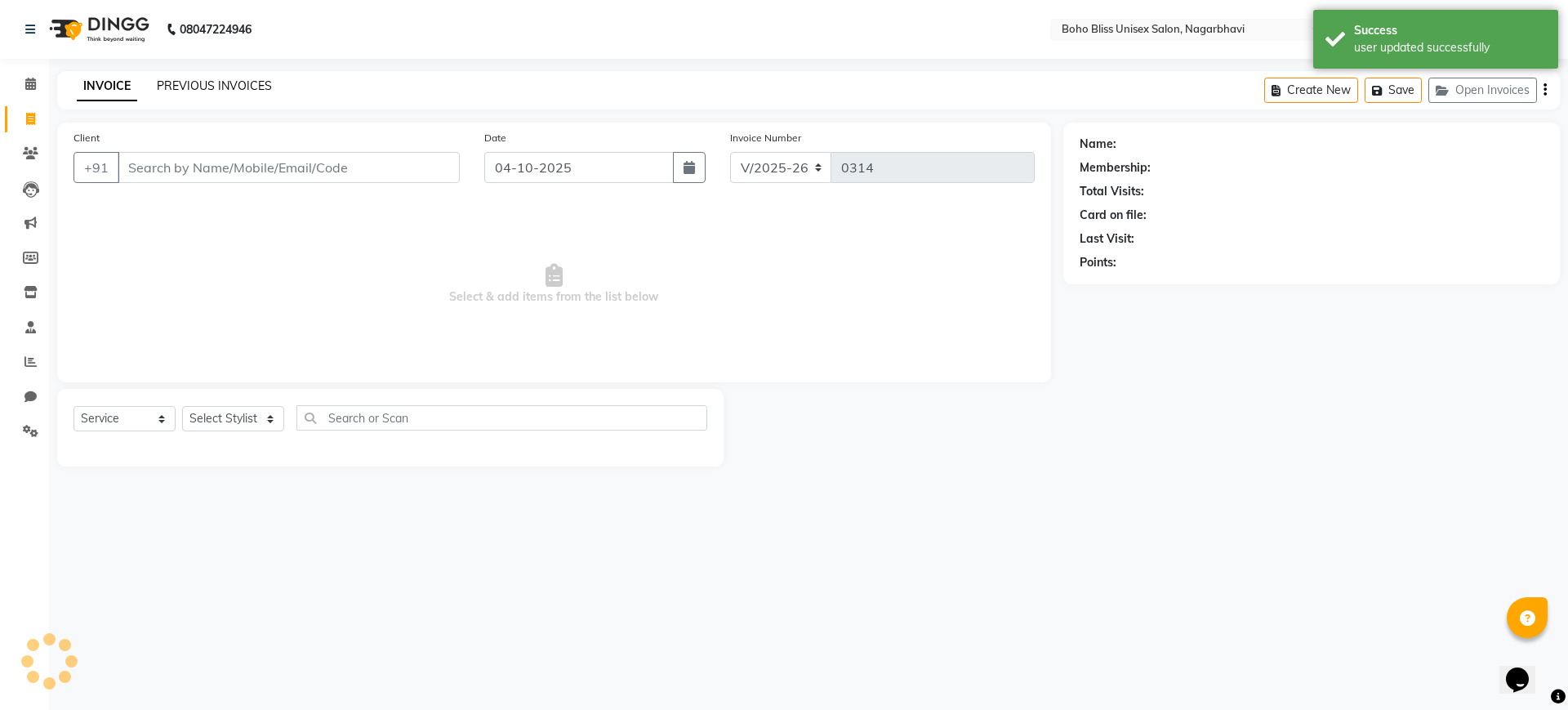
click at [260, 83] on link "PREVIOUS INVOICES" at bounding box center [215, 85] width 116 height 14
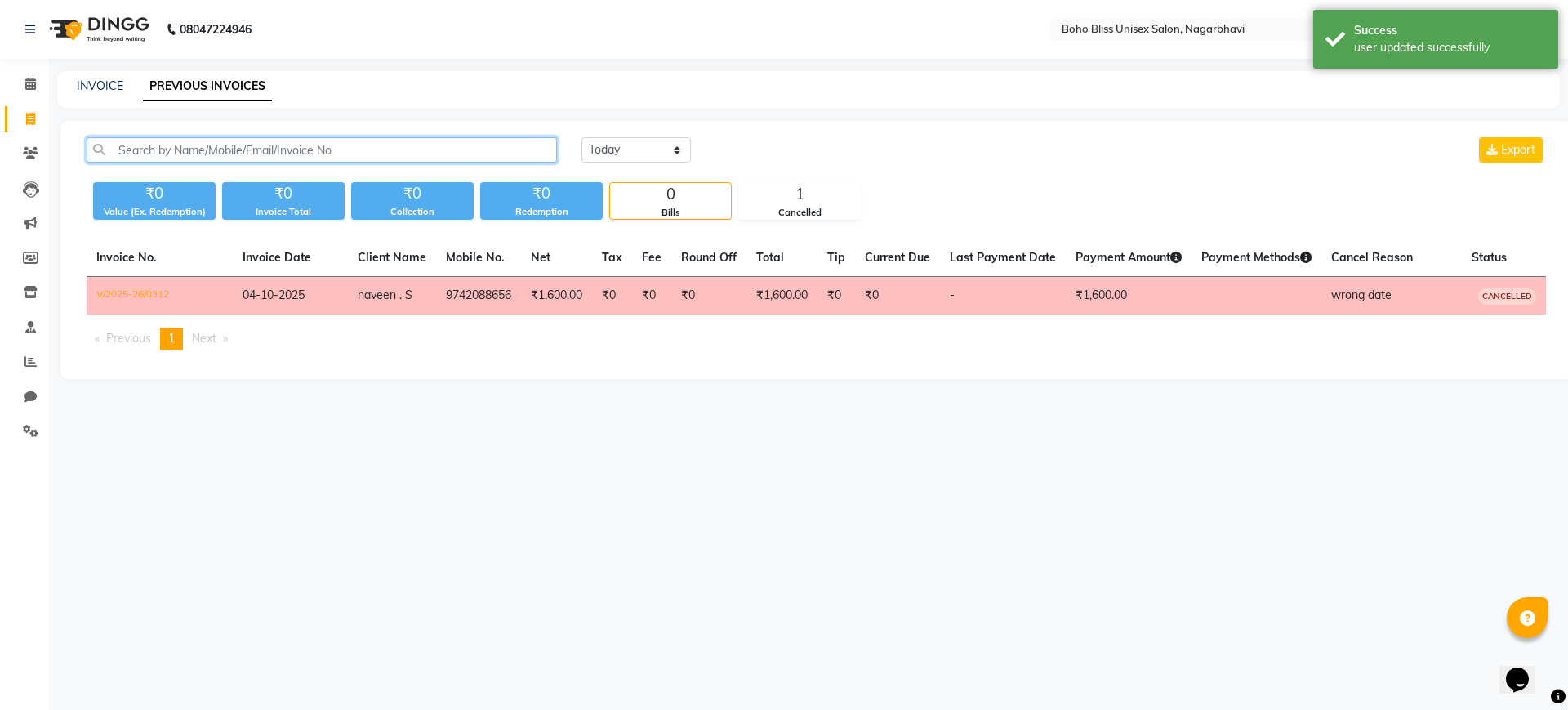
click at [398, 150] on input "text" at bounding box center [322, 150] width 471 height 25
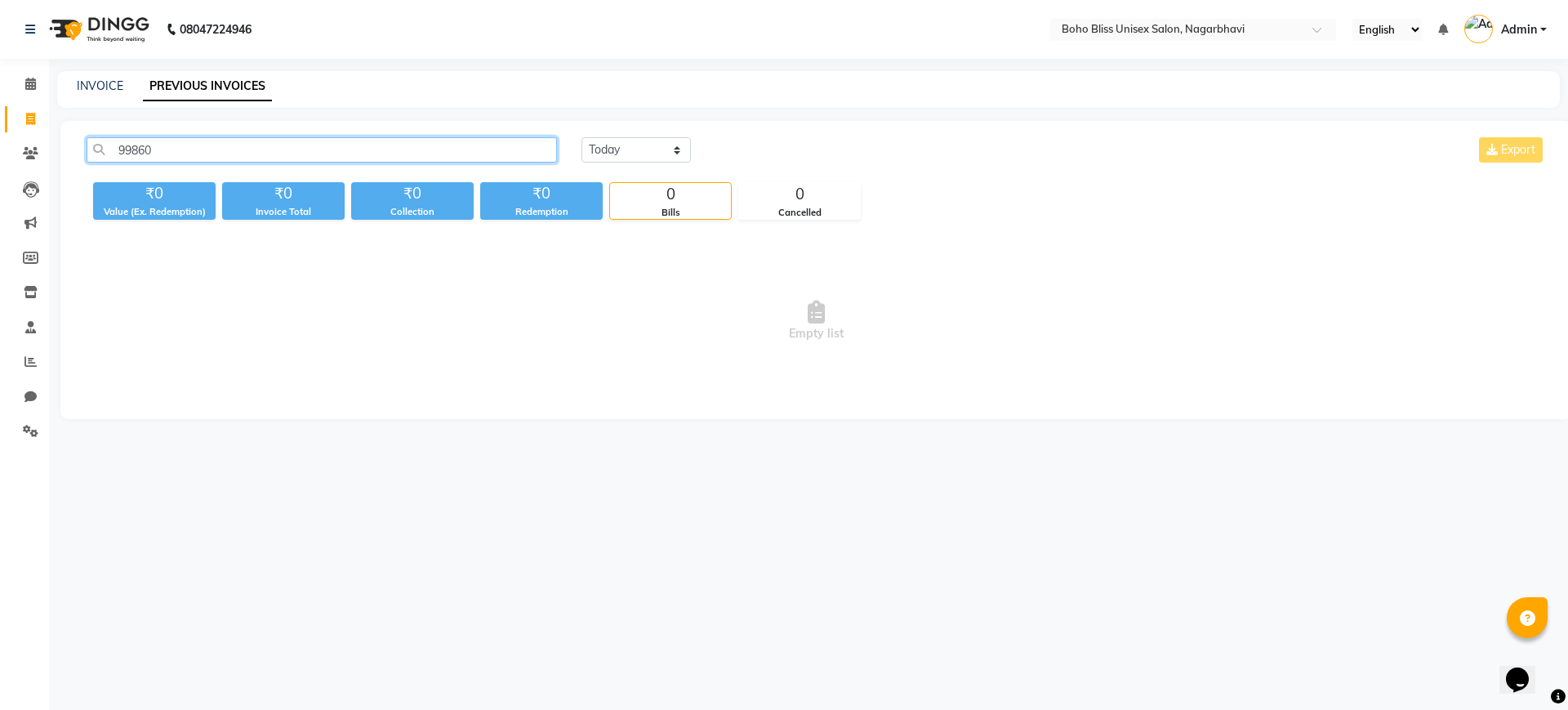
type input "99860"
click at [602, 147] on select "Today Yesterday Custom Range" at bounding box center [636, 150] width 110 height 25
select select "range"
click at [582, 138] on select "Today Yesterday Custom Range" at bounding box center [636, 150] width 110 height 25
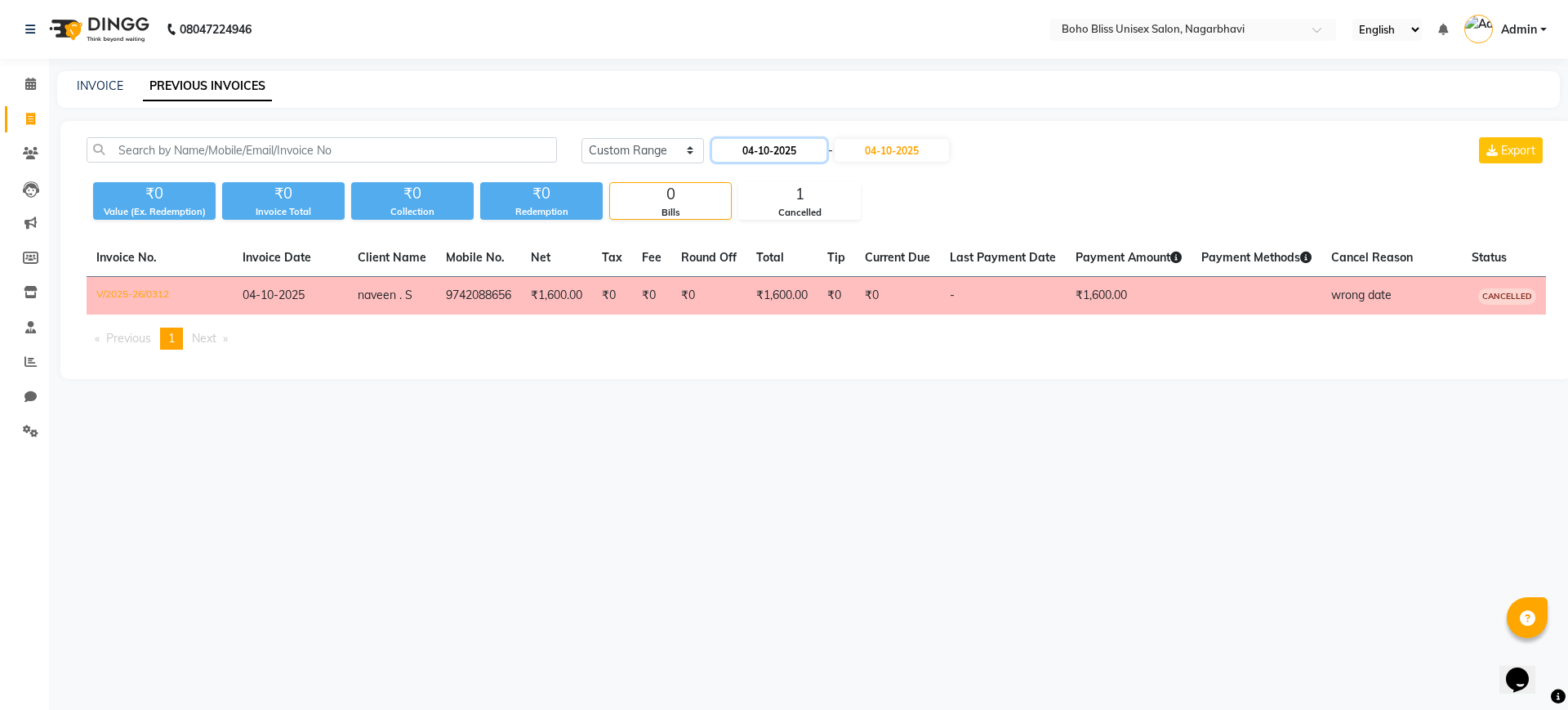
click at [761, 141] on input "04-10-2025" at bounding box center [769, 149] width 115 height 23
select select "10"
select select "2025"
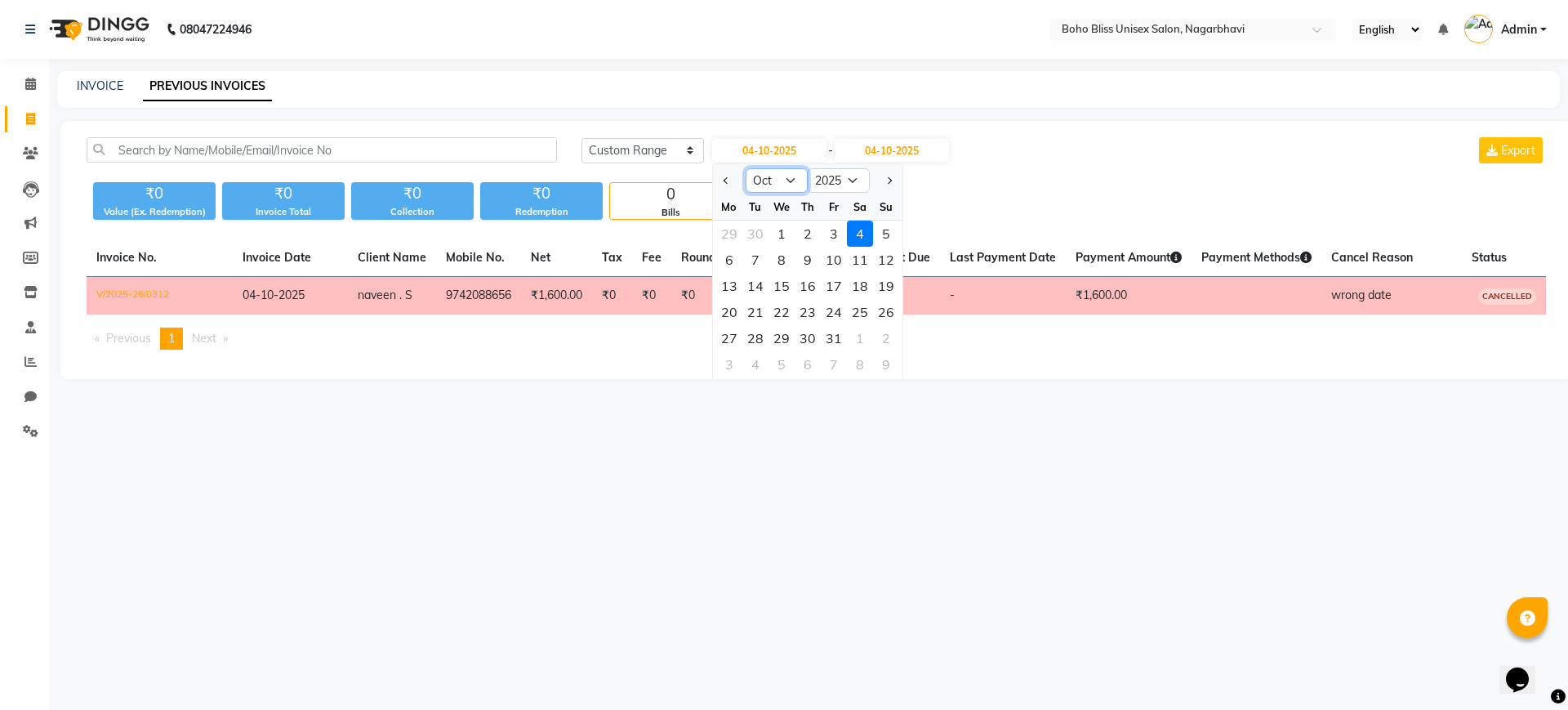
click at [770, 180] on select "Jan Feb Mar Apr May Jun Jul Aug Sep Oct Nov Dec" at bounding box center [776, 180] width 62 height 25
select select "9"
click at [746, 168] on select "Jan Feb Mar Apr May Jun Jul Aug Sep Oct Nov Dec" at bounding box center [776, 180] width 62 height 25
click at [727, 226] on div "1" at bounding box center [729, 234] width 26 height 26
type input "01-09-2025"
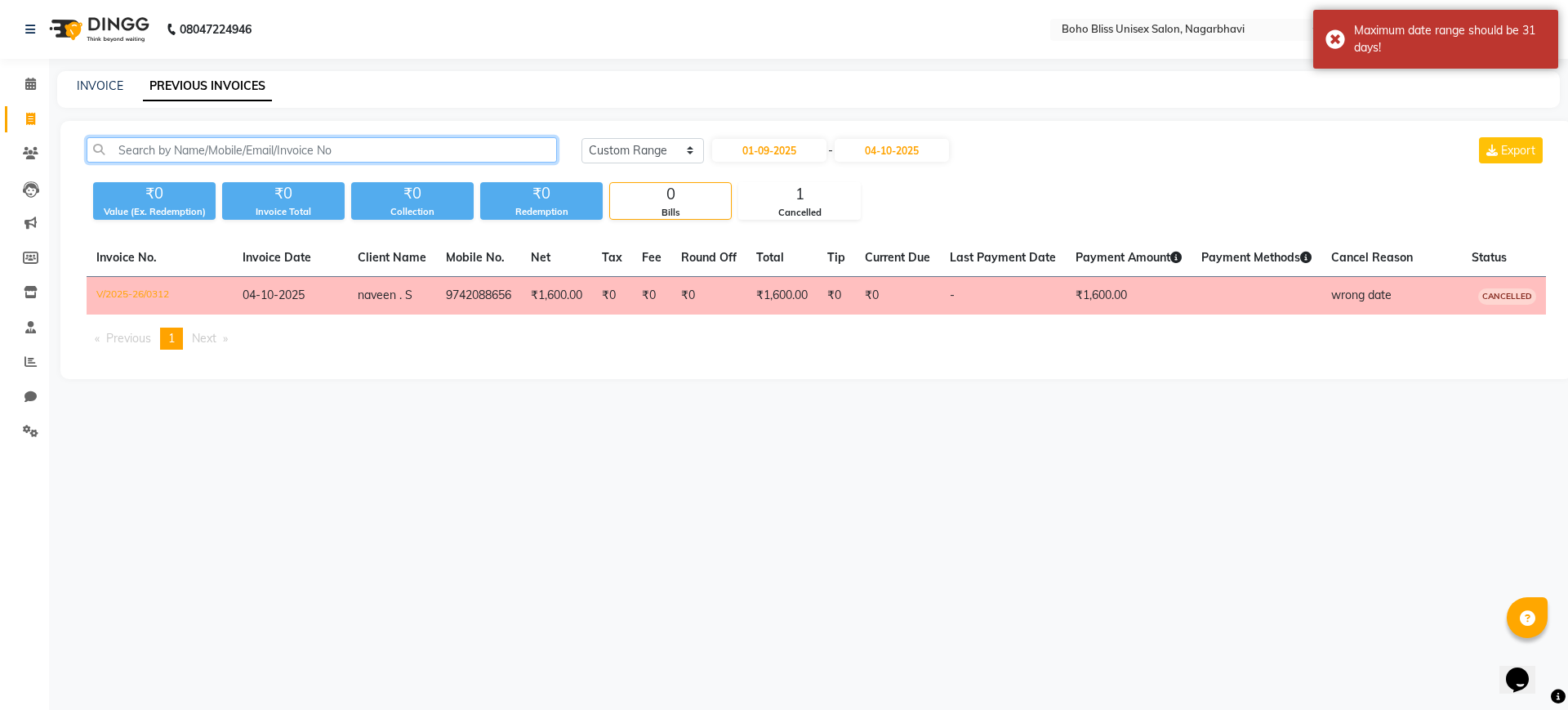
click at [371, 149] on input "text" at bounding box center [322, 150] width 471 height 25
type input "99860"
click at [906, 144] on input "04-10-2025" at bounding box center [892, 149] width 115 height 23
select select "10"
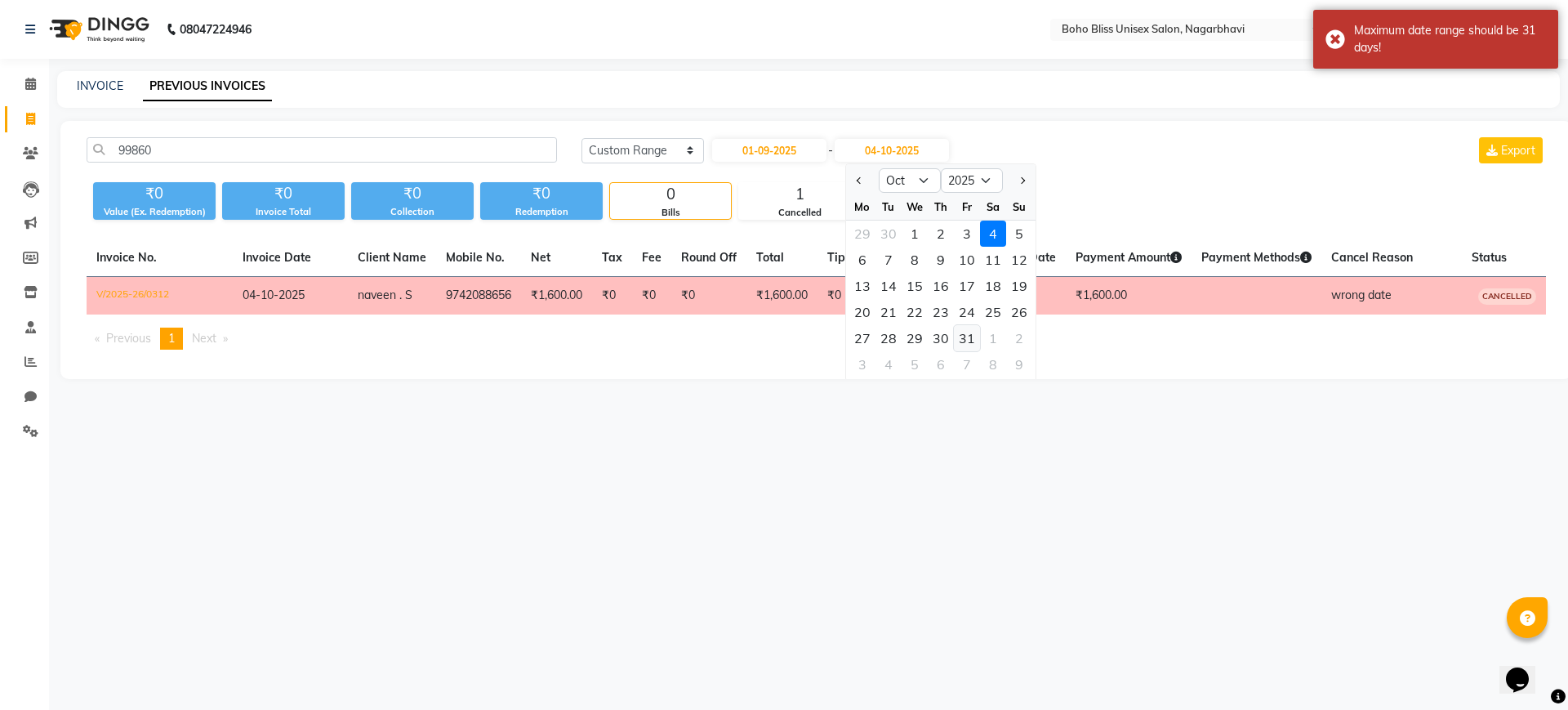
click at [963, 343] on div "31" at bounding box center [967, 338] width 26 height 26
type input "31-10-2025"
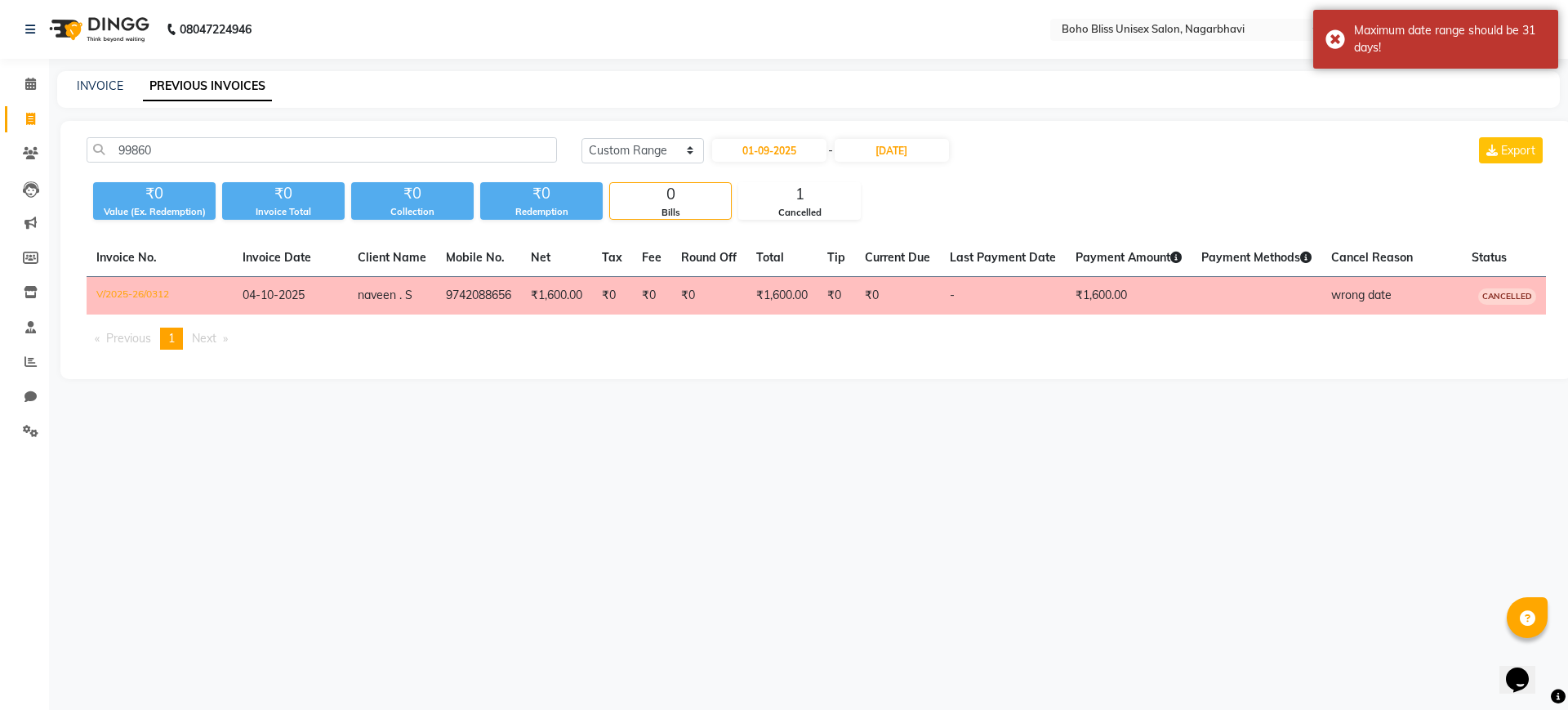
click at [292, 129] on div "99860 Today Yesterday Custom Range 01-09-2025 - 31-10-2025 Export ₹0 Value (Ex.…" at bounding box center [816, 250] width 1512 height 258
click at [285, 144] on input "99860" at bounding box center [322, 150] width 471 height 25
type input "99860"
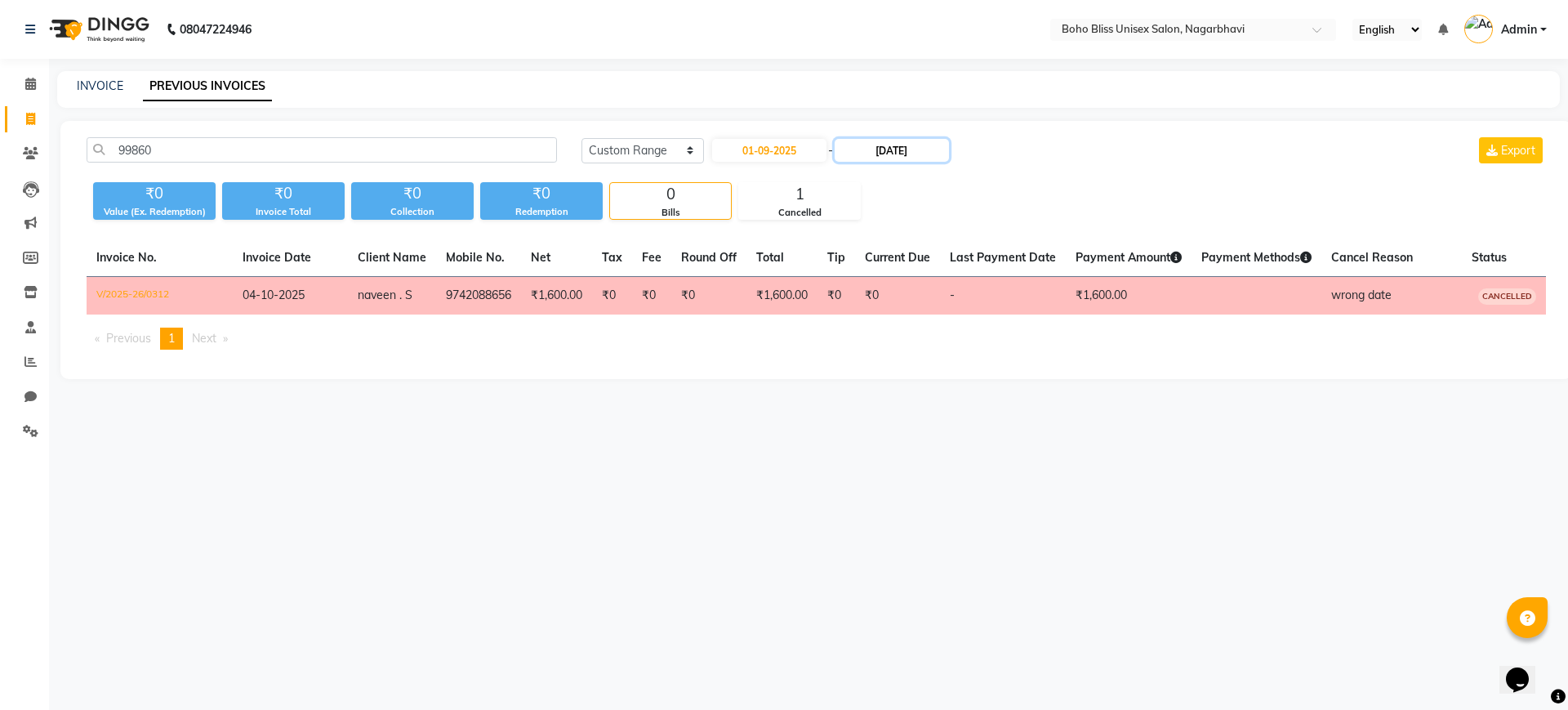
click at [948, 149] on input "31-10-2025" at bounding box center [892, 149] width 115 height 23
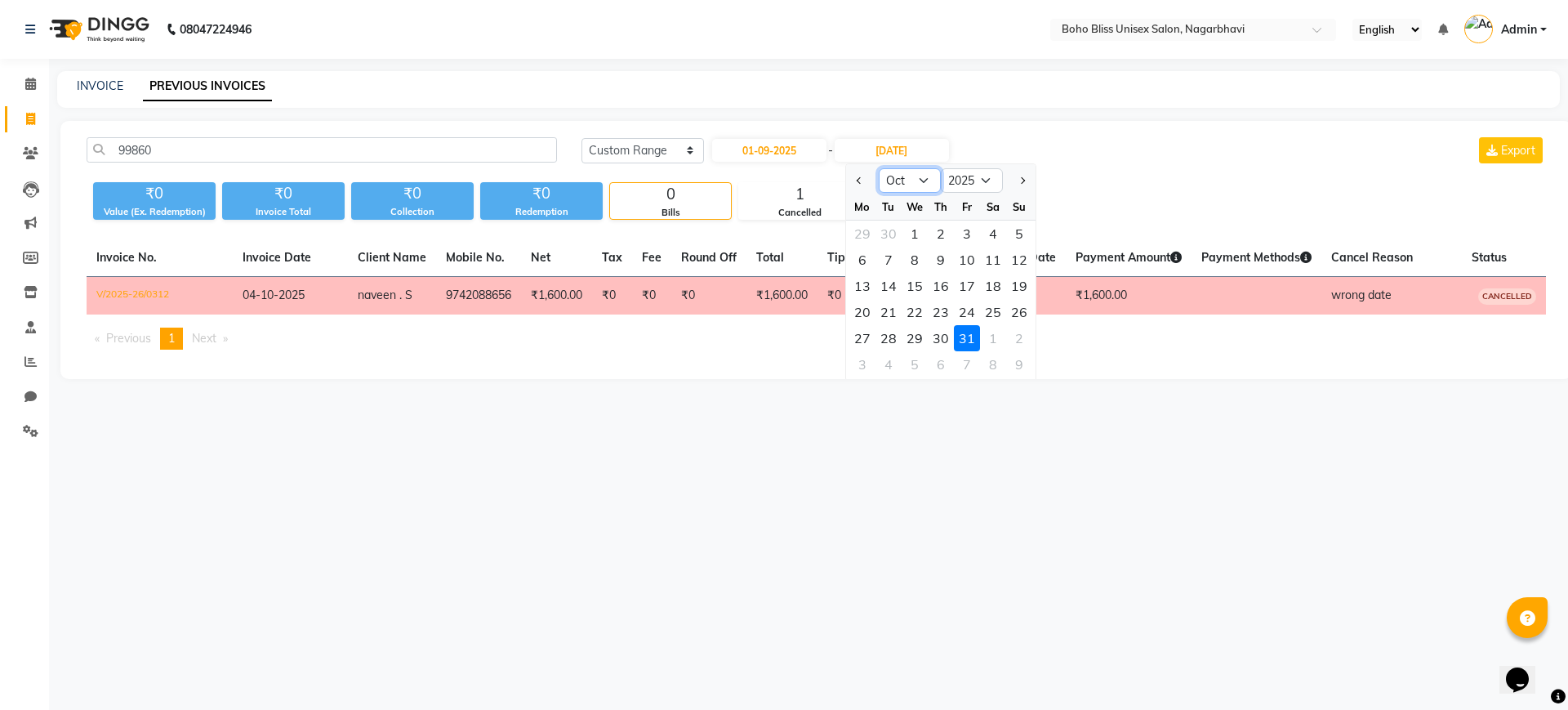
click at [902, 186] on select "Sep Oct Nov Dec" at bounding box center [910, 180] width 62 height 25
select select "9"
click at [879, 168] on select "Sep Oct Nov Dec" at bounding box center [910, 180] width 62 height 25
click at [887, 329] on div "30" at bounding box center [888, 338] width 26 height 26
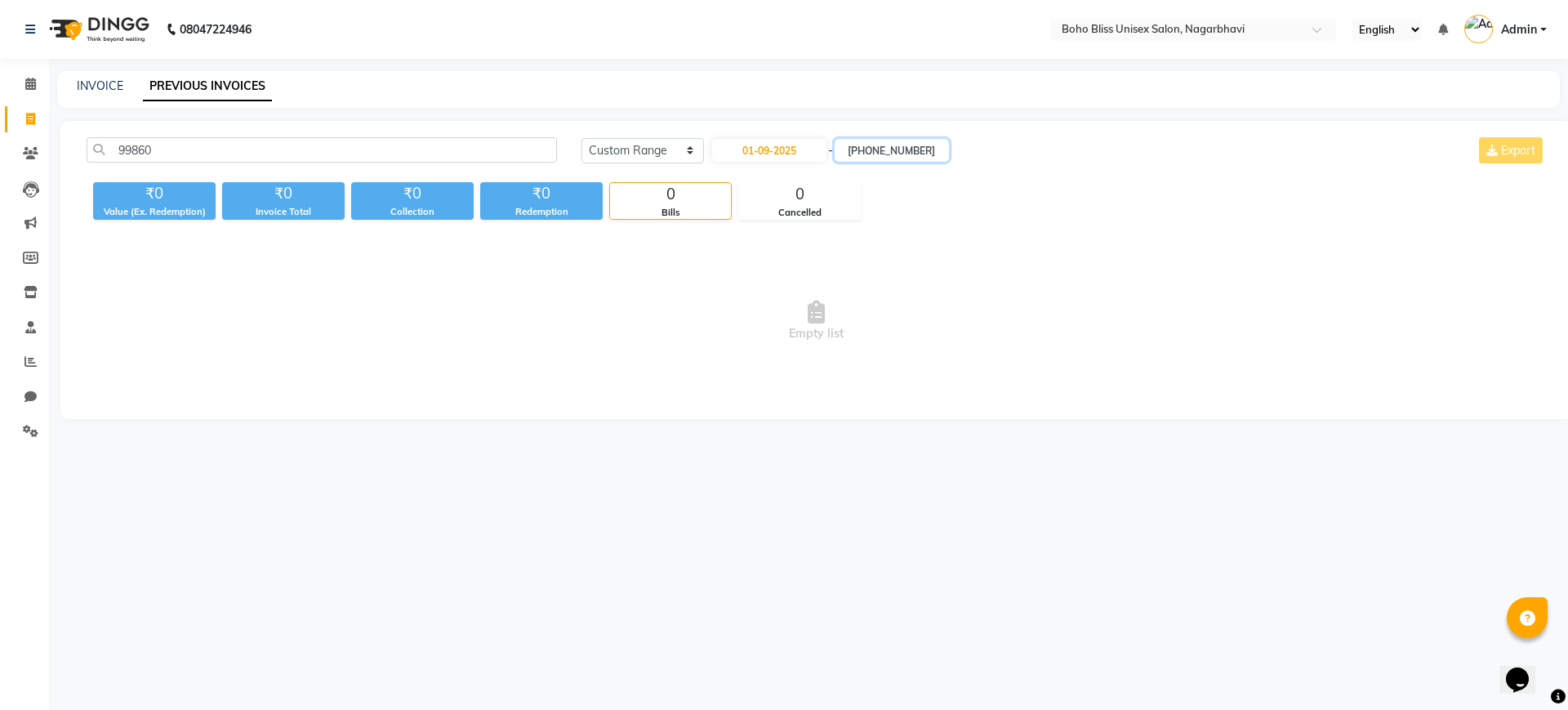
type input "30-09-2025"
click at [1094, 479] on div "08047224946 Select Location × Boho Bliss Unisex Salon, Nagarbhavi English ENGLI…" at bounding box center [784, 355] width 1568 height 710
click at [104, 91] on link "INVOICE" at bounding box center [99, 85] width 47 height 14
select select "service"
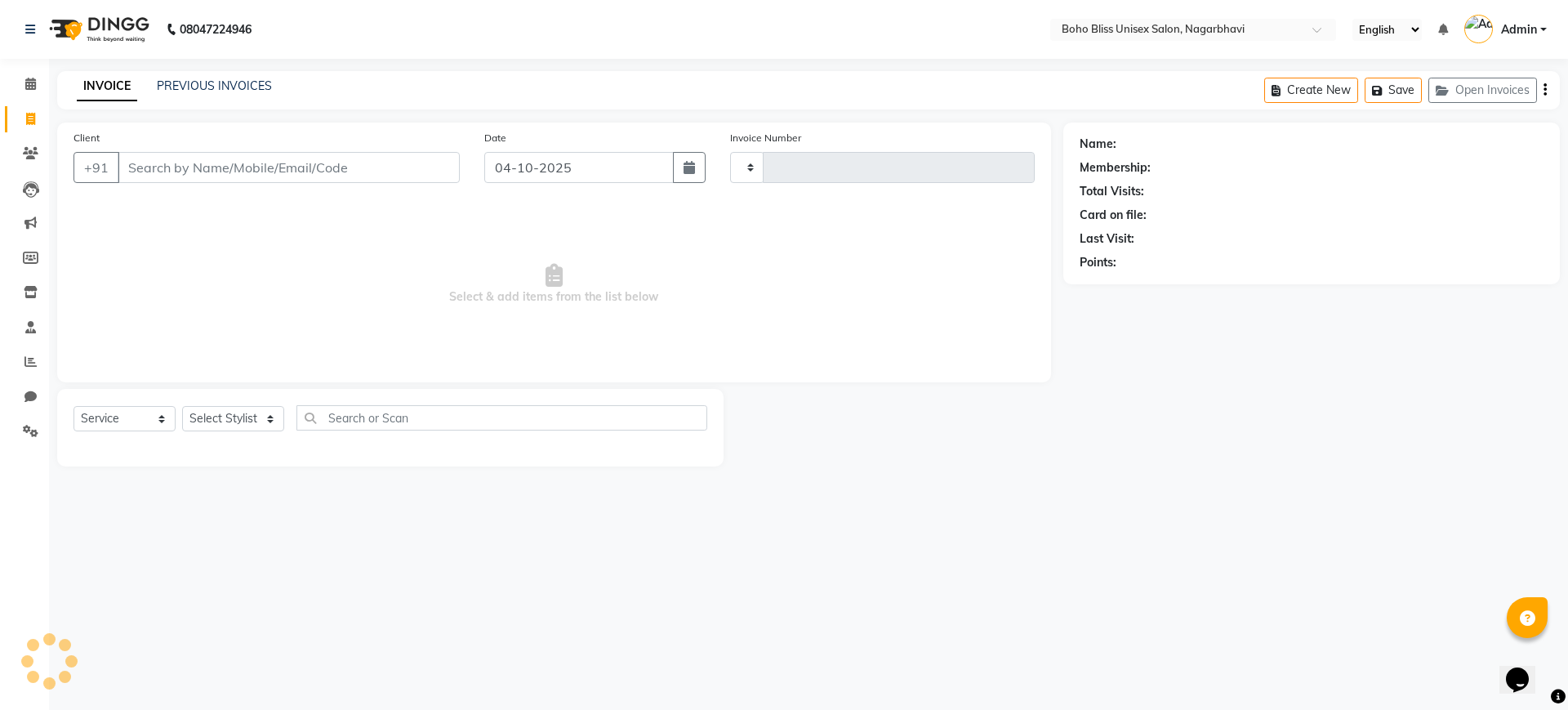
type input "0314"
select select "8370"
click at [186, 79] on link "PREVIOUS INVOICES" at bounding box center [215, 85] width 116 height 14
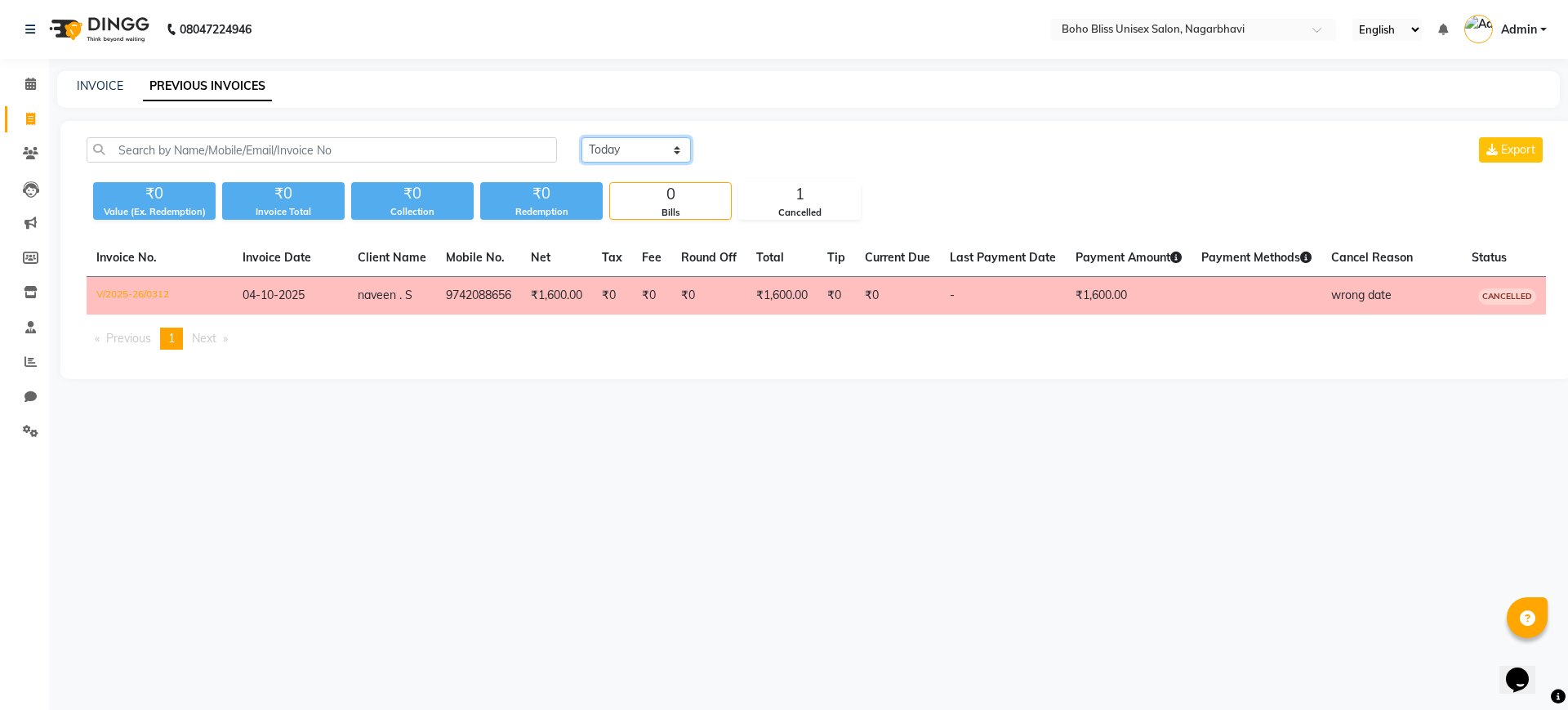
click at [617, 146] on select "Today Yesterday Custom Range" at bounding box center [636, 150] width 110 height 25
select select "range"
click at [582, 138] on select "Today Yesterday Custom Range" at bounding box center [636, 150] width 110 height 25
click at [767, 151] on input "04-10-2025" at bounding box center [769, 149] width 115 height 23
select select "10"
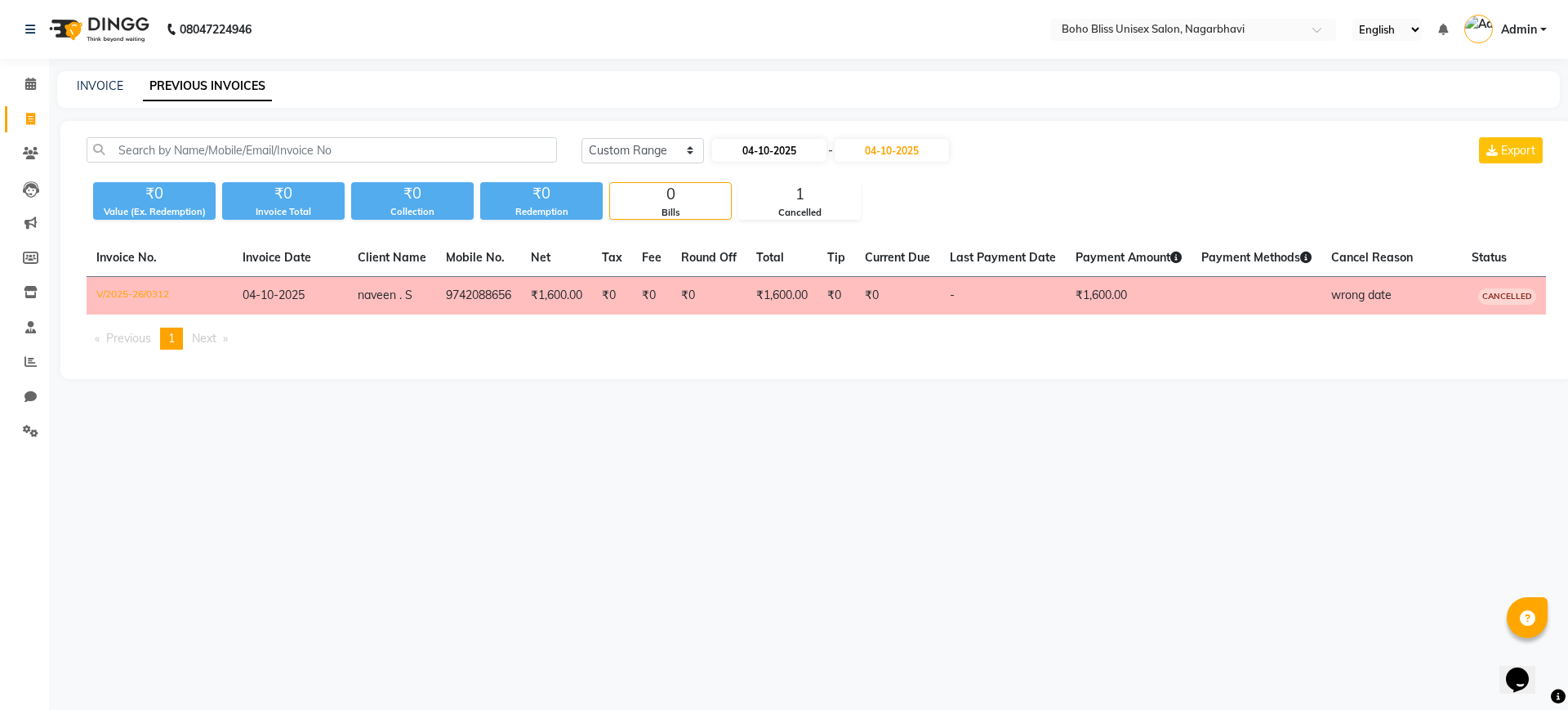
select select "2025"
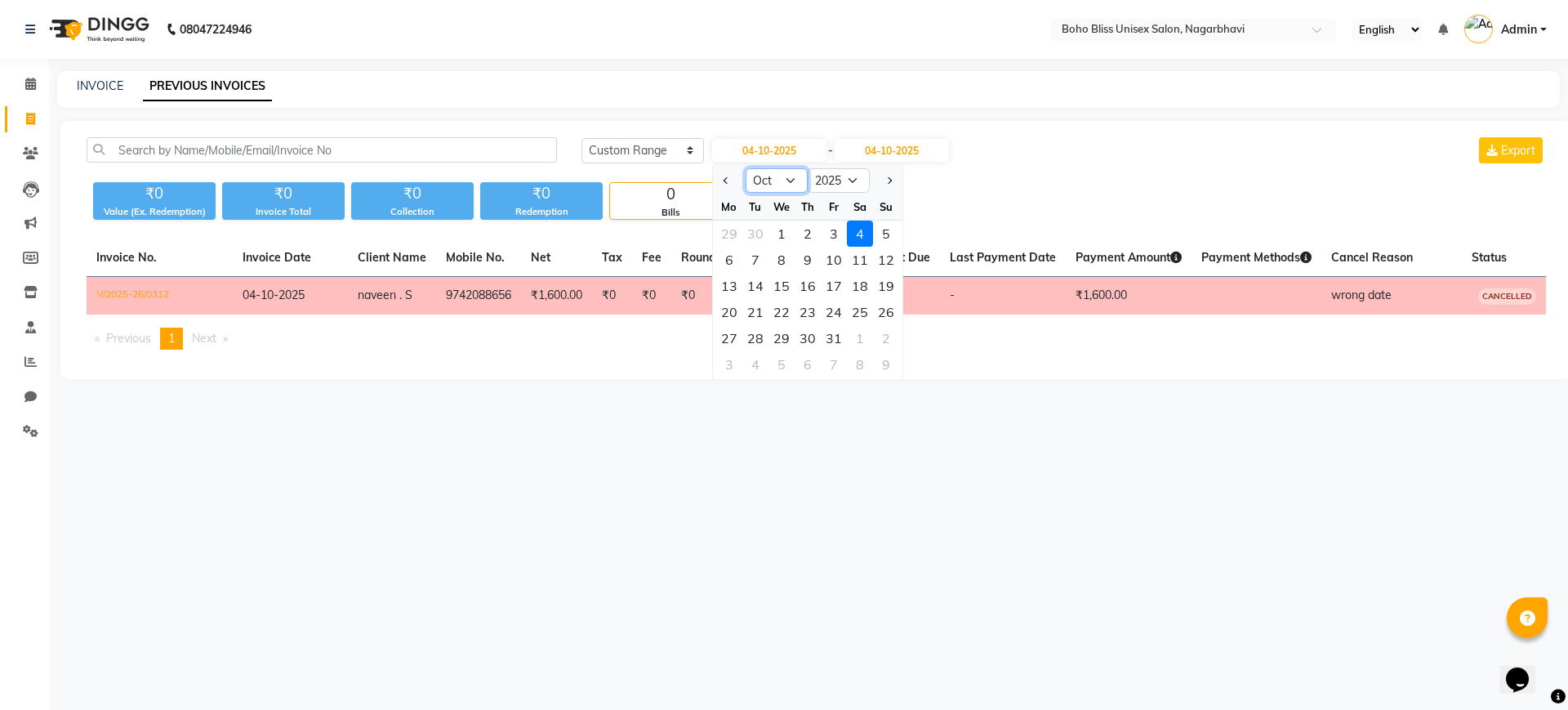
click at [768, 181] on select "Jan Feb Mar Apr May Jun Jul Aug Sep Oct Nov Dec" at bounding box center [776, 180] width 62 height 25
select select "9"
click at [746, 168] on select "Jan Feb Mar Apr May Jun Jul Aug Sep Oct Nov Dec" at bounding box center [776, 180] width 62 height 25
click at [735, 239] on div "1" at bounding box center [729, 234] width 26 height 26
type input "01-09-2025"
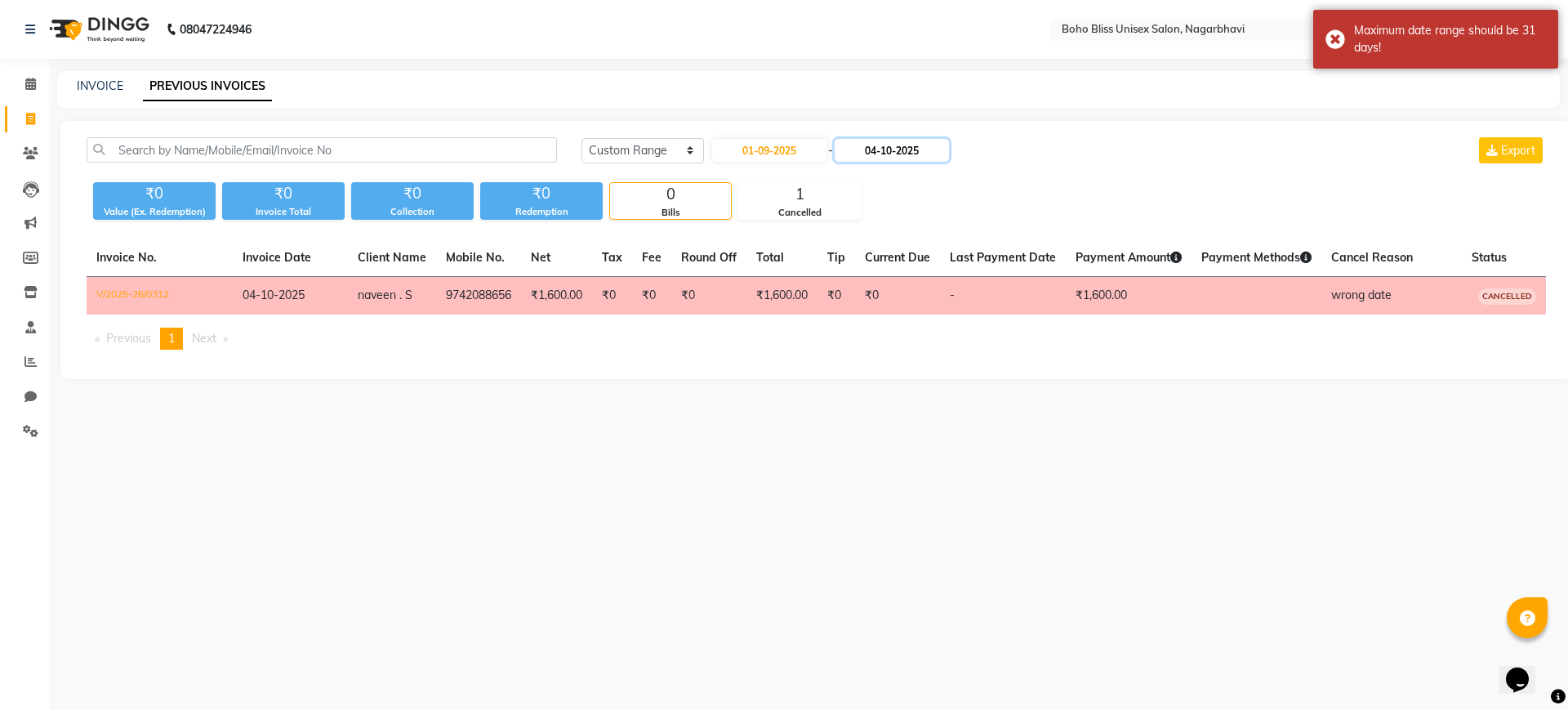
click at [902, 152] on input "04-10-2025" at bounding box center [892, 149] width 115 height 23
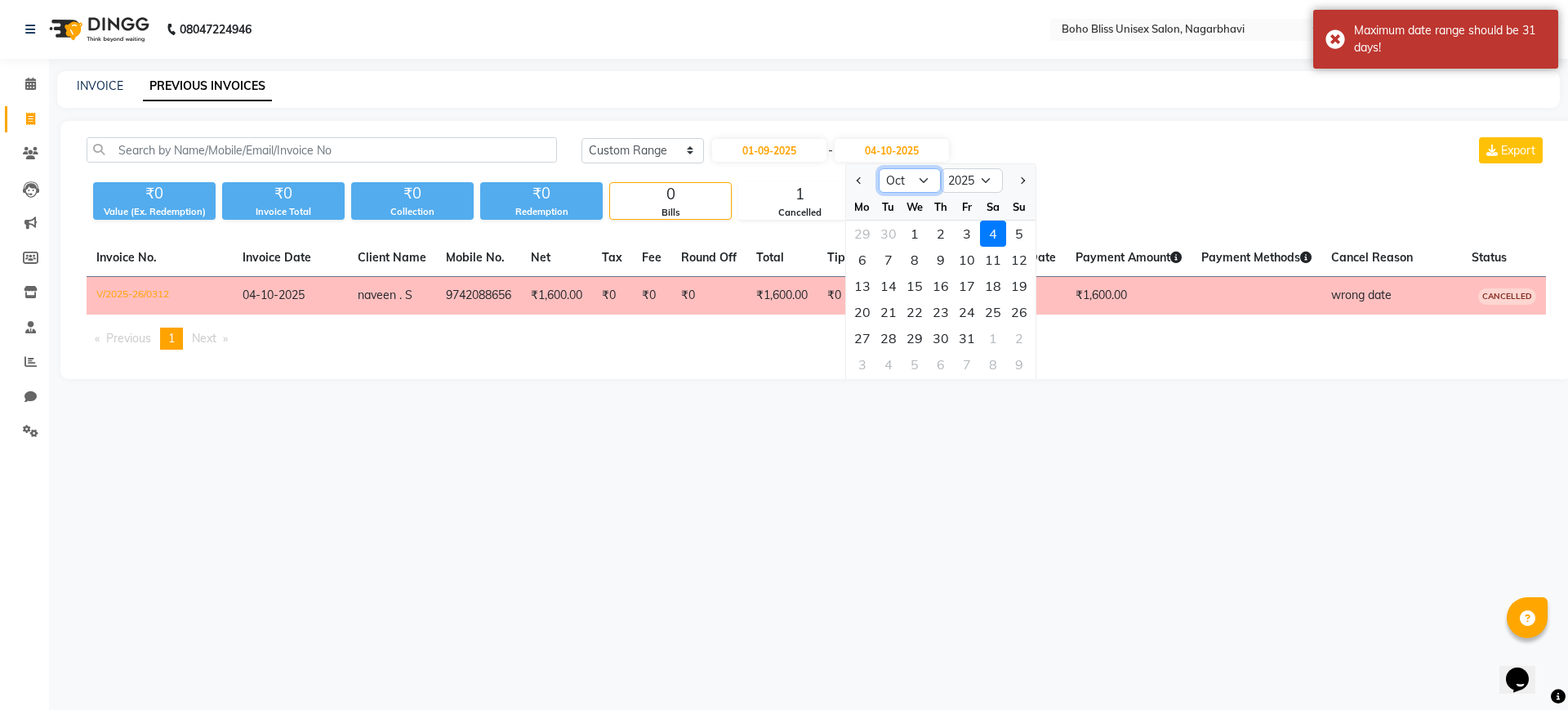
click at [905, 173] on select "Sep Oct Nov Dec" at bounding box center [910, 180] width 62 height 25
select select "9"
click at [879, 168] on select "Sep Oct Nov Dec" at bounding box center [910, 180] width 62 height 25
click at [888, 331] on div "30" at bounding box center [888, 338] width 26 height 26
type input "30-09-2025"
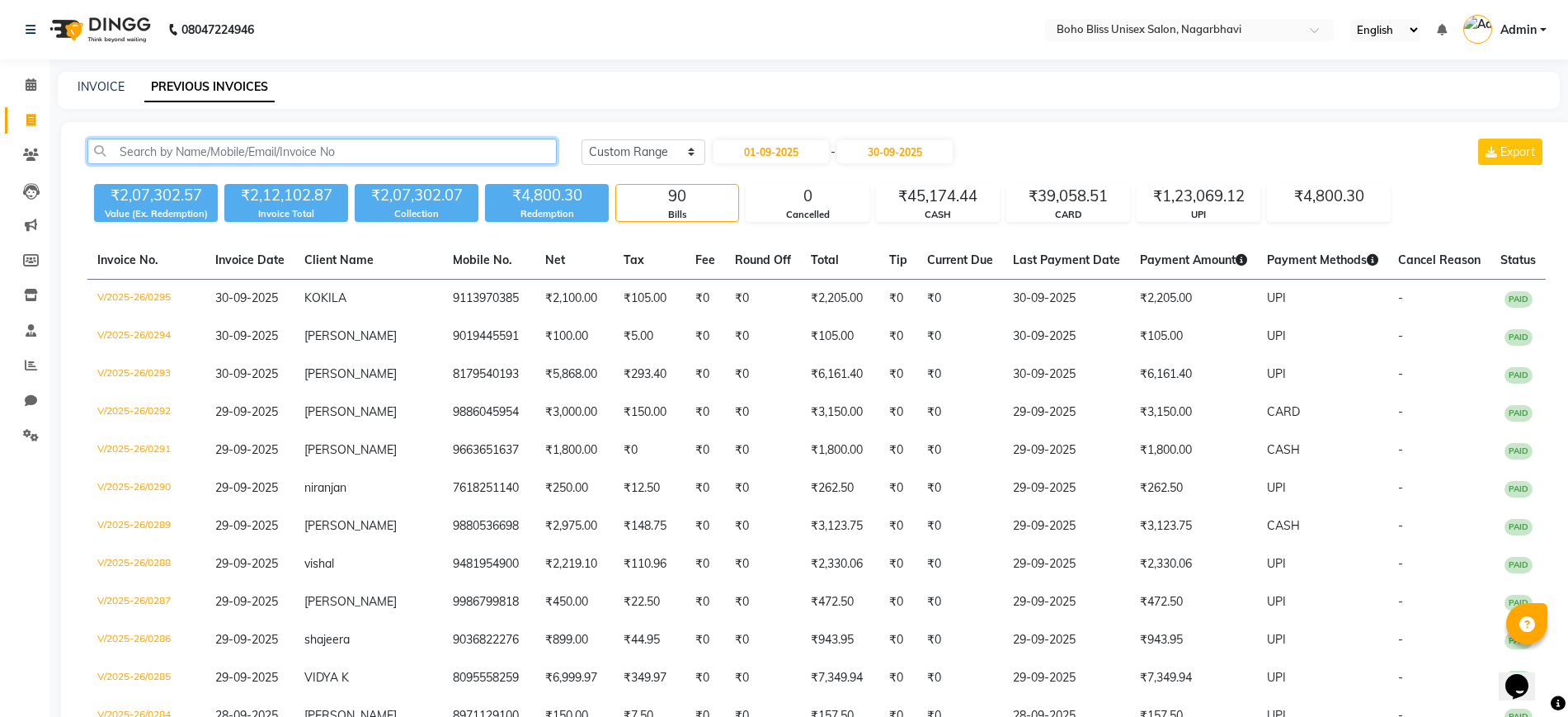
click at [285, 148] on input "text" at bounding box center [322, 152] width 469 height 26
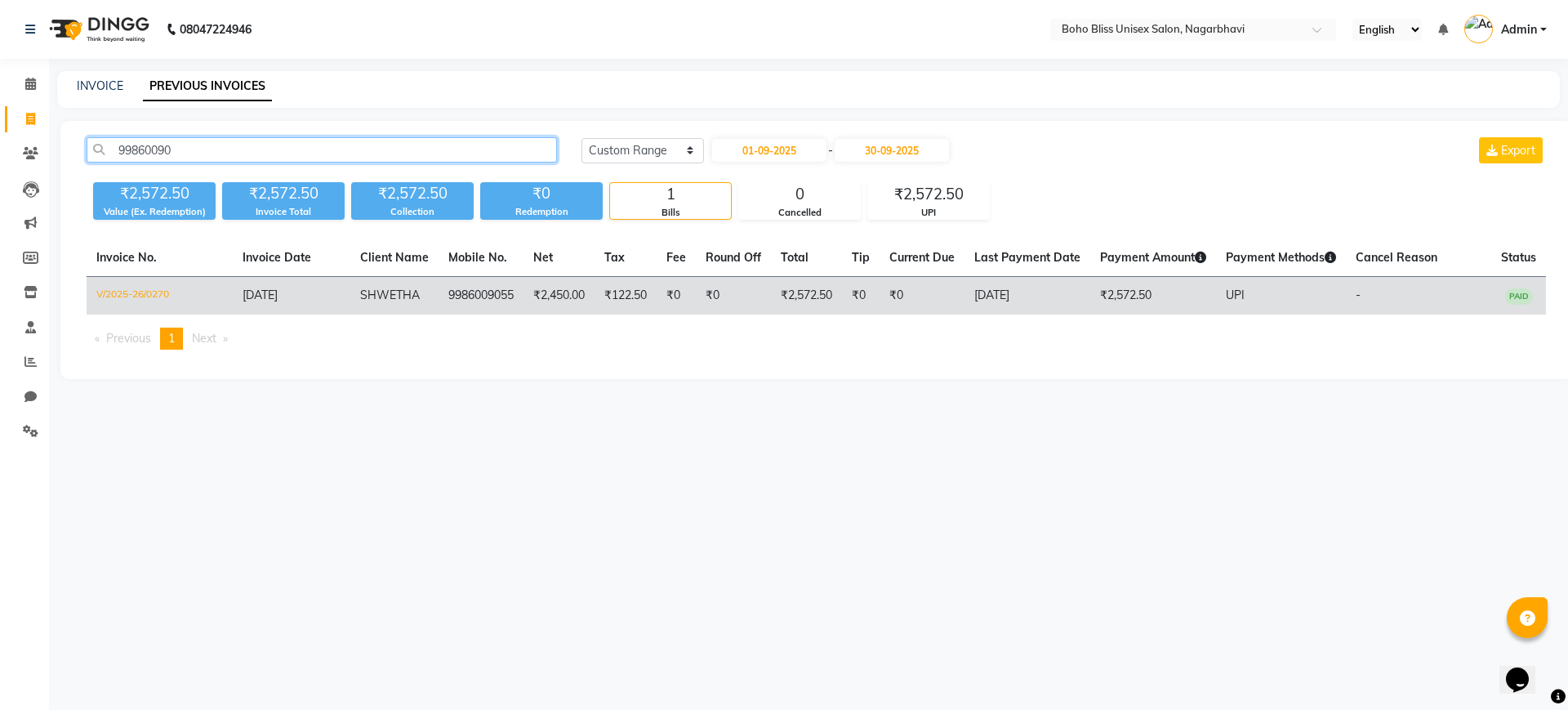
type input "99860090"
click at [635, 303] on td "₹122.50" at bounding box center [625, 296] width 62 height 38
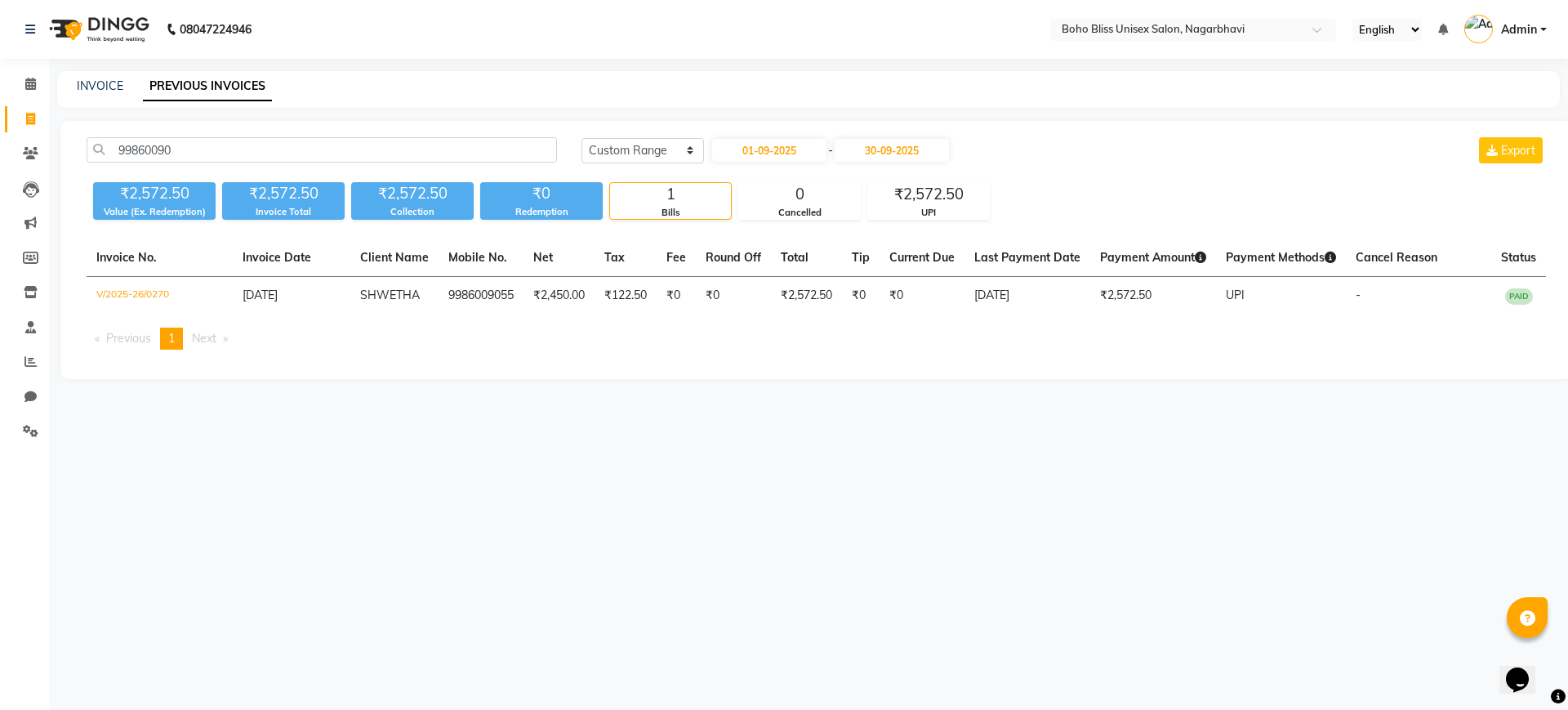
click at [4, 85] on li "Calendar" at bounding box center [25, 84] width 49 height 35
click at [37, 79] on span at bounding box center [31, 84] width 29 height 19
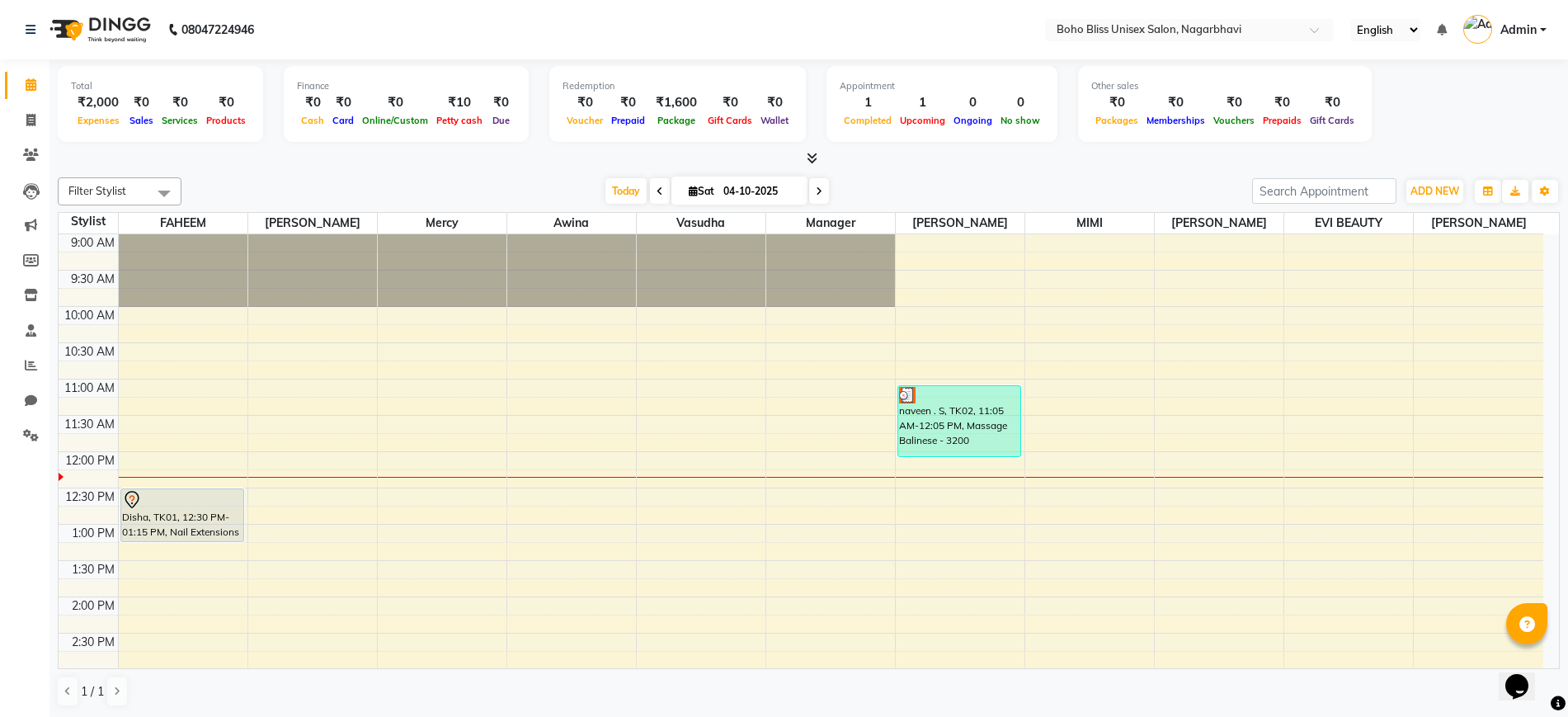
click at [808, 160] on icon at bounding box center [811, 158] width 10 height 12
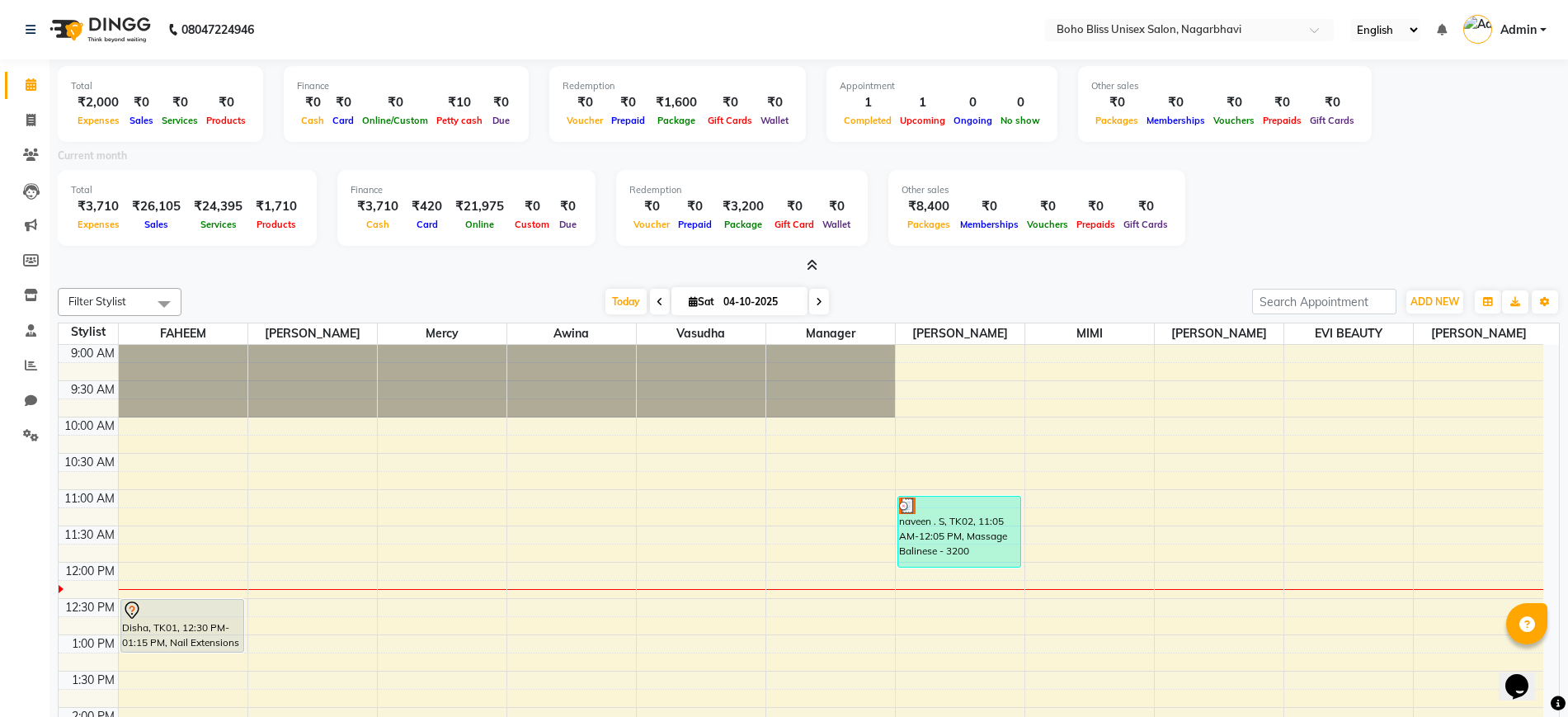
drag, startPoint x: 896, startPoint y: 283, endPoint x: 1387, endPoint y: 228, distance: 494.1
click at [1387, 228] on div "Total ₹3,710 Expenses ₹26,105 Sales ₹24,395 Services ₹1,710 Products Finance ₹3…" at bounding box center [808, 210] width 1502 height 81
click at [811, 259] on icon at bounding box center [811, 265] width 10 height 12
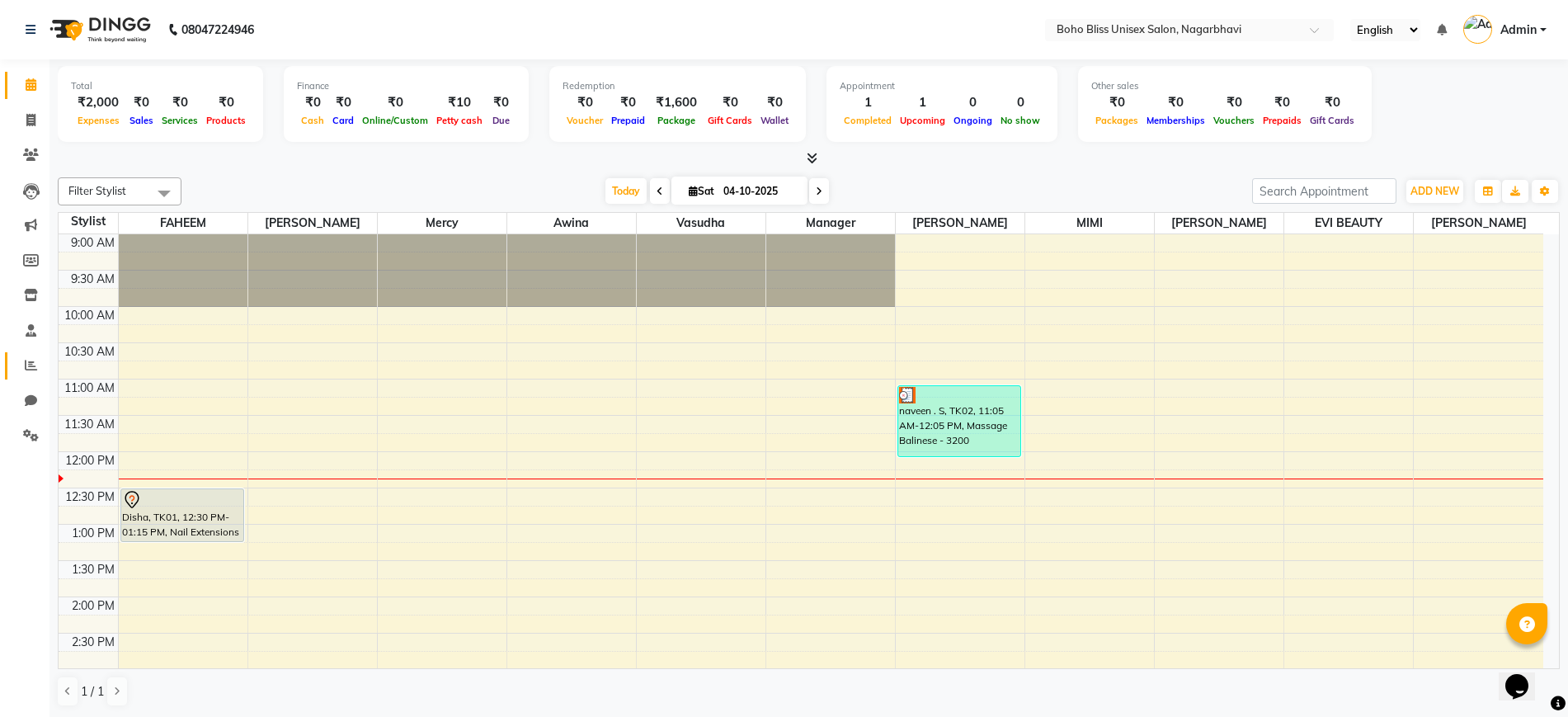
click at [15, 365] on link "Reports" at bounding box center [25, 366] width 39 height 27
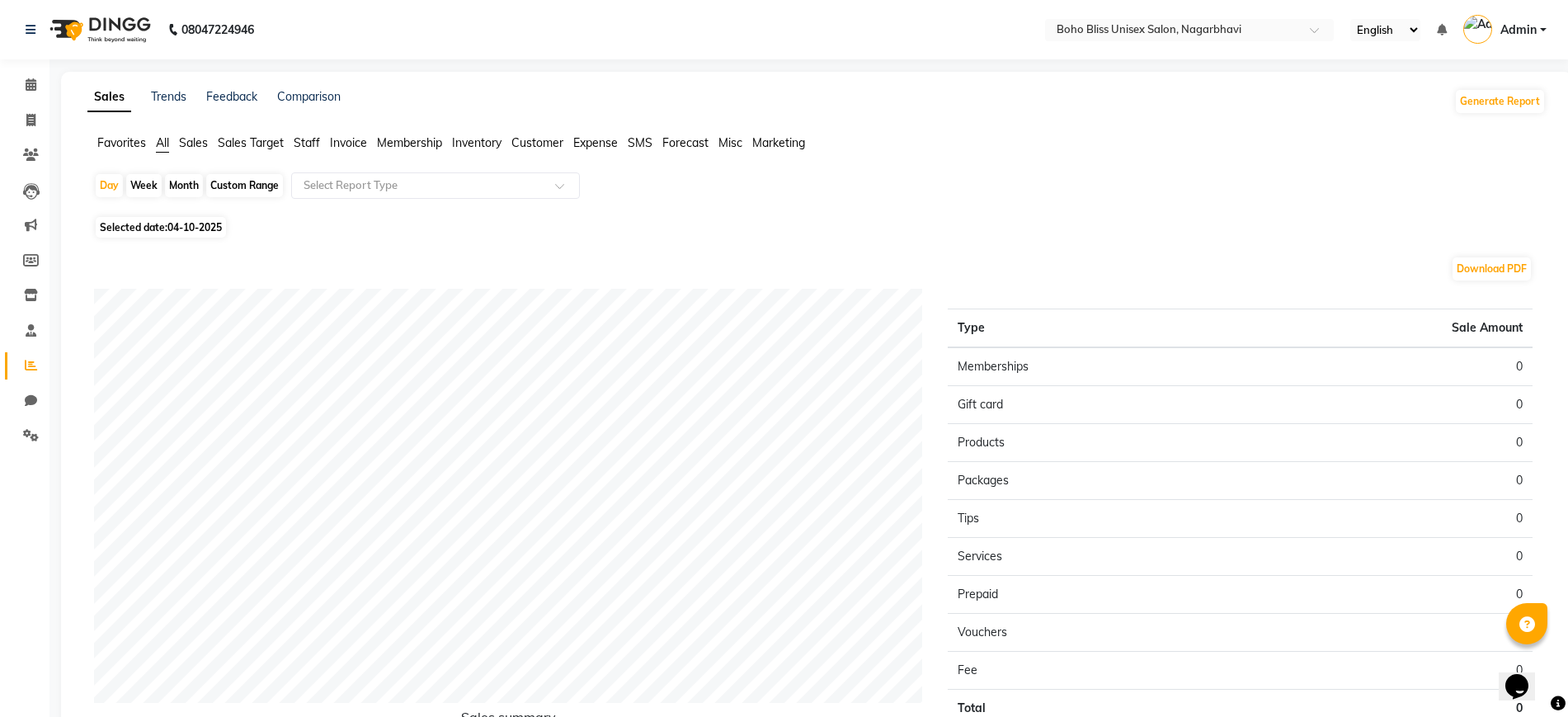
click at [315, 142] on span "Staff" at bounding box center [306, 142] width 27 height 15
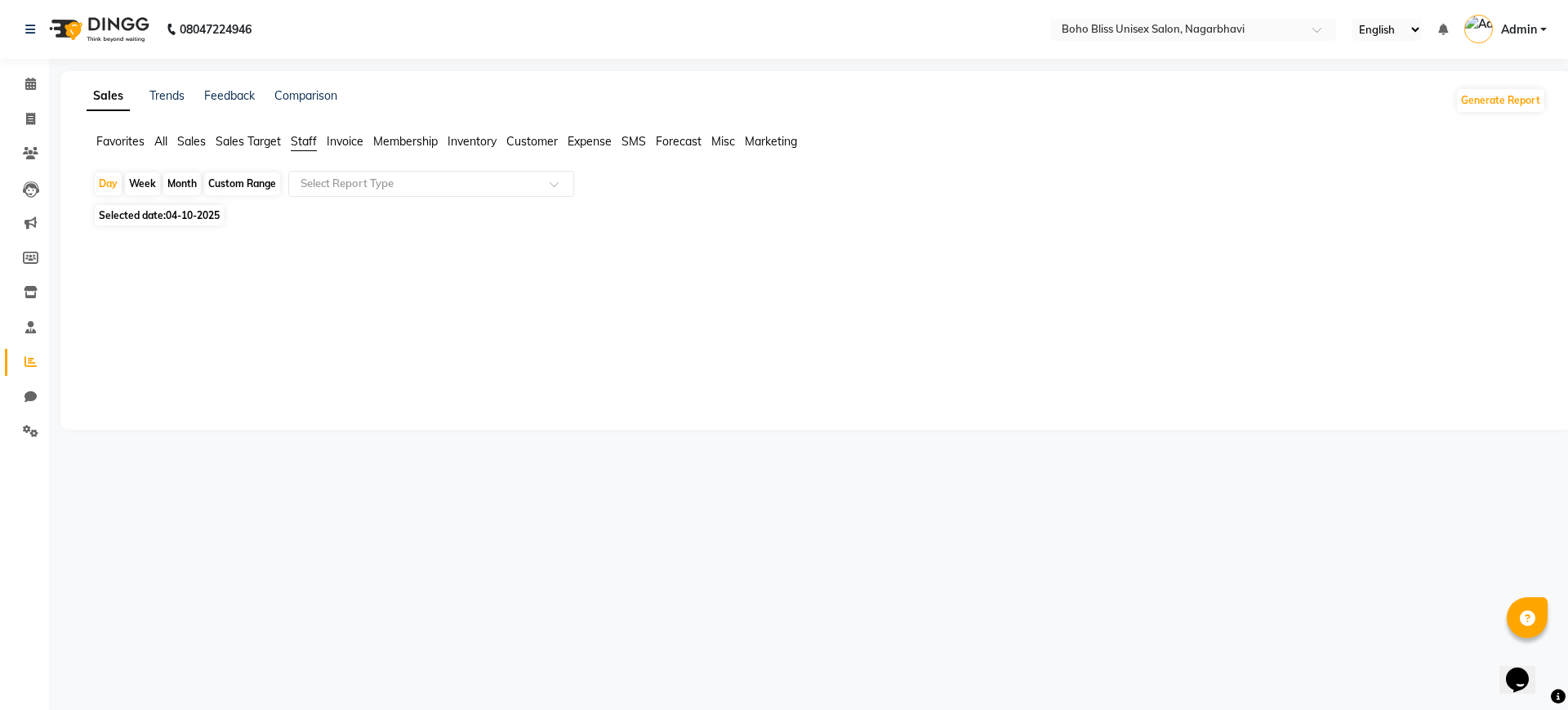
click at [187, 182] on div "Month" at bounding box center [182, 183] width 37 height 23
select select "10"
select select "2025"
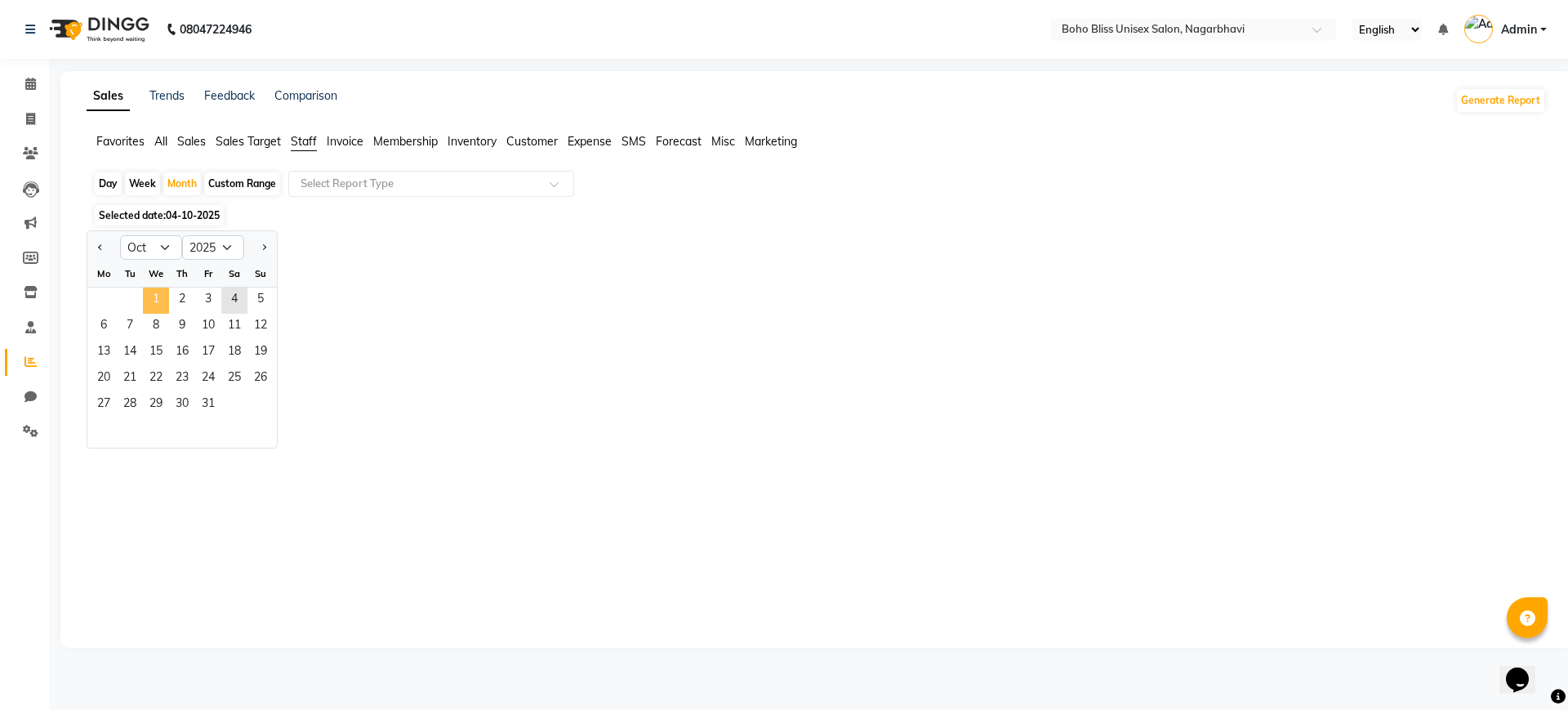
click at [156, 301] on span "1" at bounding box center [155, 300] width 26 height 26
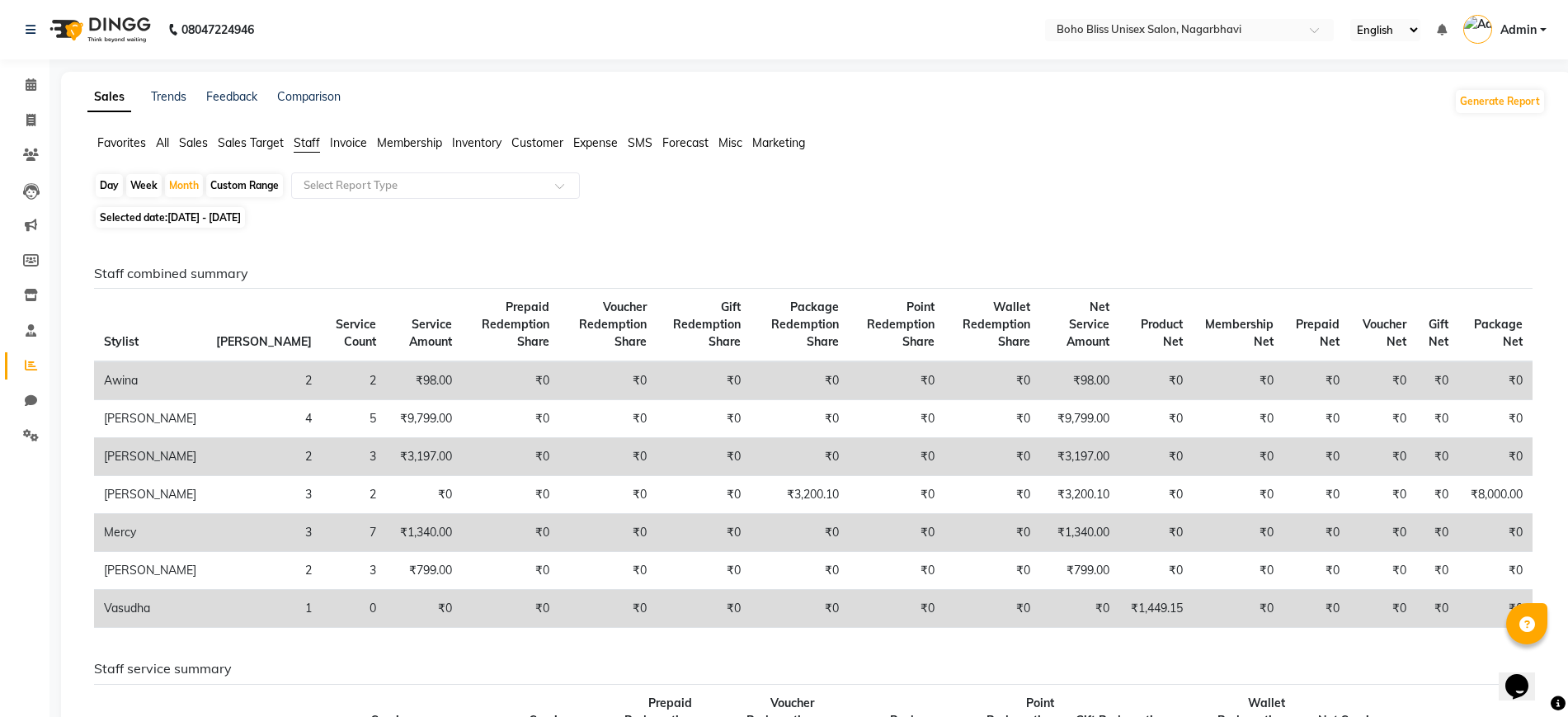
click at [165, 137] on span "All" at bounding box center [162, 142] width 13 height 15
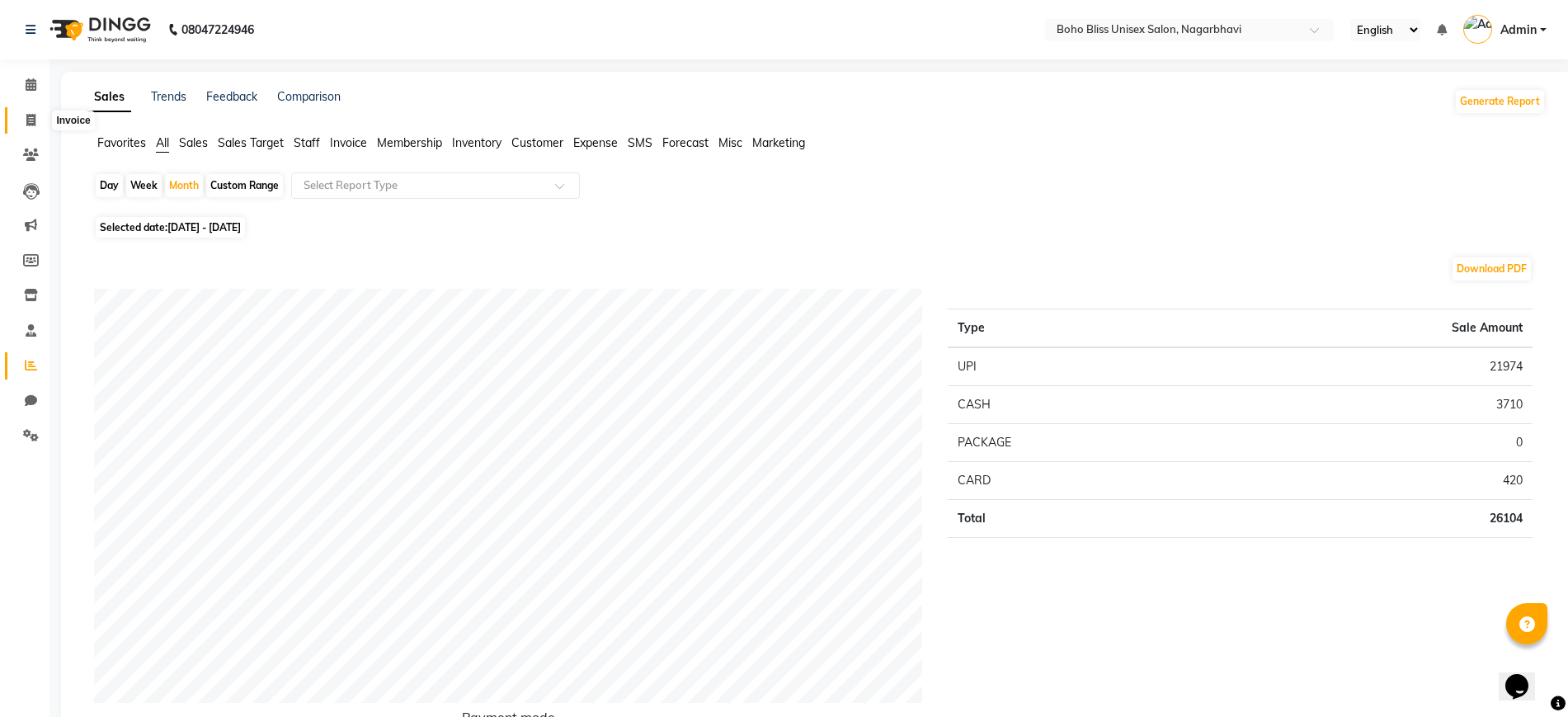
click at [30, 120] on icon at bounding box center [31, 120] width 9 height 12
select select "service"
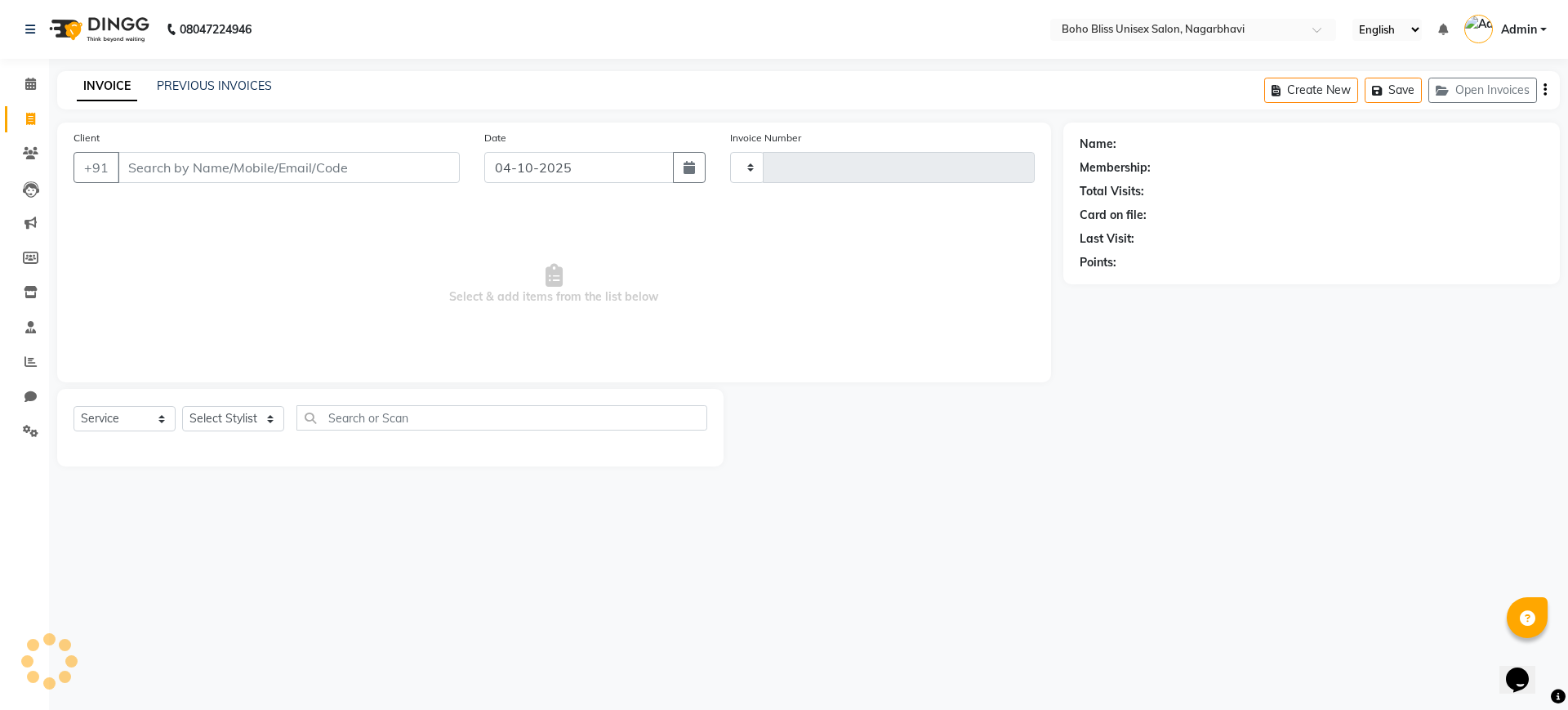
type input "0314"
select select "8370"
click at [147, 163] on input "Client" at bounding box center [288, 167] width 342 height 31
type input "9880956229"
click at [401, 171] on span "Add Client" at bounding box center [418, 166] width 65 height 16
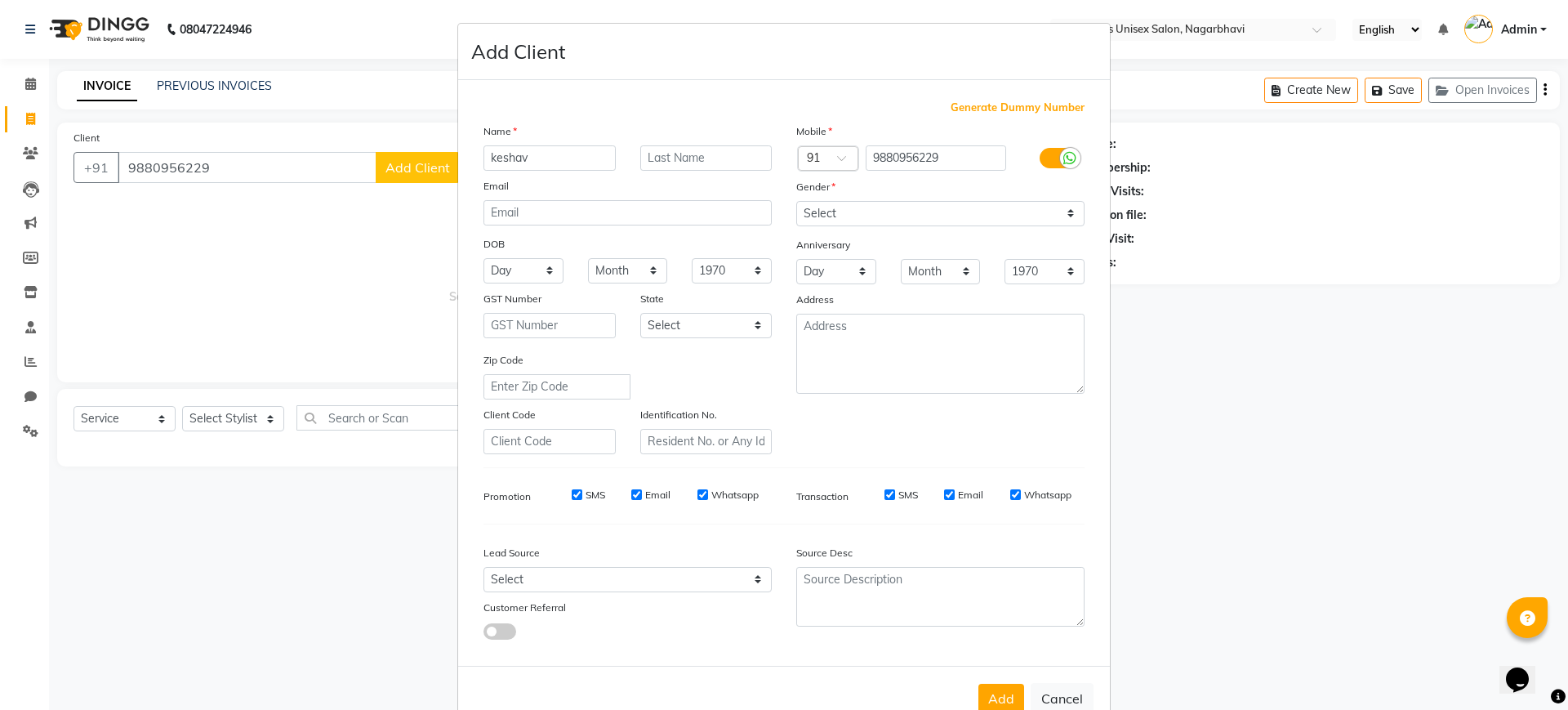
type input "keshav"
click at [860, 212] on select "Select Male Female Other Prefer Not To Say" at bounding box center [939, 214] width 288 height 25
select select "male"
click at [796, 201] on select "Select Male Female Other Prefer Not To Say" at bounding box center [939, 214] width 288 height 25
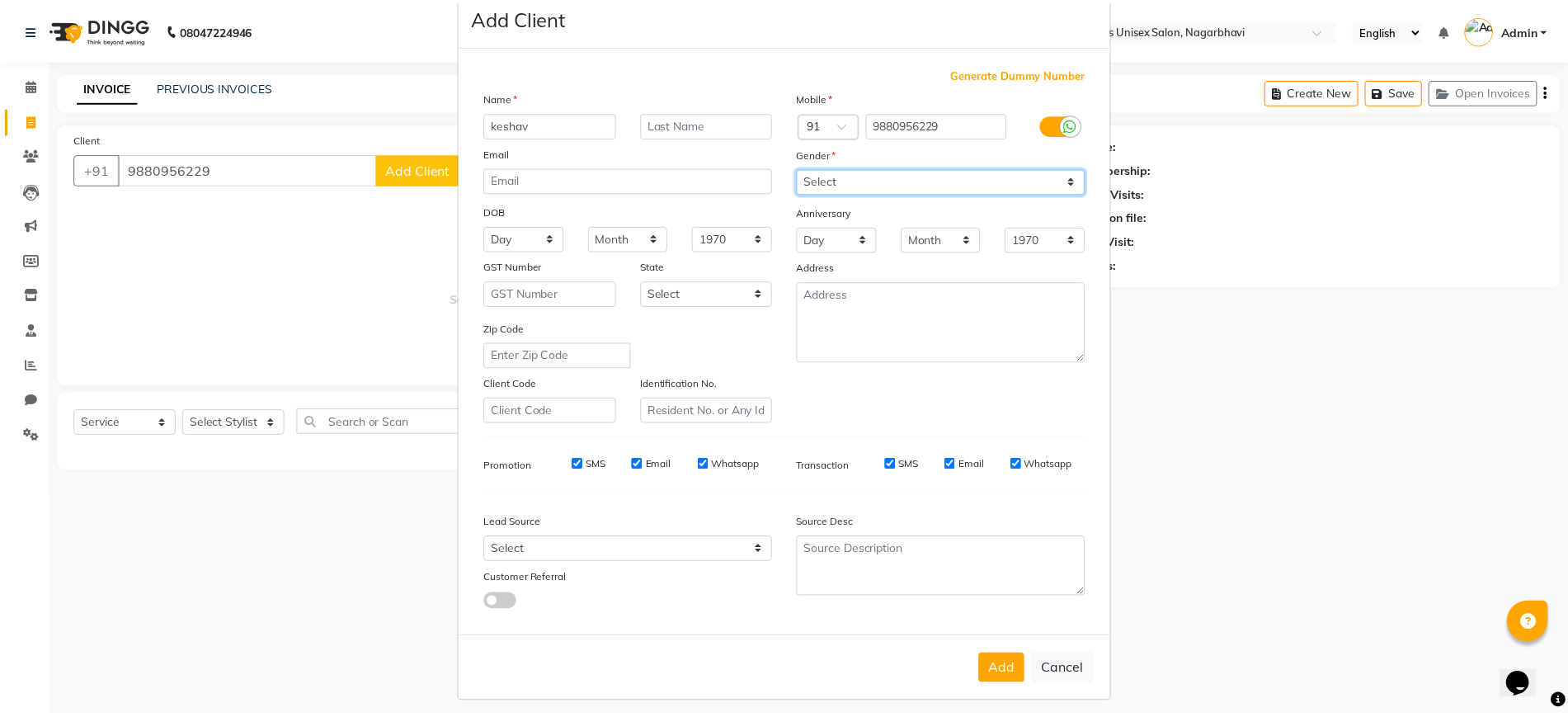
scroll to position [45, 0]
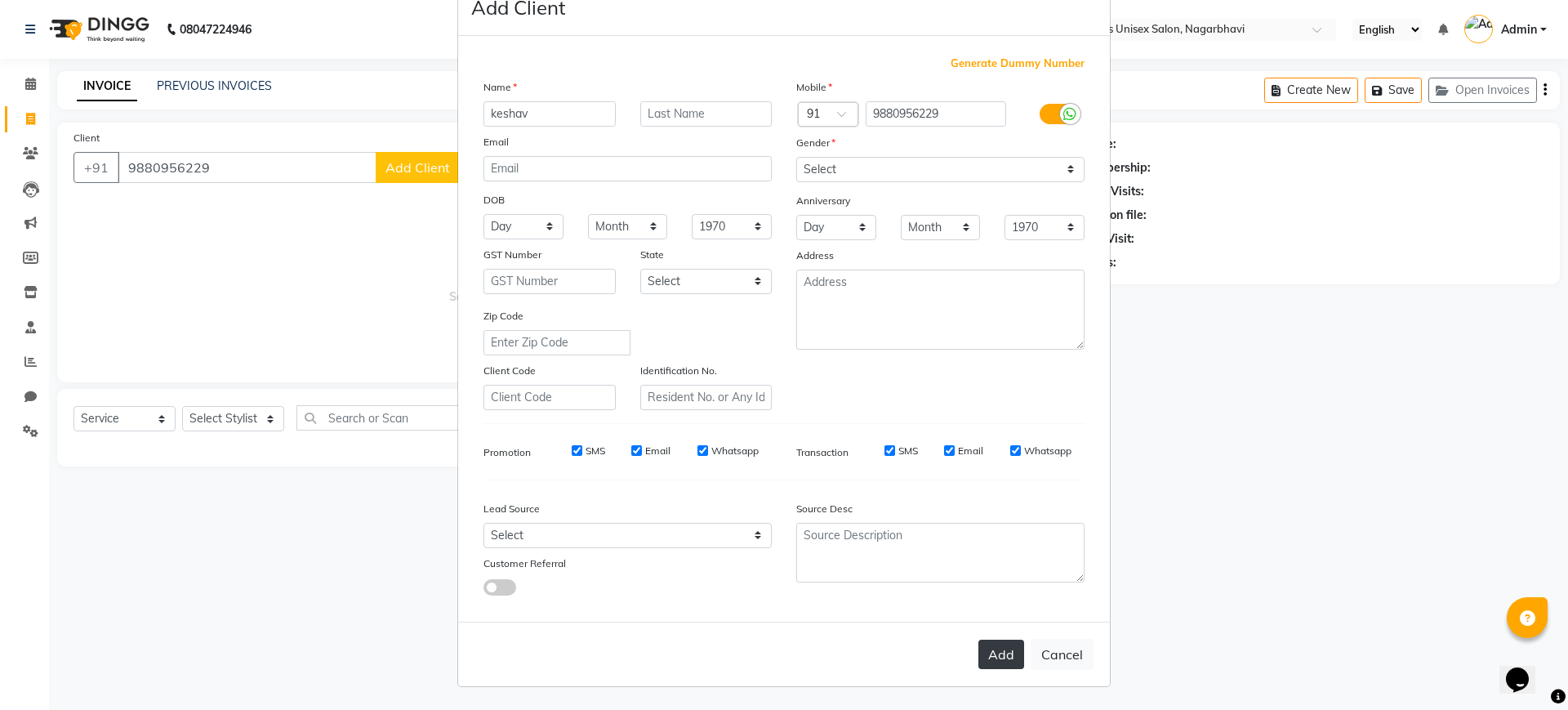
click at [983, 658] on button "Add" at bounding box center [1001, 654] width 46 height 30
select select
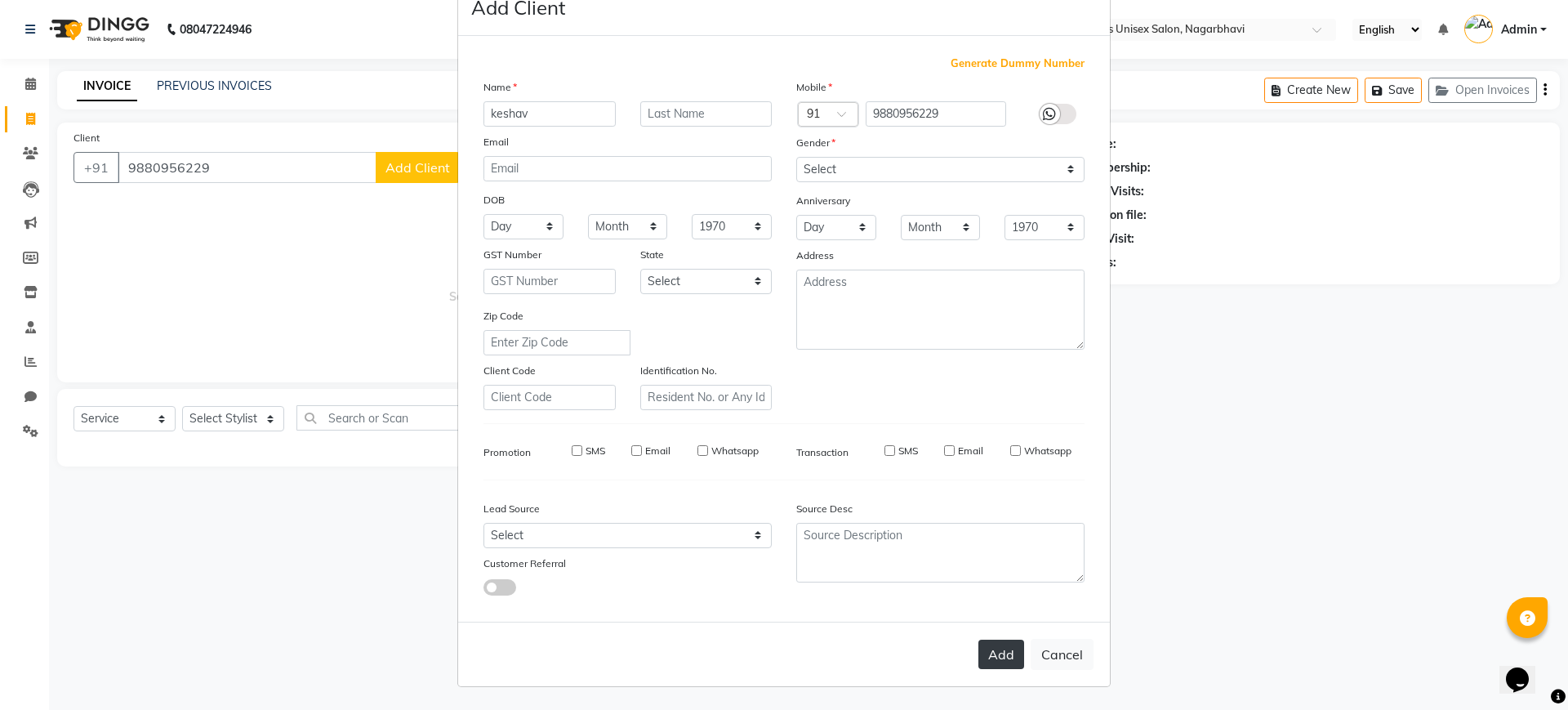
select select
checkbox input "false"
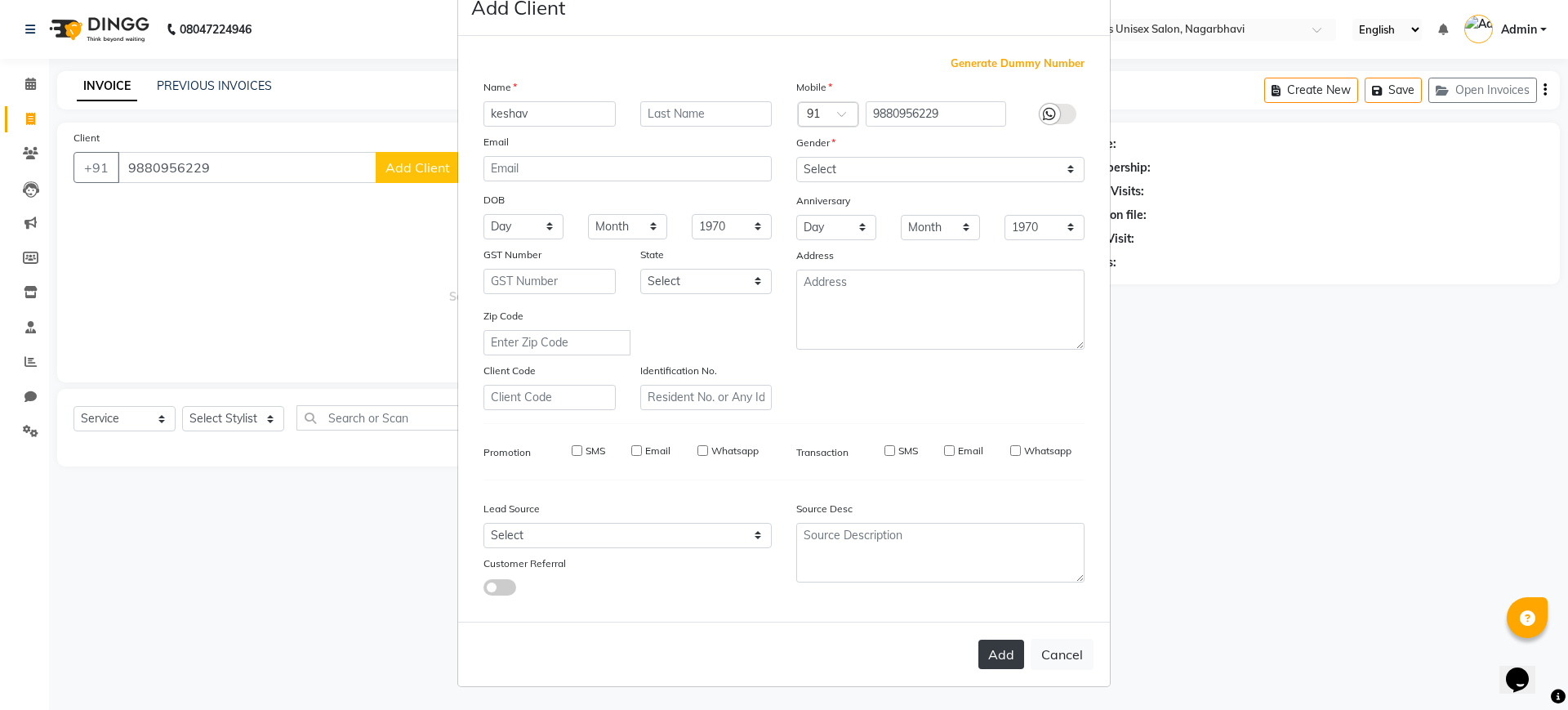
checkbox input "false"
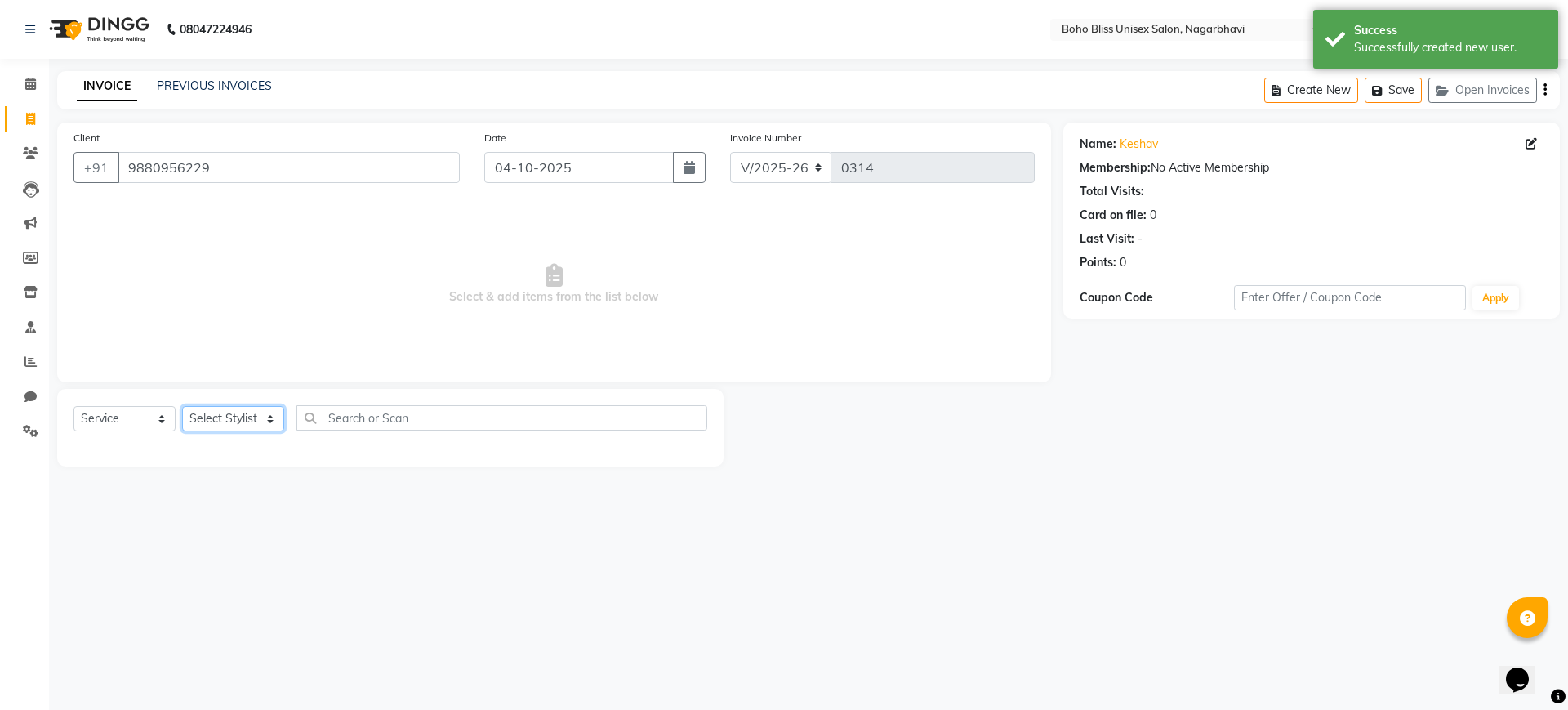
click at [237, 407] on select "Select Stylist Ali Khan Awina EVI BEAUTY FAHEEM Front Desk HARRY KIM Manager Me…" at bounding box center [233, 419] width 102 height 25
select select "81097"
click at [182, 406] on select "Select Stylist Ali Khan Awina EVI BEAUTY FAHEEM Front Desk HARRY KIM Manager Me…" at bounding box center [233, 419] width 102 height 25
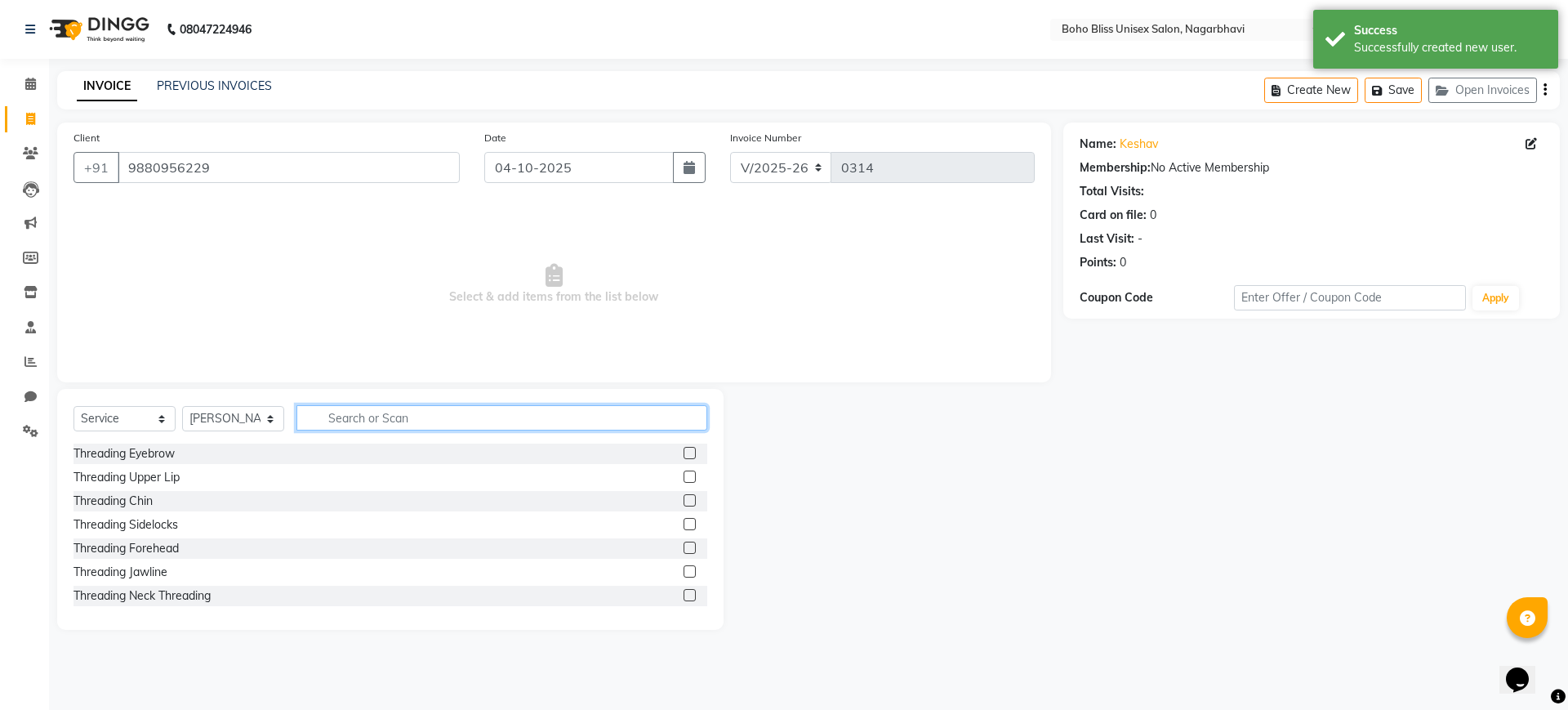
click at [371, 409] on input "text" at bounding box center [502, 418] width 411 height 25
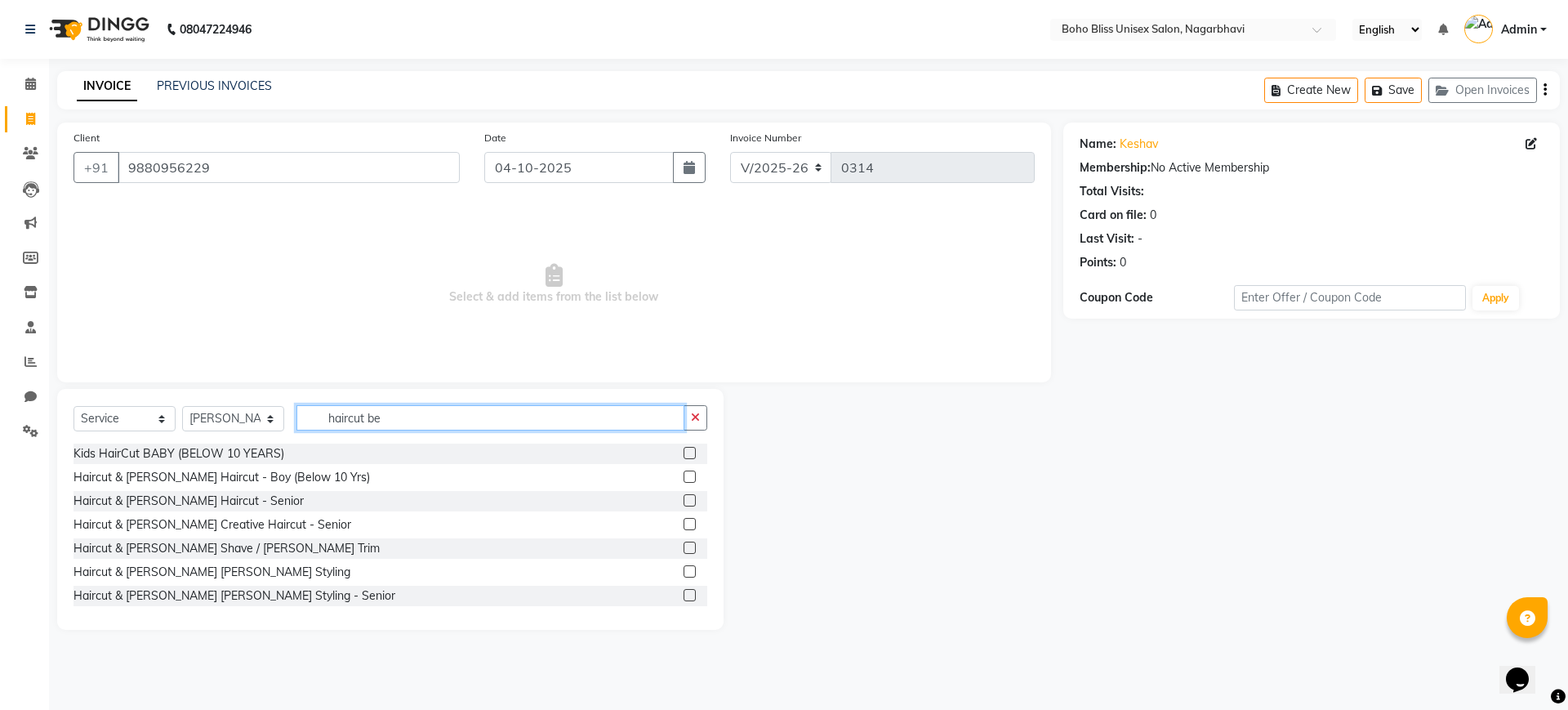
type input "haircut be"
click at [684, 498] on label at bounding box center [690, 500] width 12 height 12
click at [684, 498] on input "checkbox" at bounding box center [689, 501] width 10 height 10
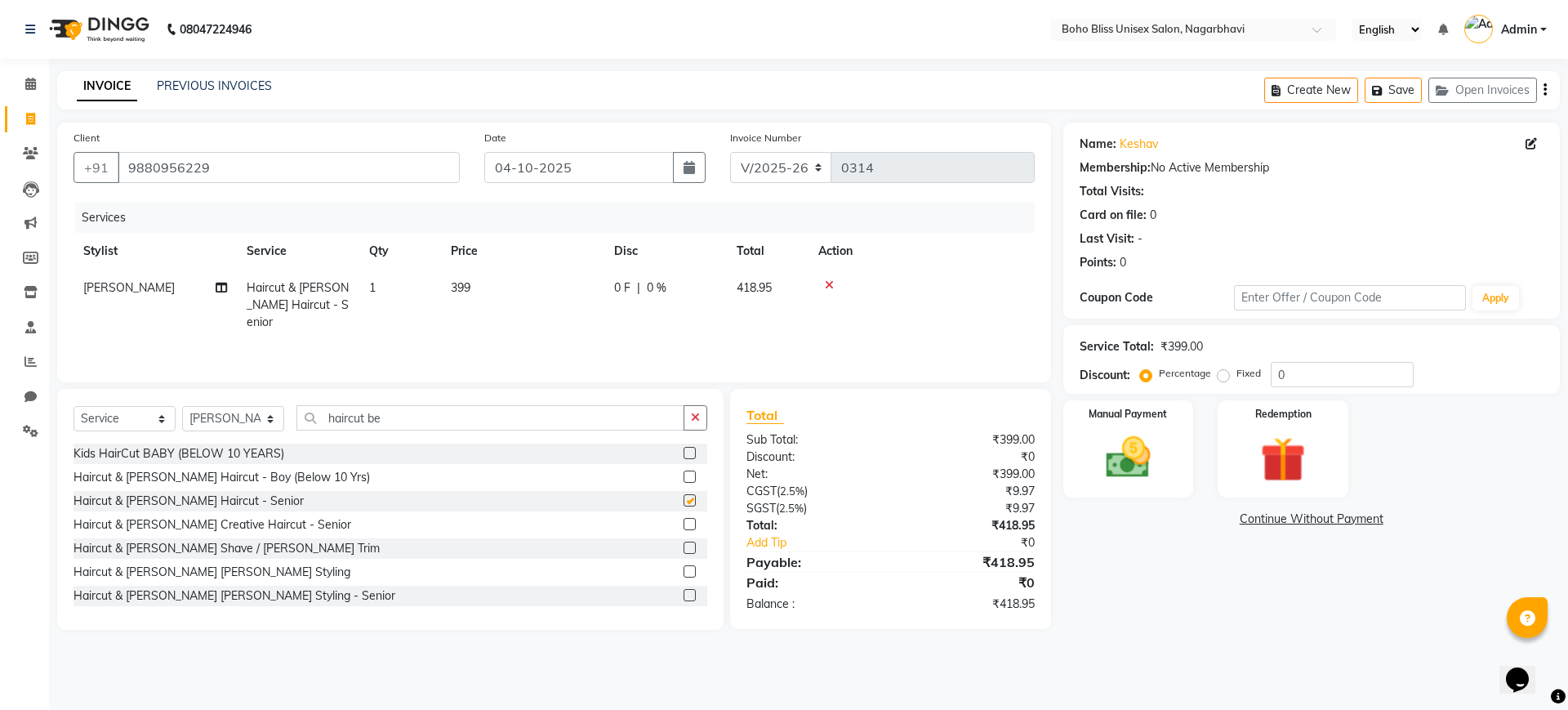
checkbox input "false"
click at [684, 520] on label at bounding box center [690, 524] width 12 height 12
click at [684, 520] on input "checkbox" at bounding box center [689, 525] width 10 height 10
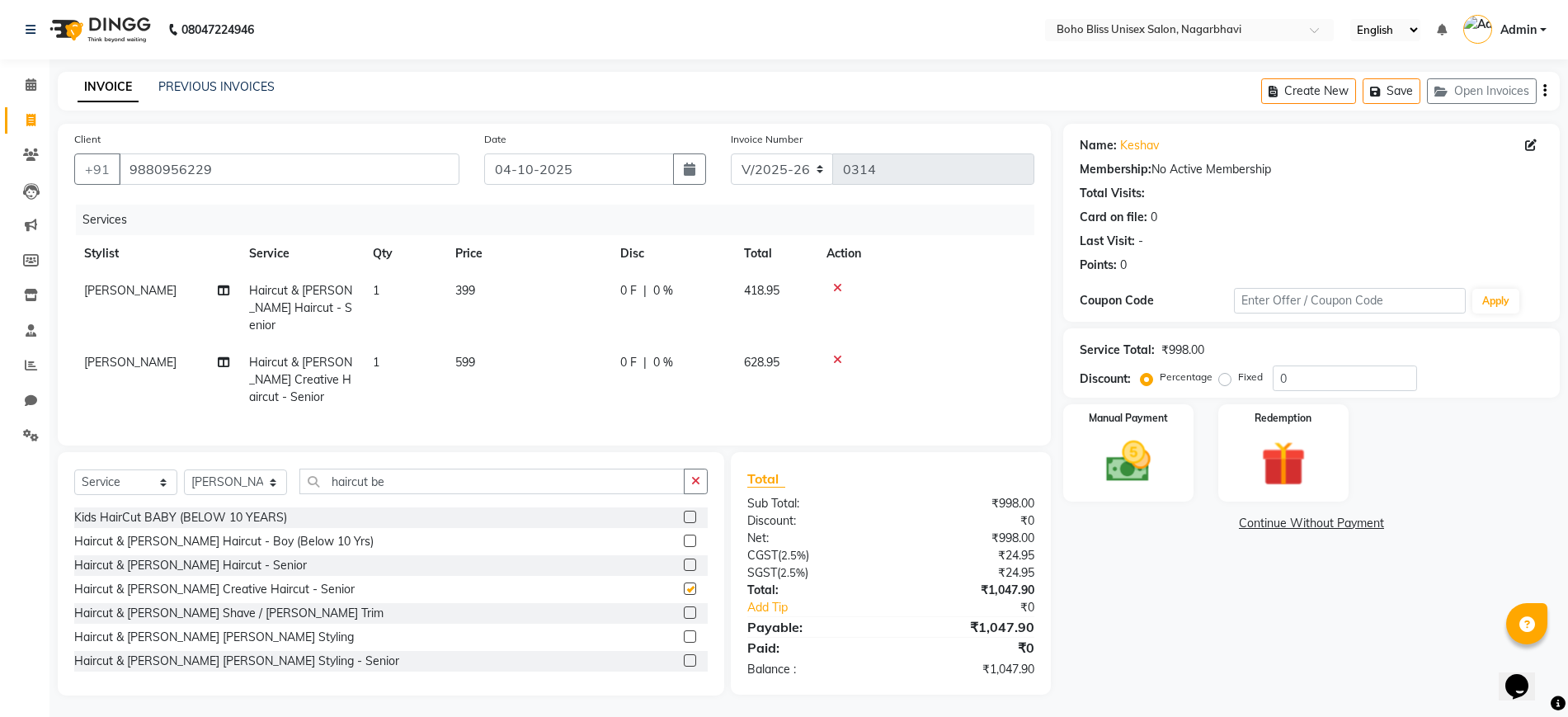
checkbox input "false"
click at [835, 353] on icon at bounding box center [837, 358] width 9 height 11
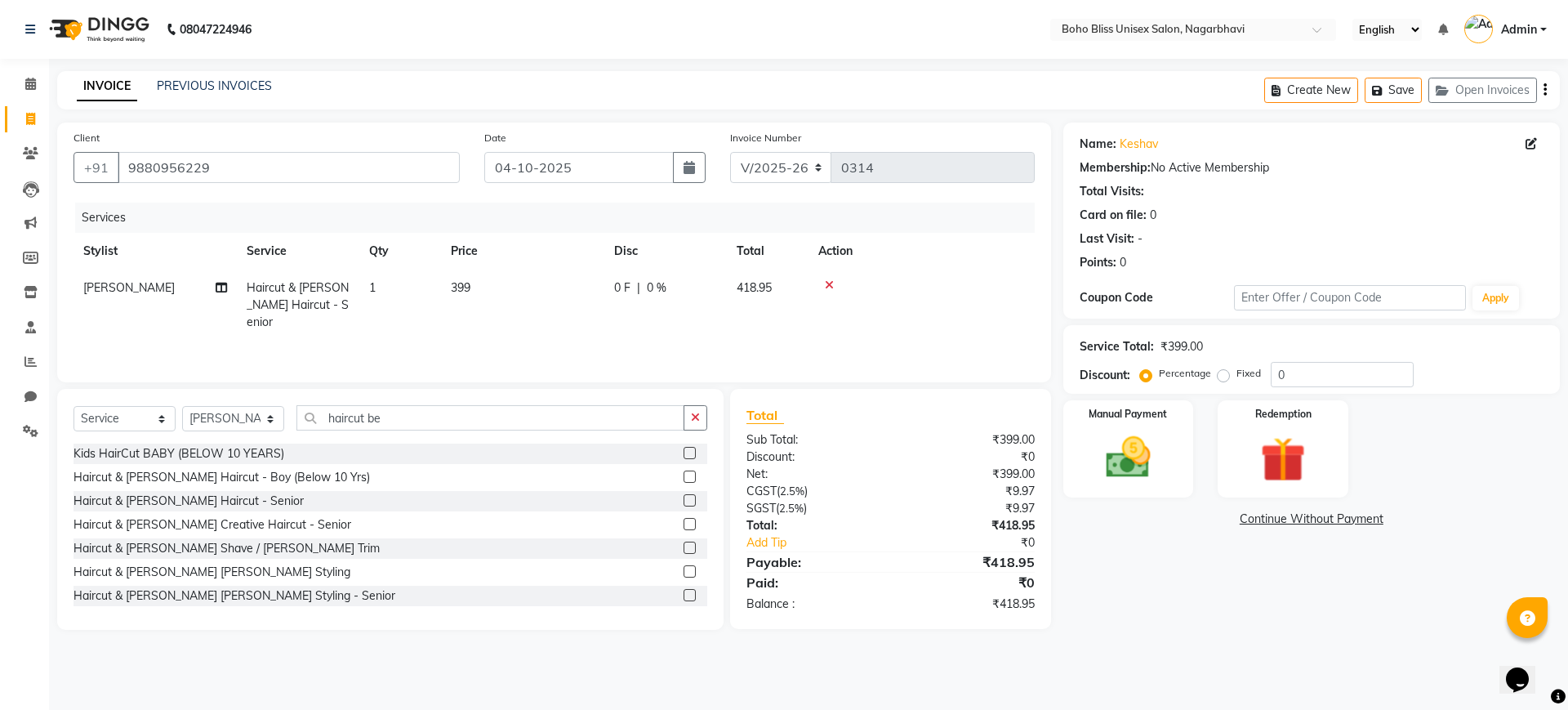
click at [461, 284] on span "399" at bounding box center [460, 287] width 20 height 14
select select "81097"
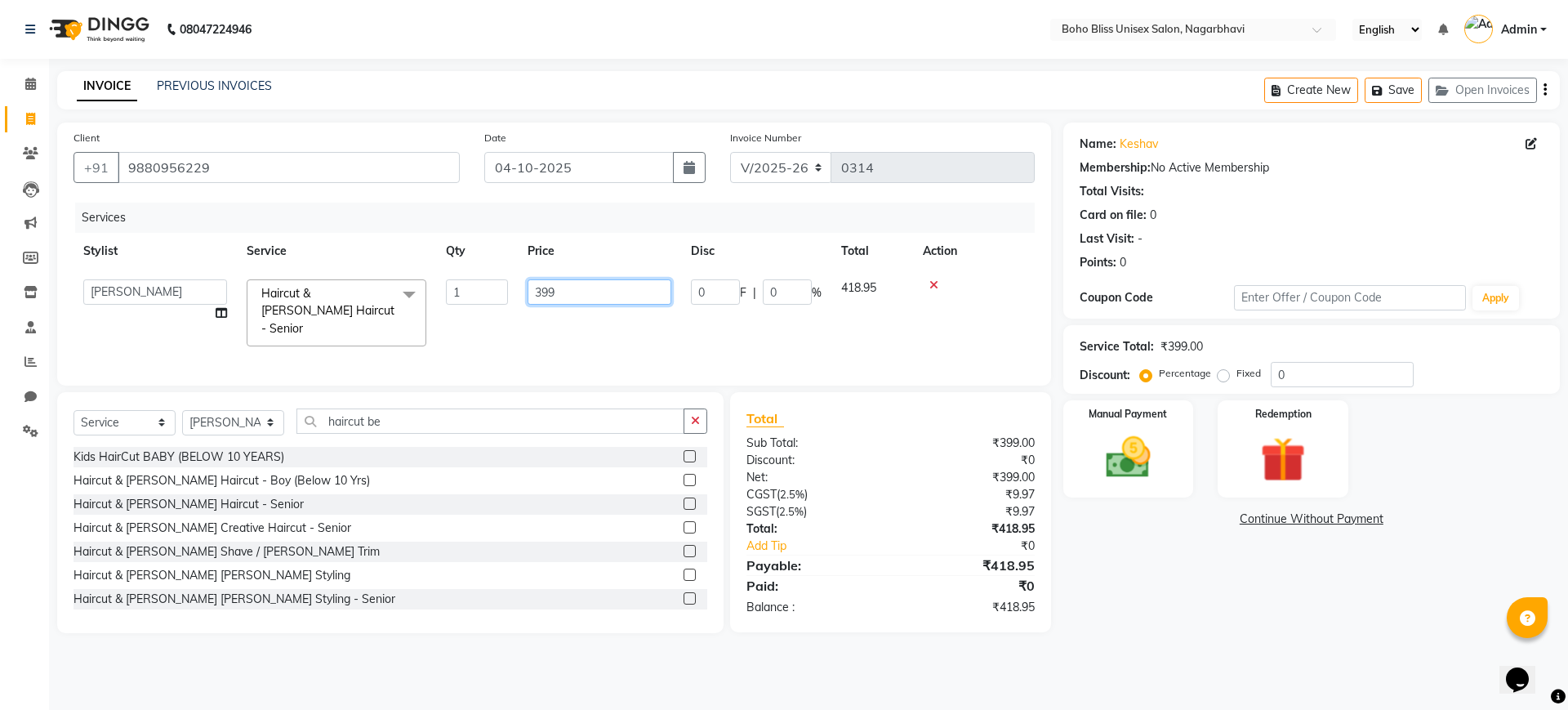
click at [590, 300] on input "399" at bounding box center [599, 292] width 144 height 25
type input "3"
type input "250"
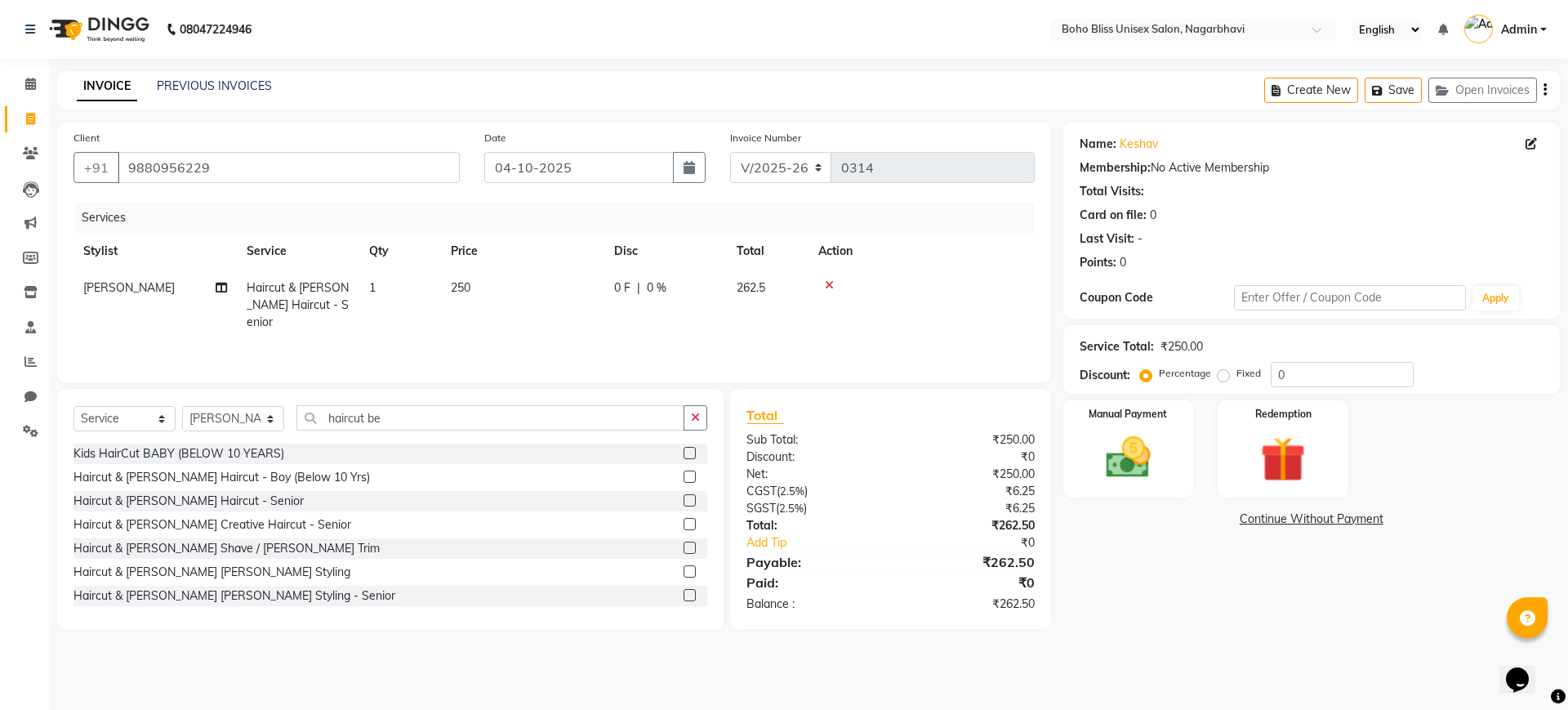
click at [1105, 531] on div "Name: Keshav Membership: No Active Membership Total Visits: Card on file: 0 Las…" at bounding box center [1317, 375] width 509 height 507
click at [222, 414] on select "Select Stylist Ali Khan Awina EVI BEAUTY FAHEEM Front Desk HARRY KIM Manager Me…" at bounding box center [233, 419] width 102 height 25
select select "83310"
click at [182, 406] on select "Select Stylist Ali Khan Awina EVI BEAUTY FAHEEM Front Desk HARRY KIM Manager Me…" at bounding box center [233, 419] width 102 height 25
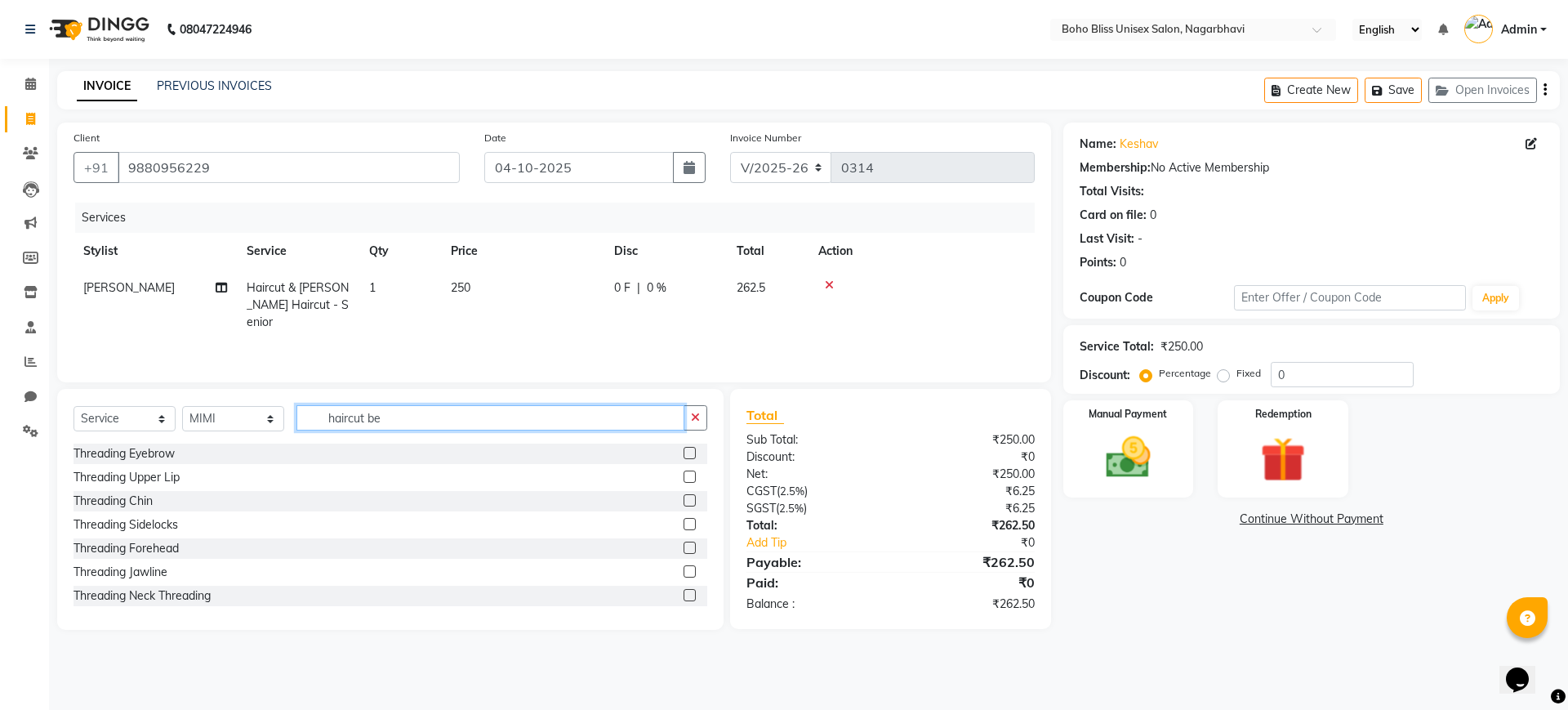
click at [431, 414] on input "haircut be" at bounding box center [490, 418] width 388 height 25
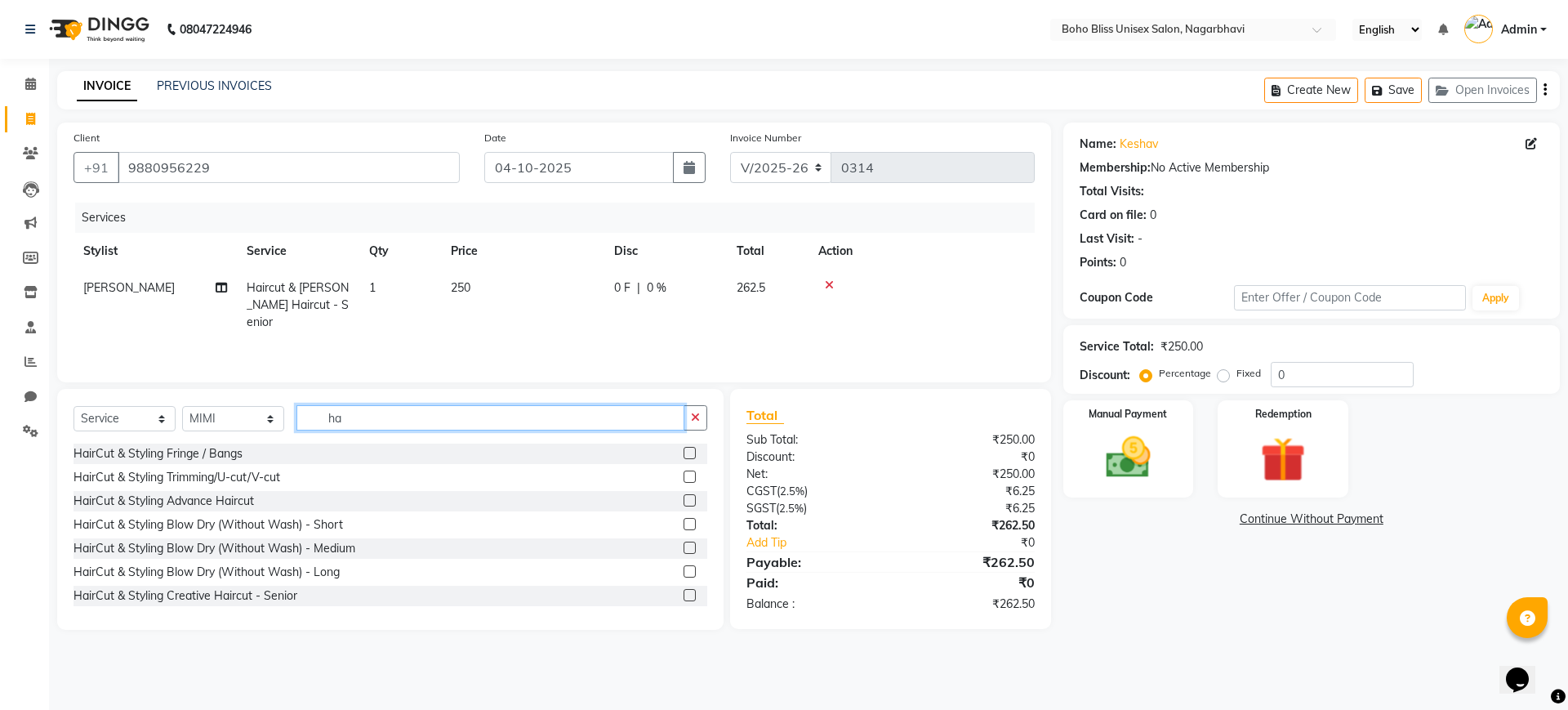
type input "h"
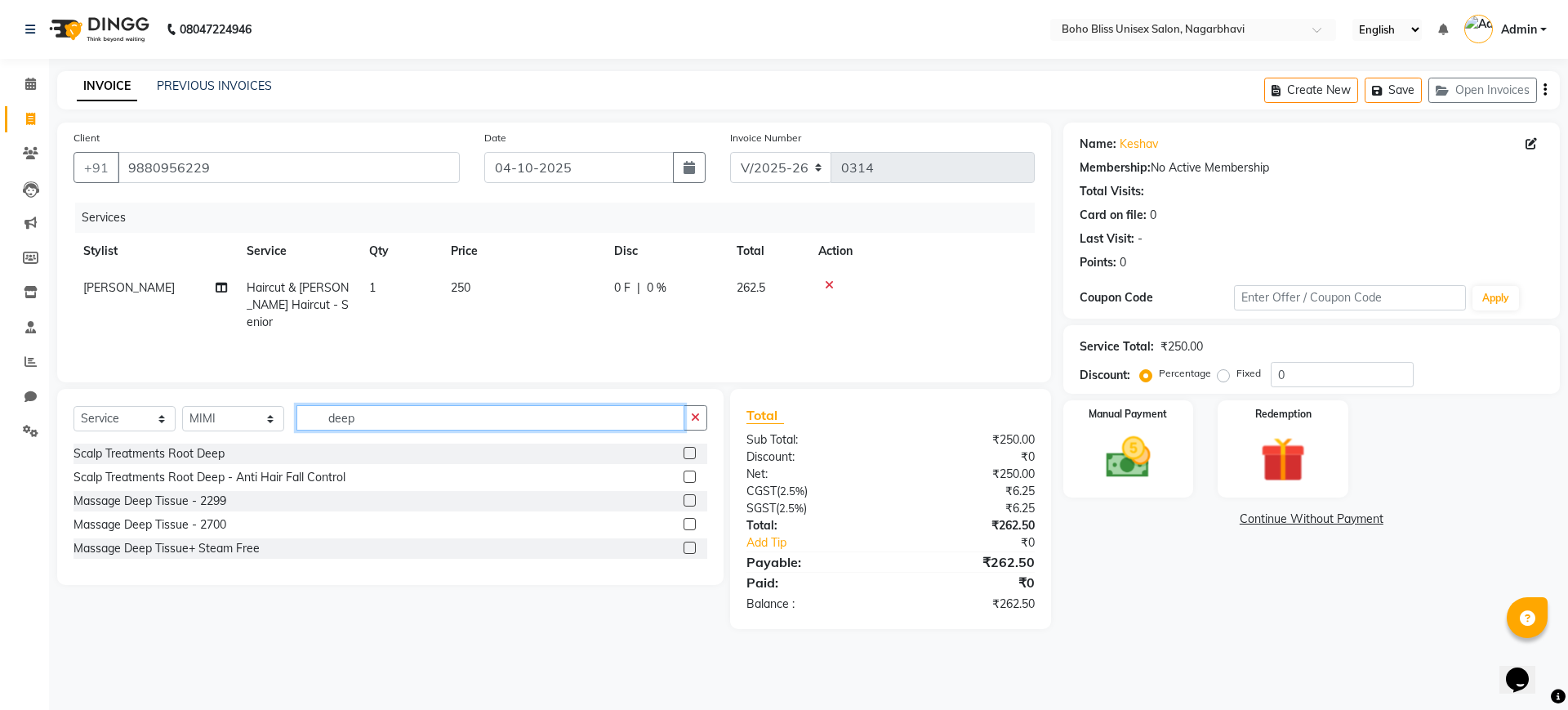
type input "deep"
click at [693, 499] on label at bounding box center [690, 500] width 12 height 12
click at [693, 499] on input "checkbox" at bounding box center [689, 501] width 10 height 10
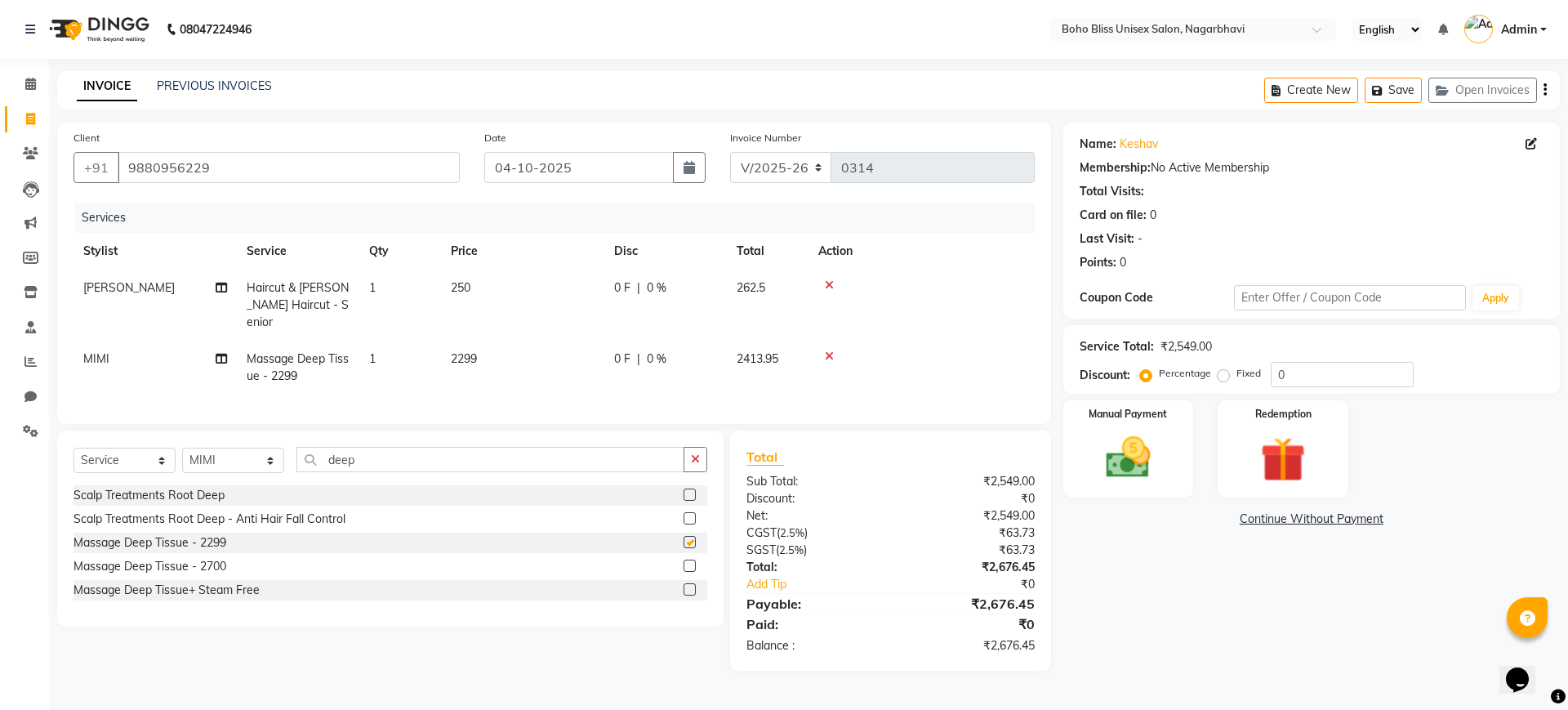
checkbox input "false"
click at [1130, 611] on div "Name: Keshav Membership: No Active Membership Total Visits: Card on file: 0 Las…" at bounding box center [1317, 396] width 509 height 548
click at [1133, 480] on img at bounding box center [1128, 457] width 76 height 54
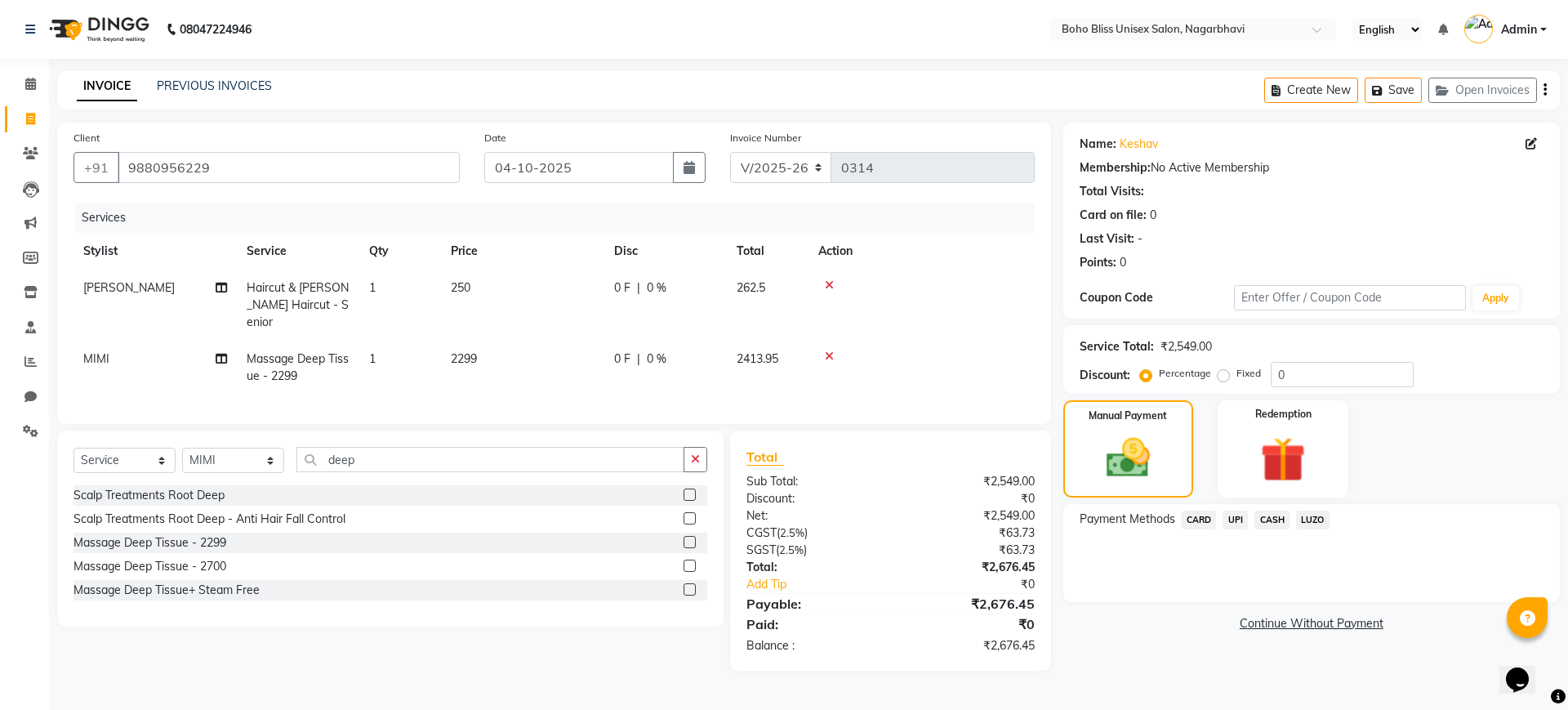
click at [1238, 522] on span "UPI" at bounding box center [1235, 520] width 25 height 19
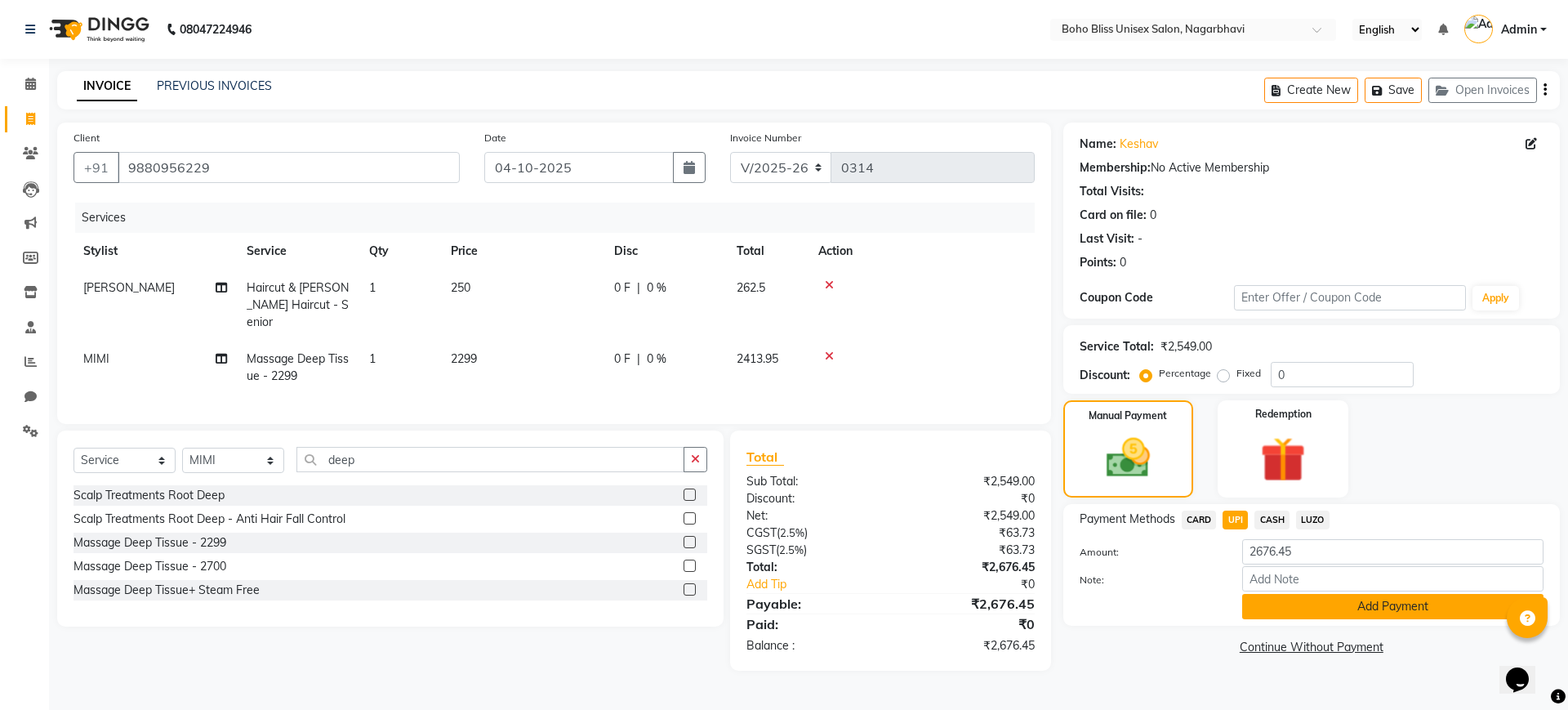
click at [1373, 601] on button "Add Payment" at bounding box center [1392, 606] width 302 height 25
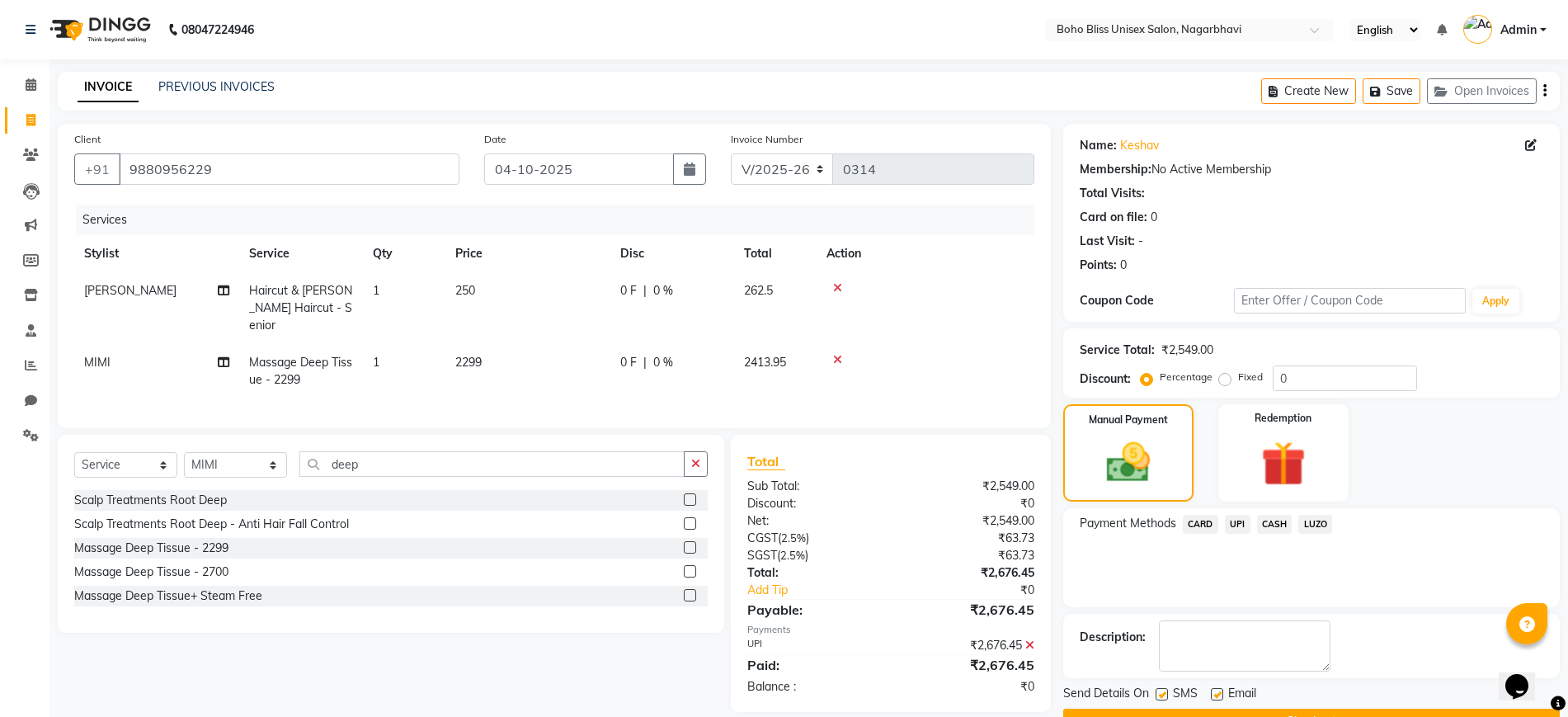
scroll to position [42, 0]
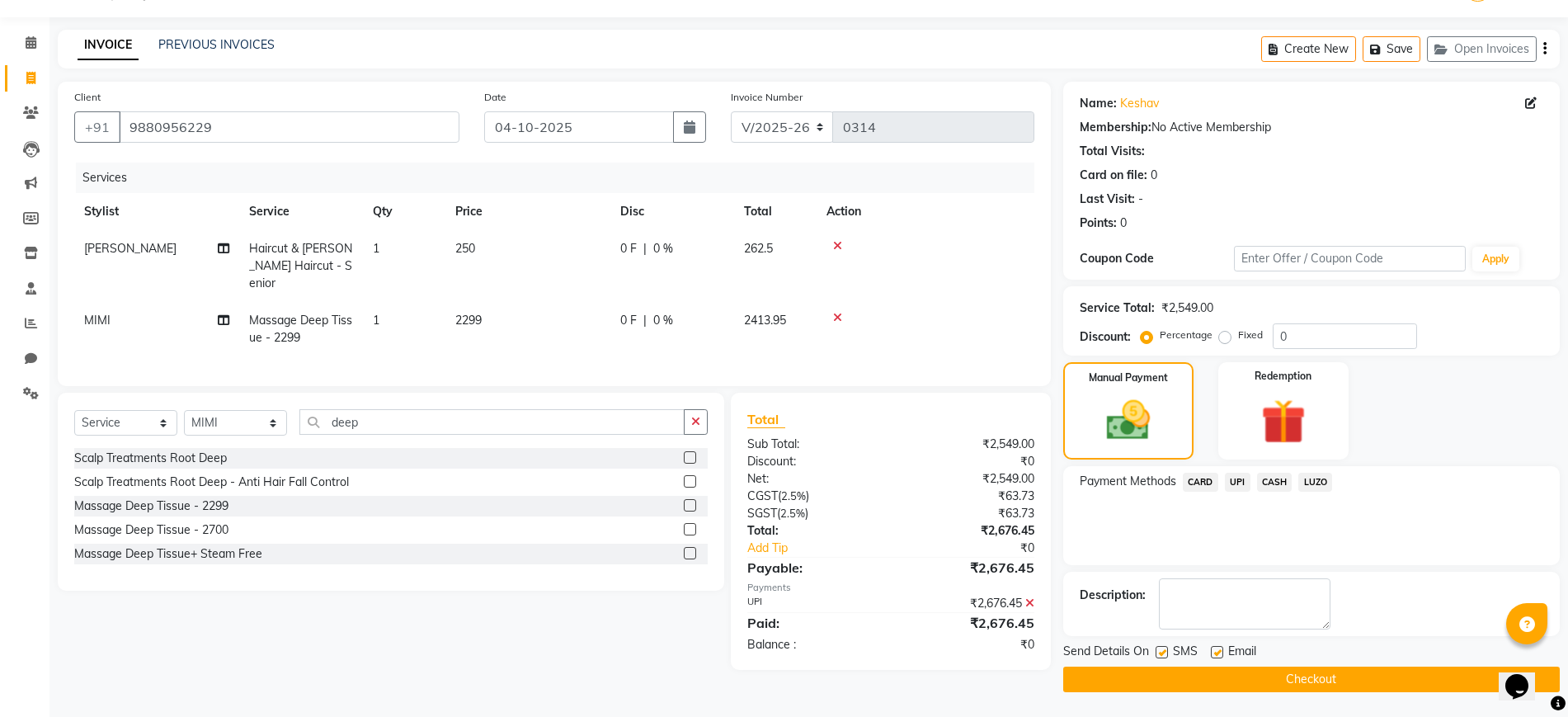
click at [1312, 672] on button "Checkout" at bounding box center [1311, 679] width 497 height 26
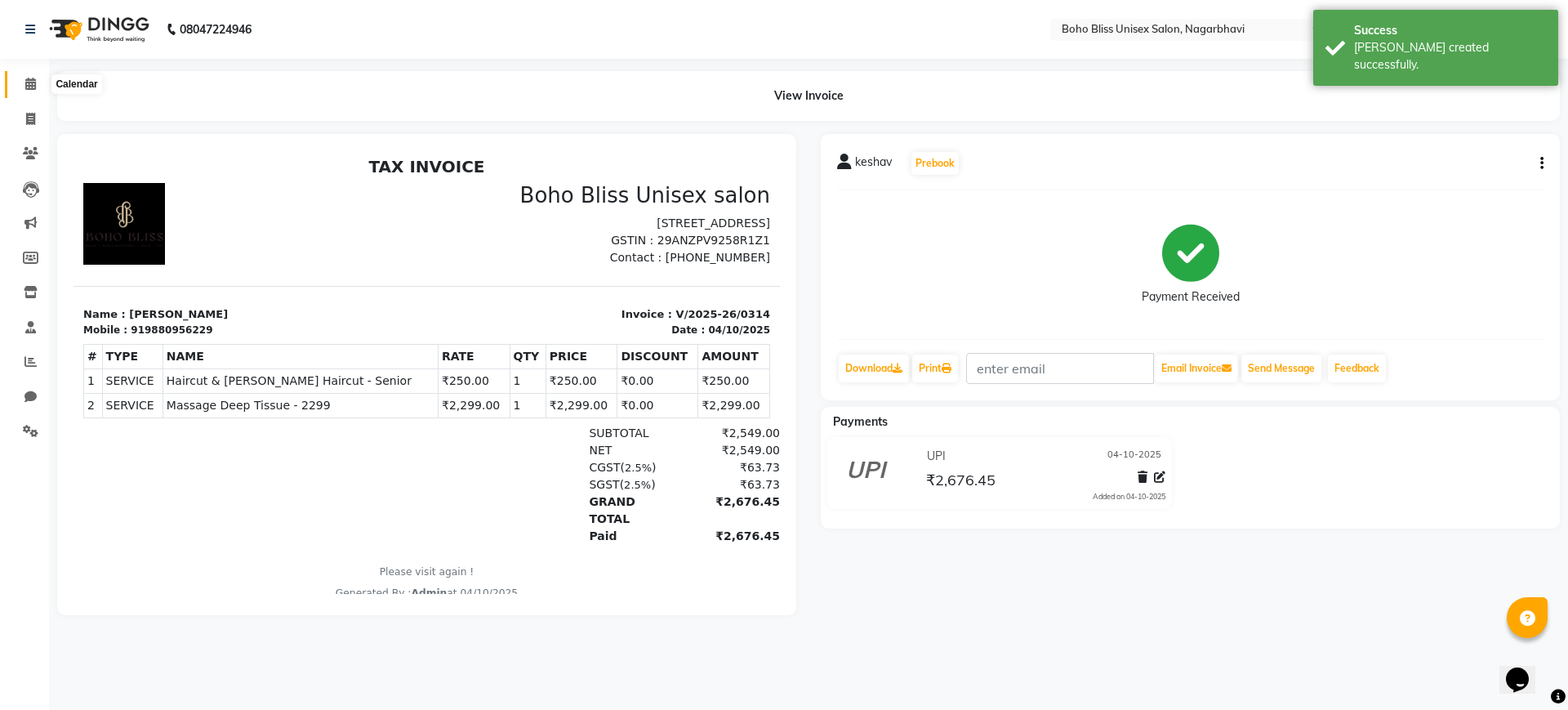
click at [24, 85] on span at bounding box center [31, 84] width 29 height 19
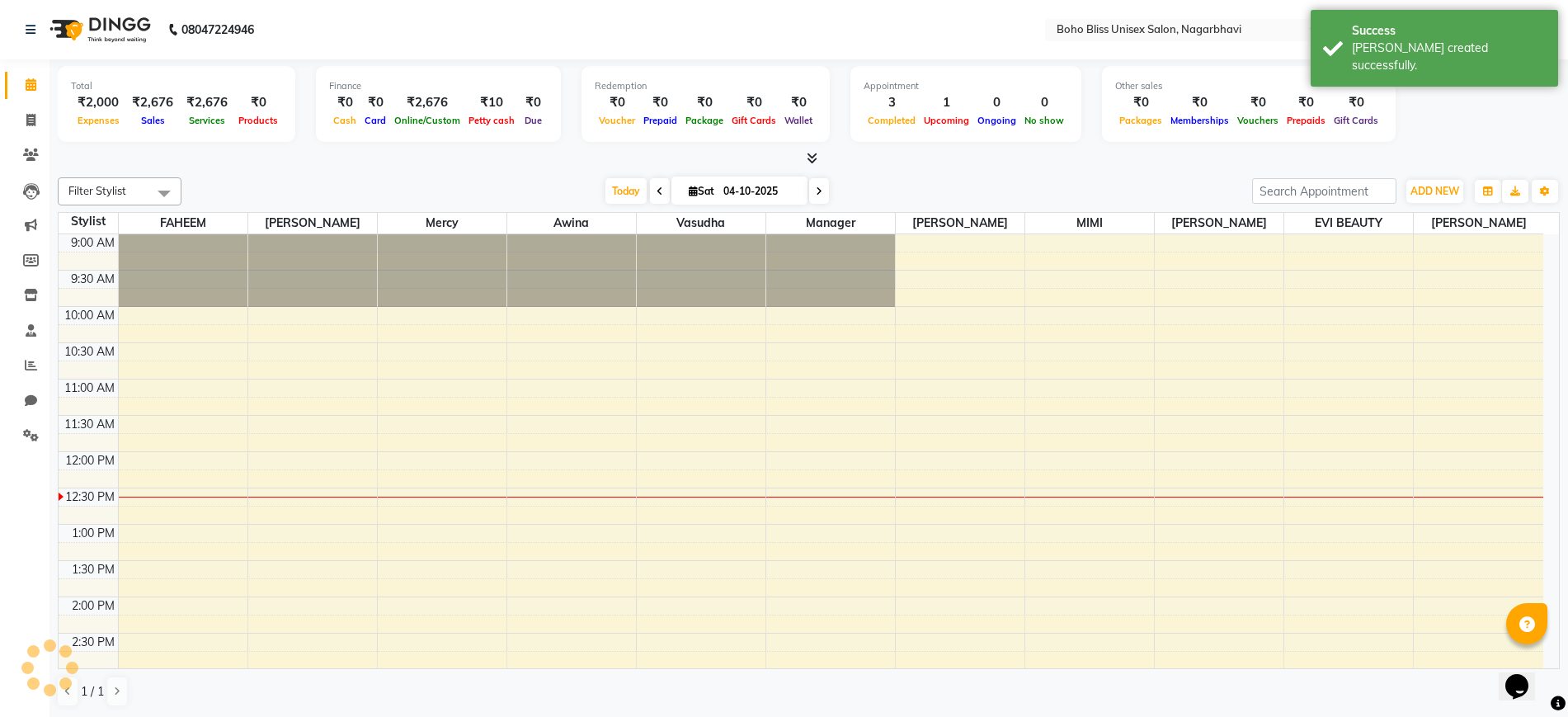
scroll to position [219, 0]
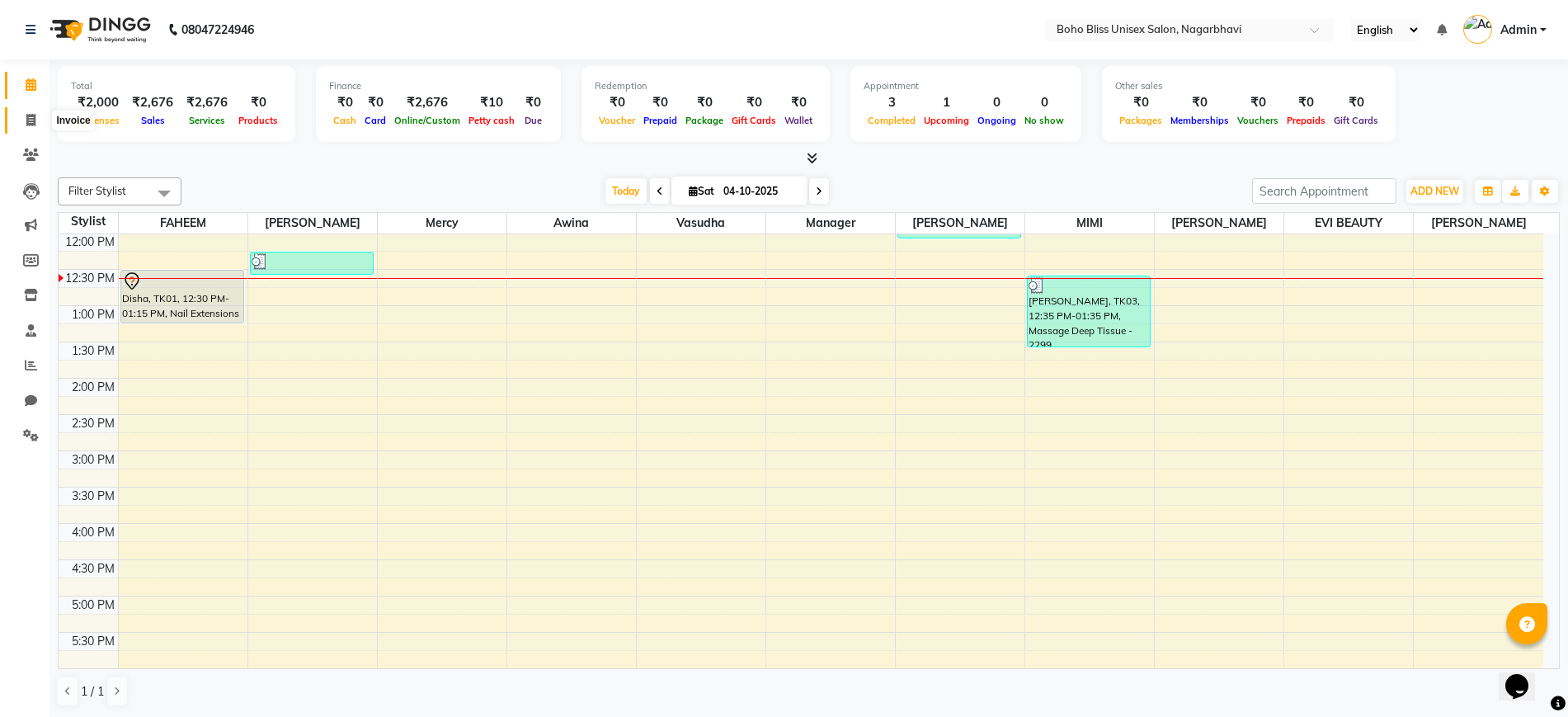
click at [29, 119] on icon at bounding box center [31, 120] width 9 height 12
select select "service"
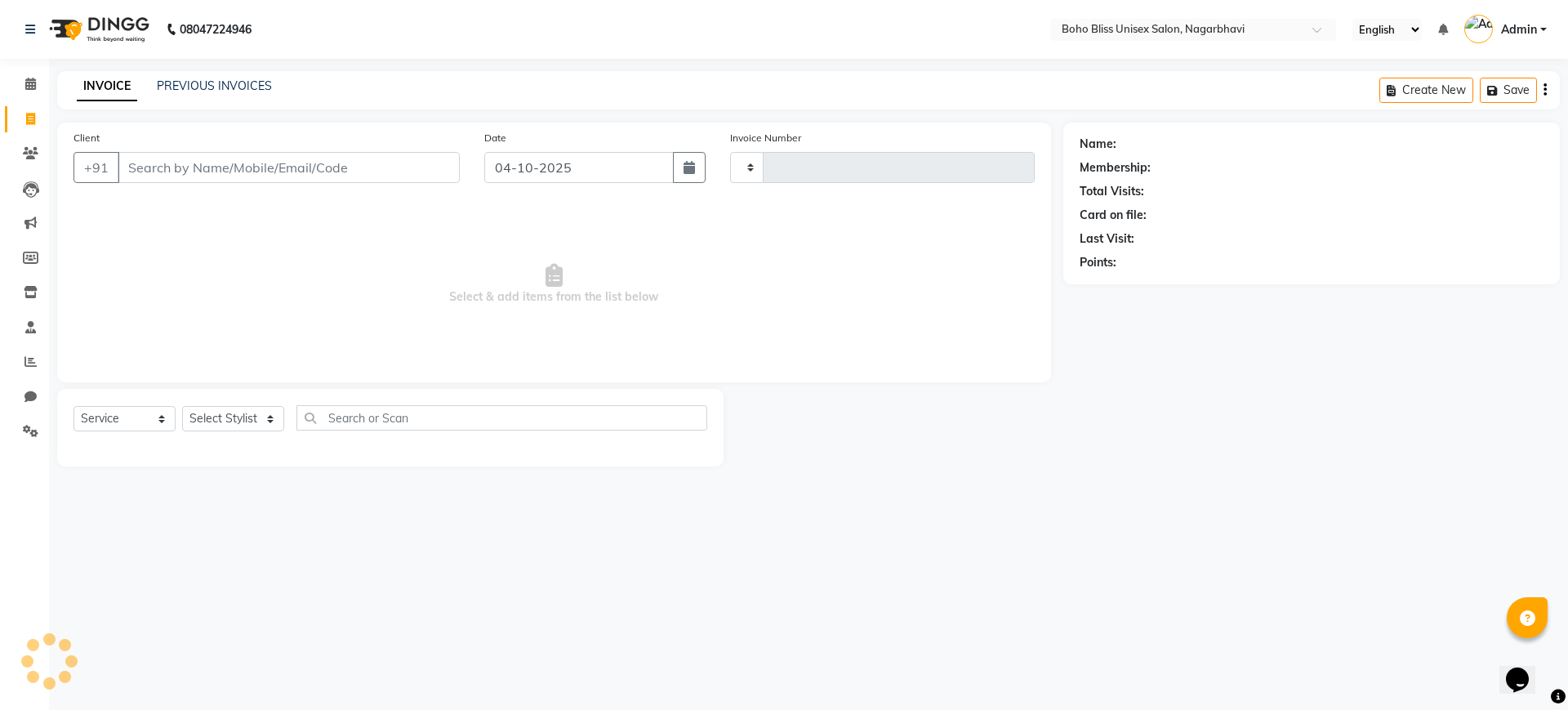
type input "0315"
select select "8370"
click at [34, 79] on icon at bounding box center [31, 83] width 10 height 12
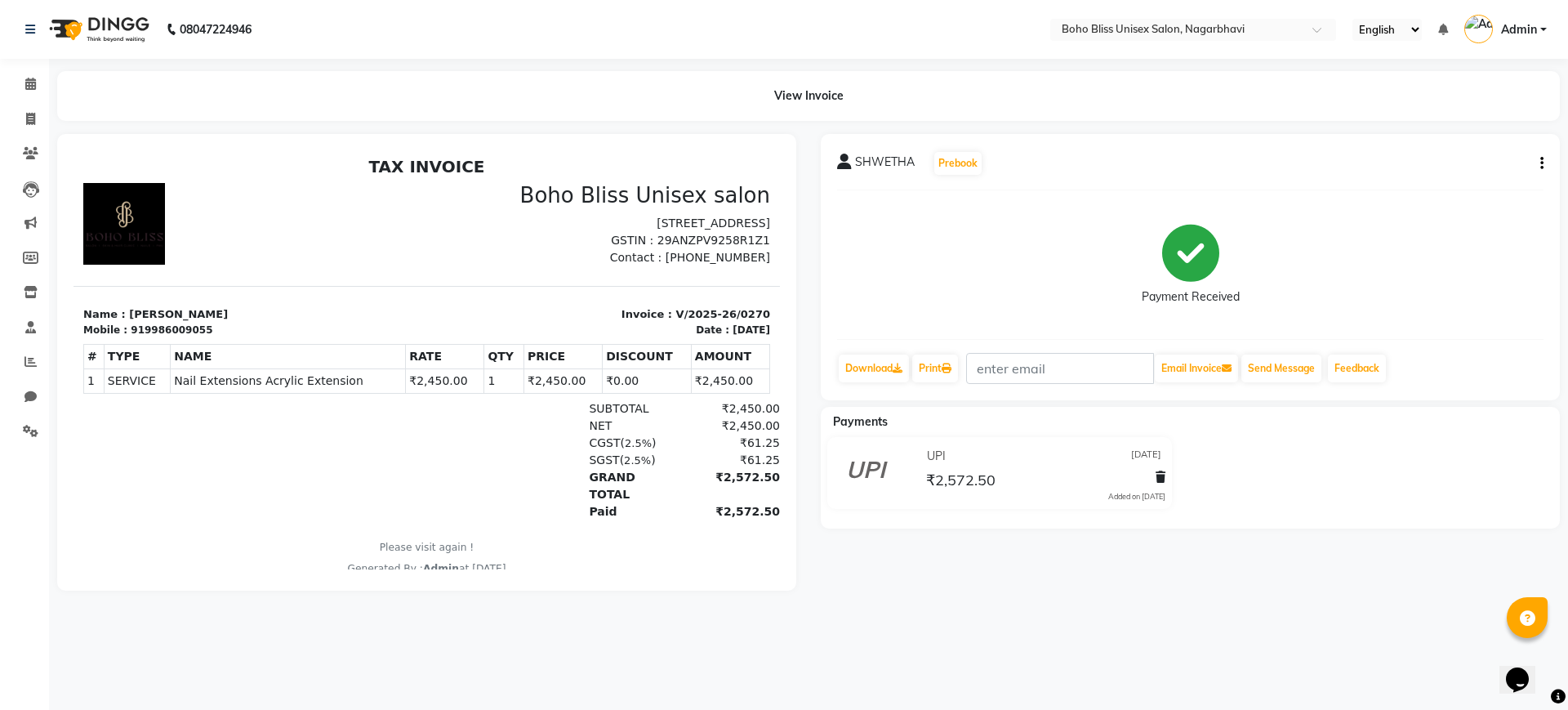
click at [1543, 163] on icon "button" at bounding box center [1542, 163] width 3 height 1
click at [1469, 165] on div "Edit Item Staff" at bounding box center [1461, 164] width 112 height 20
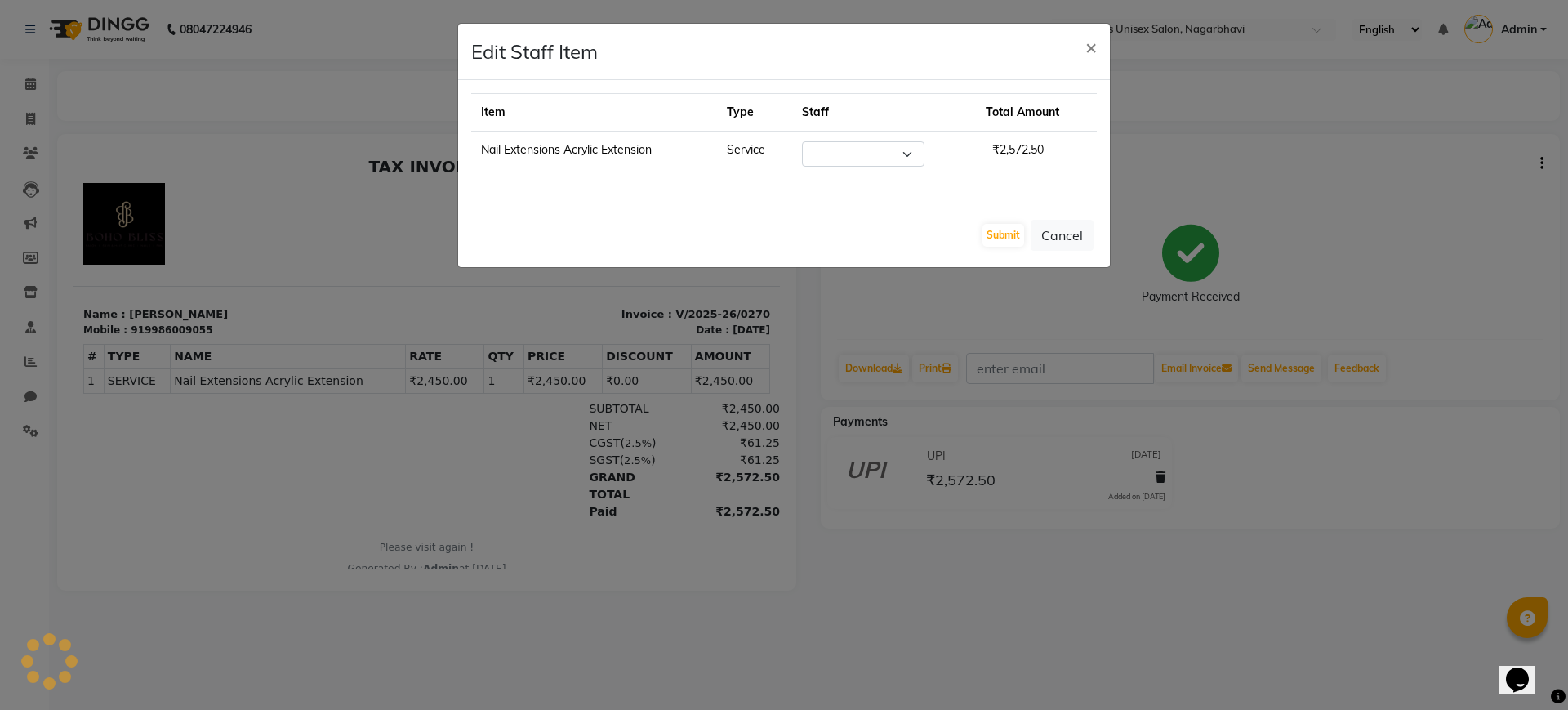
select select "86657"
click at [1088, 48] on span "×" at bounding box center [1091, 46] width 11 height 25
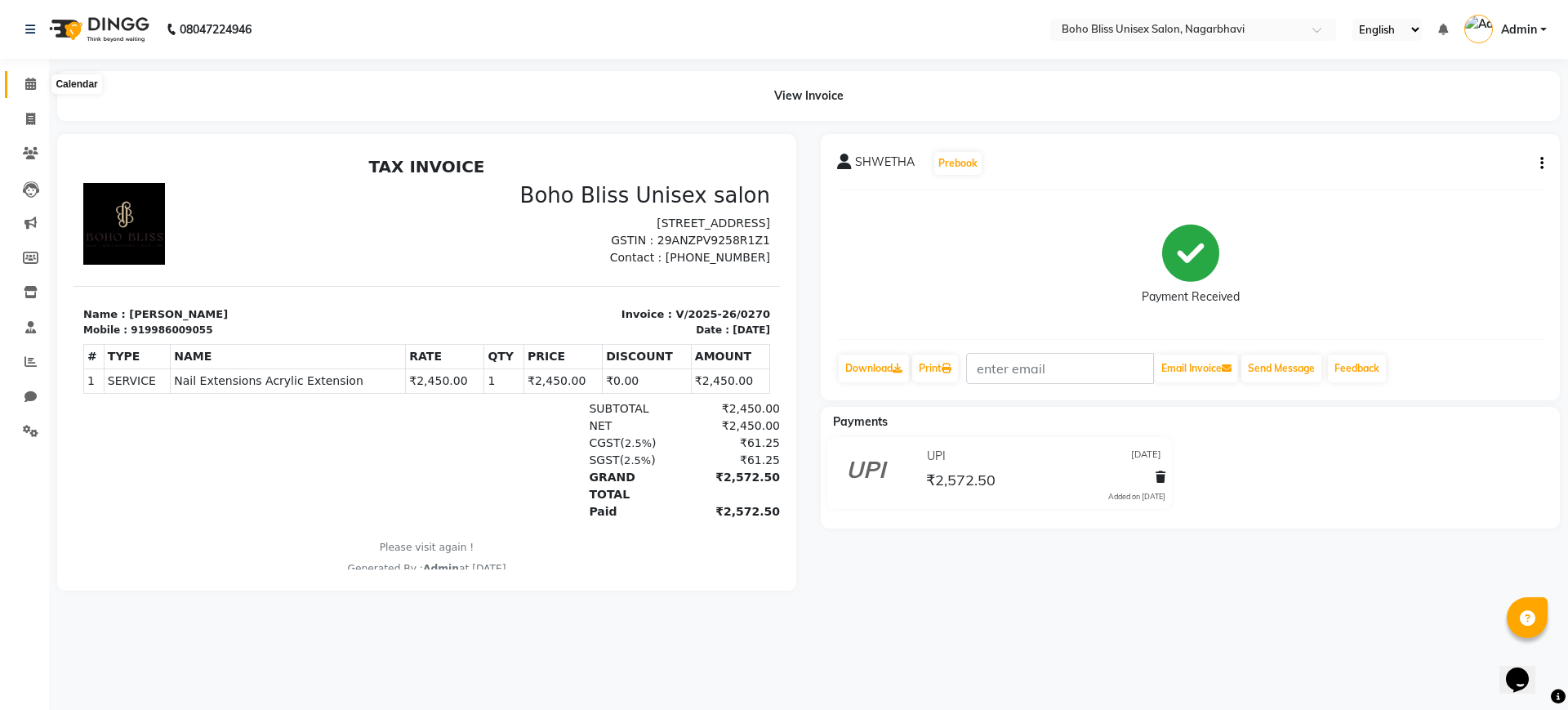
click at [27, 87] on icon at bounding box center [31, 83] width 10 height 12
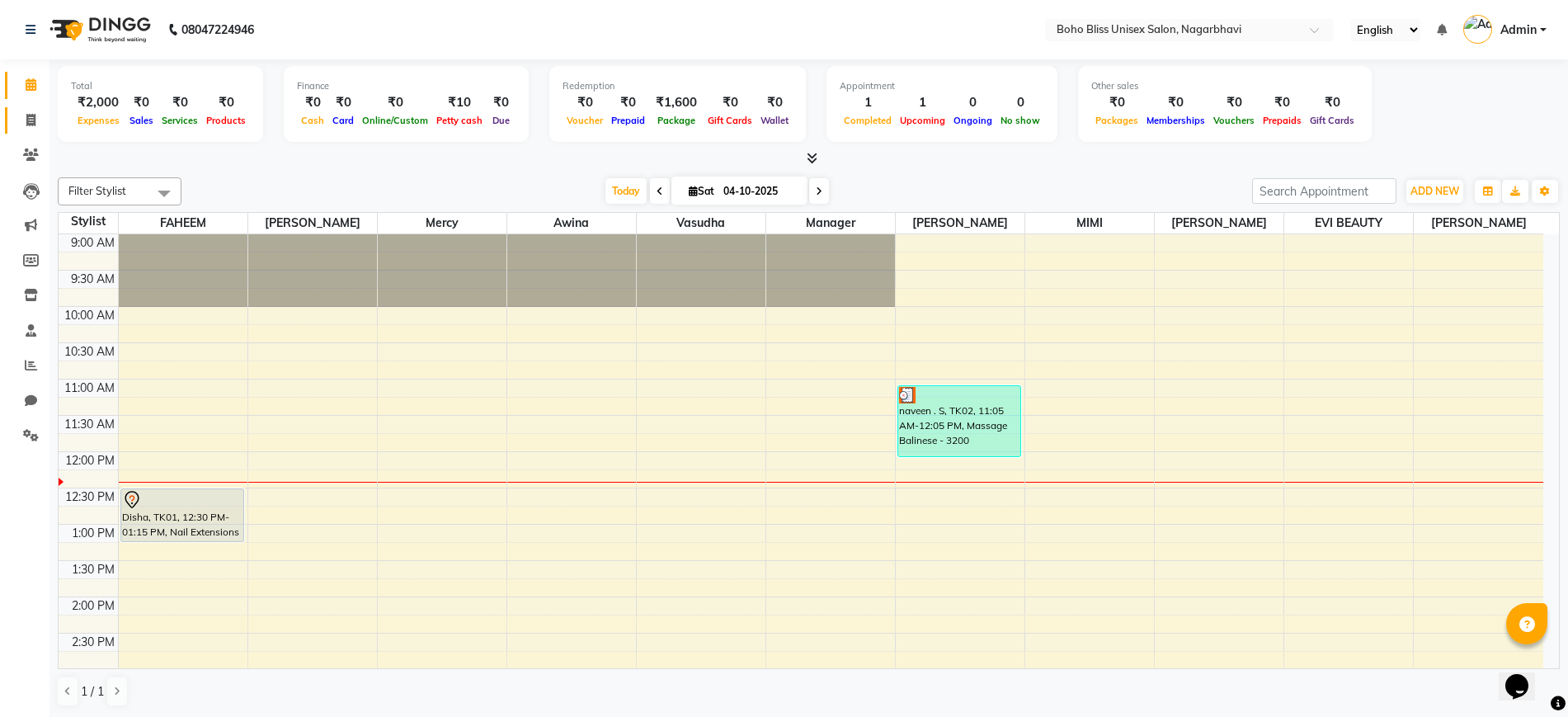
click at [15, 117] on link "Invoice" at bounding box center [25, 121] width 39 height 27
select select "service"
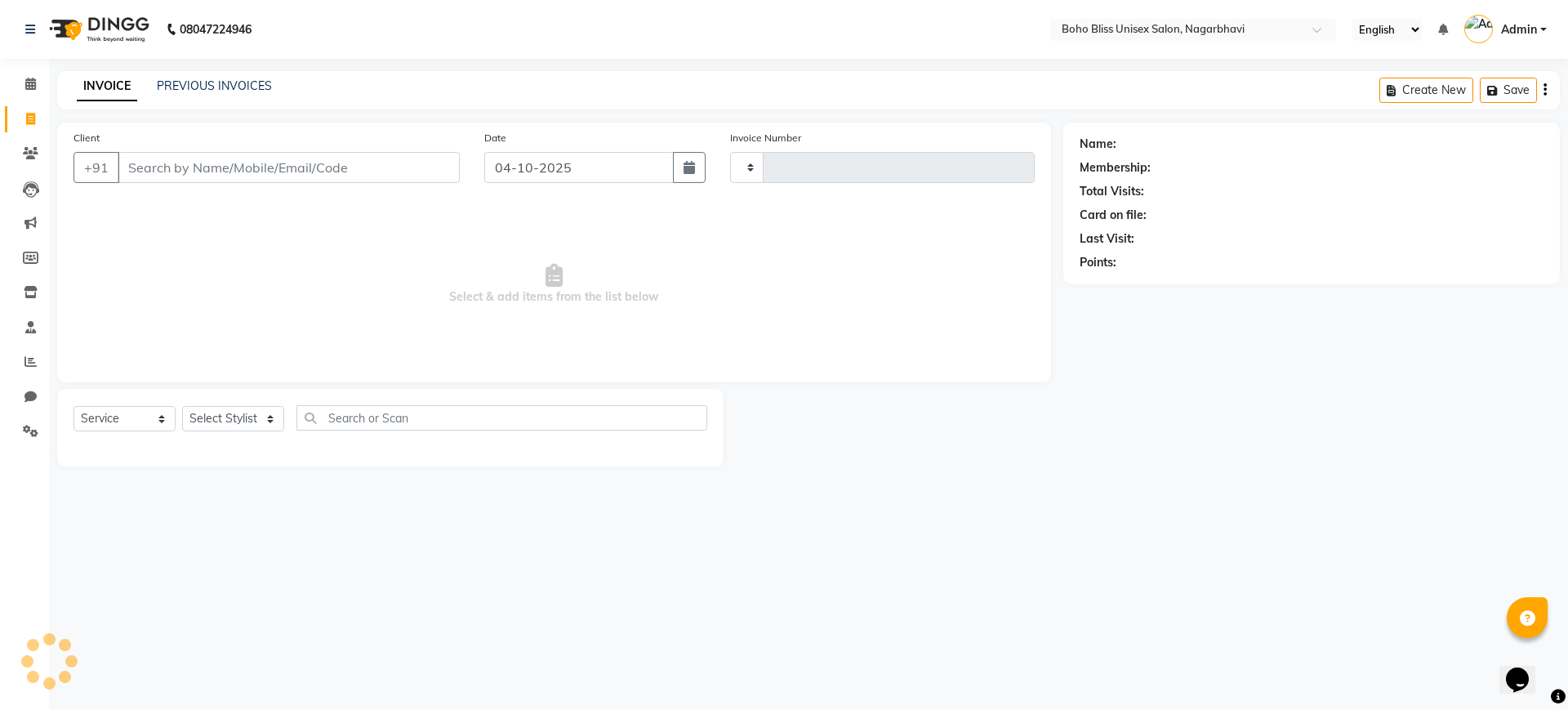
type input "0314"
select select "8370"
click at [178, 82] on link "PREVIOUS INVOICES" at bounding box center [215, 85] width 116 height 14
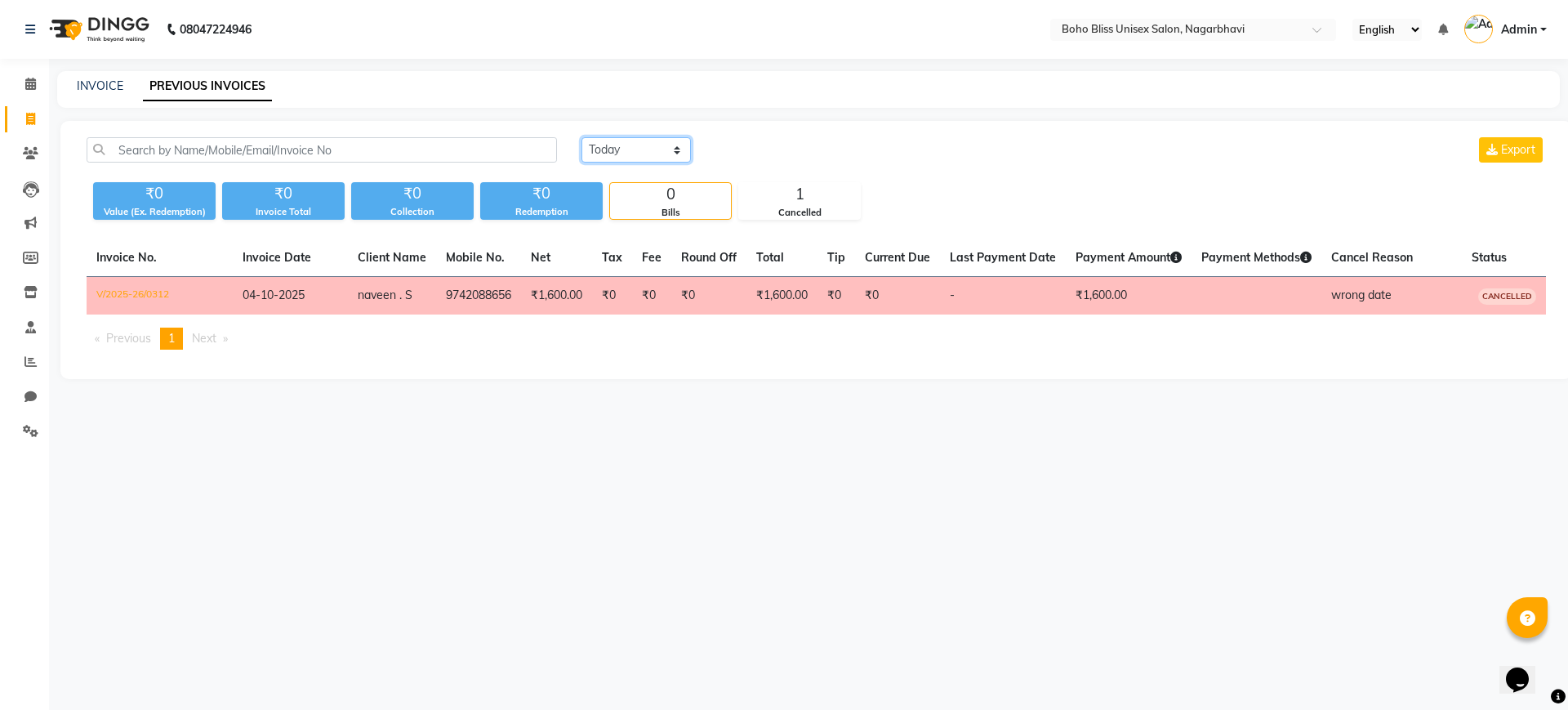
click at [638, 158] on select "Today Yesterday Custom Range" at bounding box center [636, 150] width 110 height 25
select select "yesterday"
click at [582, 138] on select "Today Yesterday Custom Range" at bounding box center [636, 150] width 110 height 25
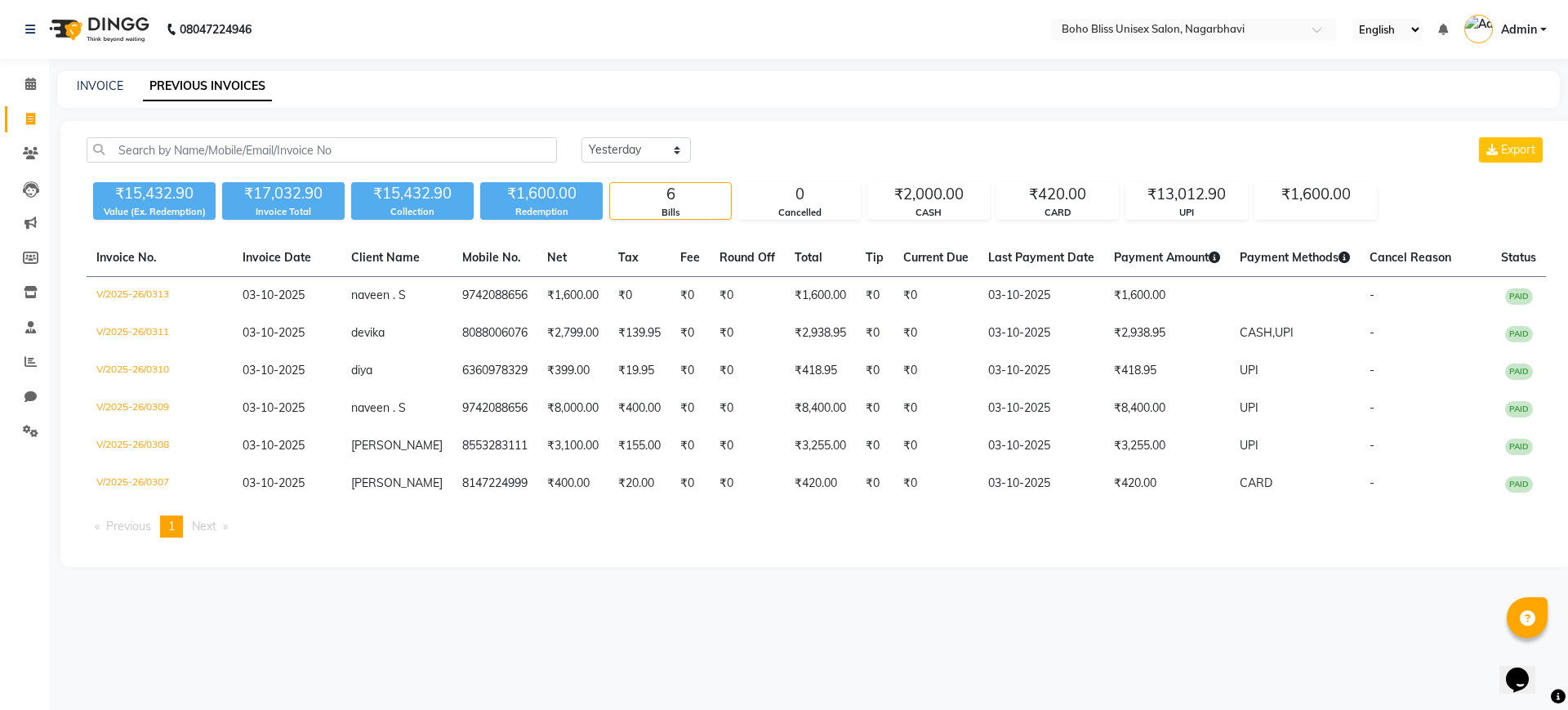
click at [986, 62] on div "08047224946 Select Location × Boho Bliss Unisex Salon, Nagarbhavi English ENGLI…" at bounding box center [784, 355] width 1568 height 710
